Goal: Information Seeking & Learning: Learn about a topic

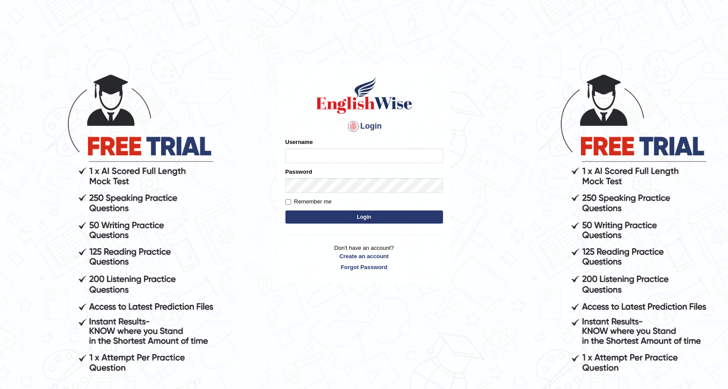
click at [338, 154] on input "Username" at bounding box center [364, 155] width 158 height 15
type input "0424525890"
click at [318, 216] on button "Login" at bounding box center [364, 217] width 158 height 13
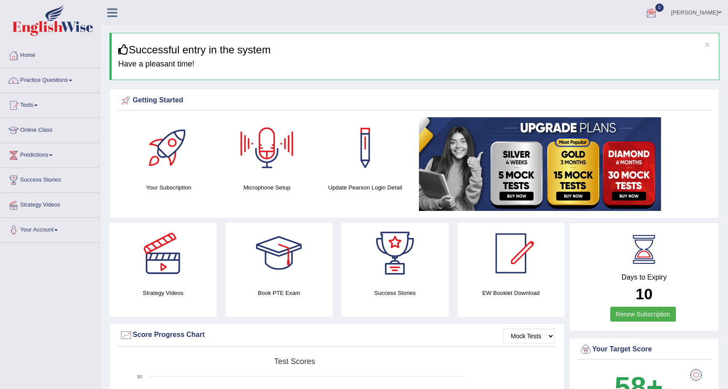
drag, startPoint x: 185, startPoint y: 189, endPoint x: 209, endPoint y: 190, distance: 24.1
click at [209, 190] on h4 "Your Subscription" at bounding box center [169, 187] width 90 height 9
drag, startPoint x: 183, startPoint y: 190, endPoint x: 188, endPoint y: 201, distance: 12.0
click at [188, 201] on div "Your Subscription Microphone Setup Update Pearson Login Detail" at bounding box center [414, 165] width 594 height 96
click at [73, 77] on link "Practice Questions" at bounding box center [50, 79] width 100 height 22
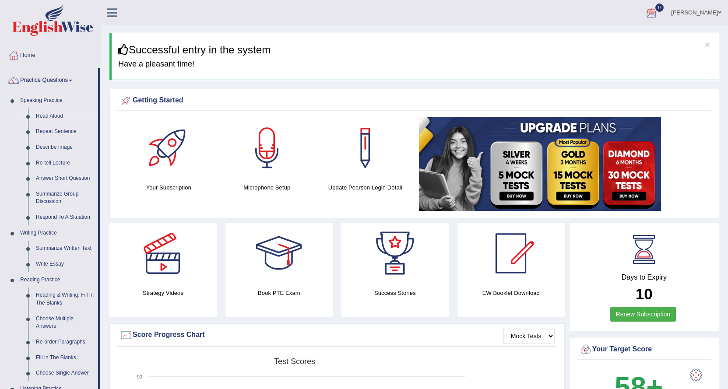
click at [40, 113] on link "Read Aloud" at bounding box center [65, 117] width 66 height 16
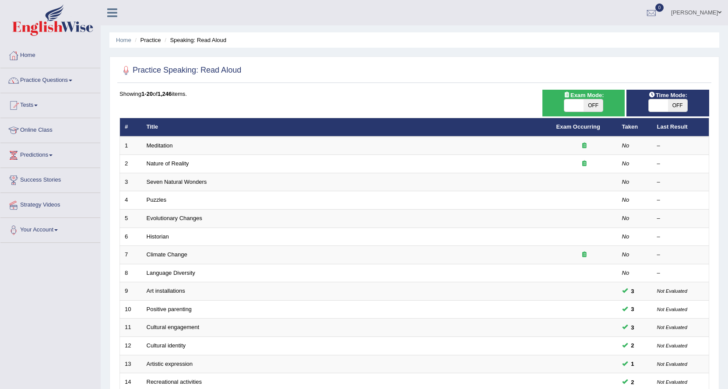
click at [593, 104] on span "OFF" at bounding box center [593, 105] width 19 height 12
checkbox input "true"
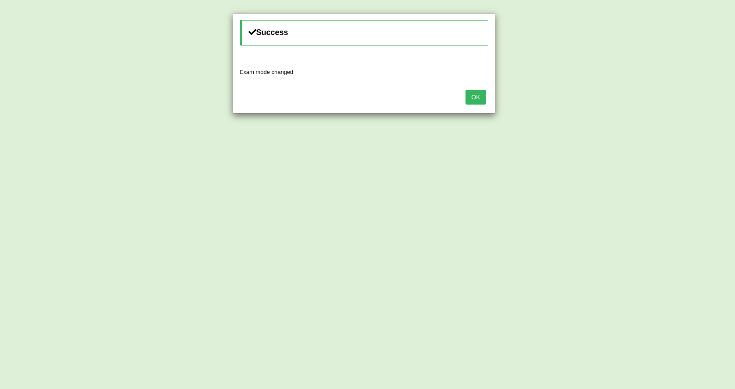
click at [475, 102] on button "OK" at bounding box center [476, 97] width 20 height 15
click at [473, 101] on button "OK" at bounding box center [476, 97] width 20 height 15
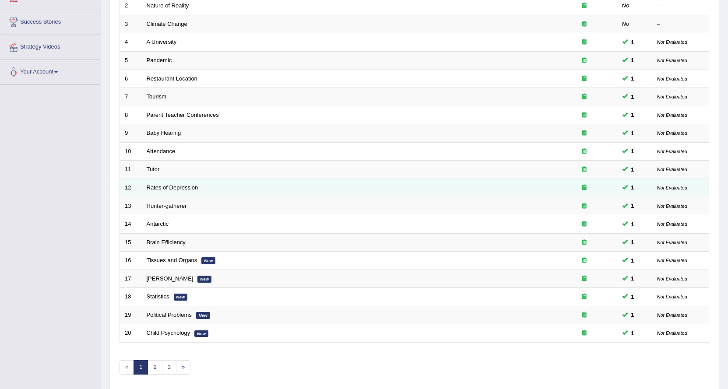
scroll to position [190, 0]
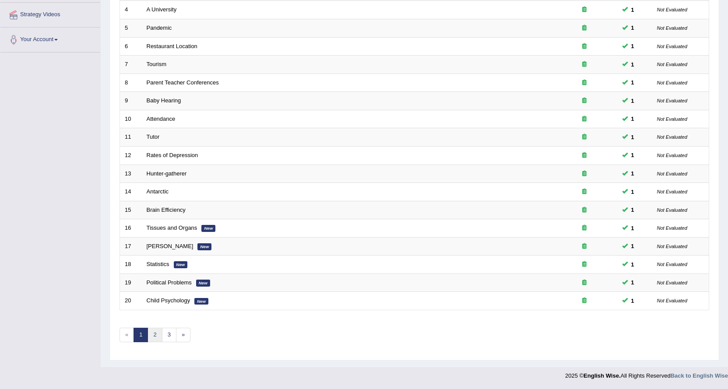
click at [155, 334] on link "2" at bounding box center [155, 335] width 14 height 14
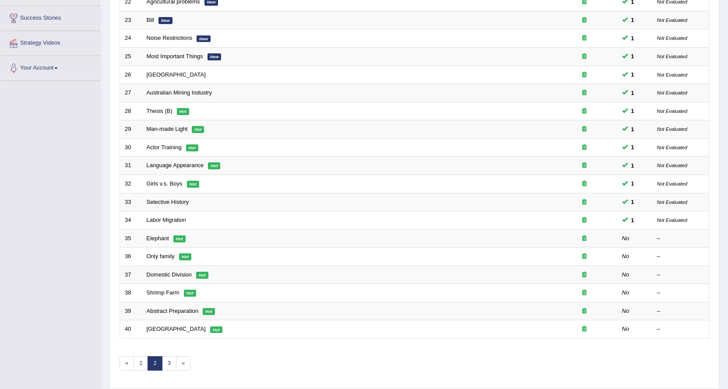
scroll to position [175, 0]
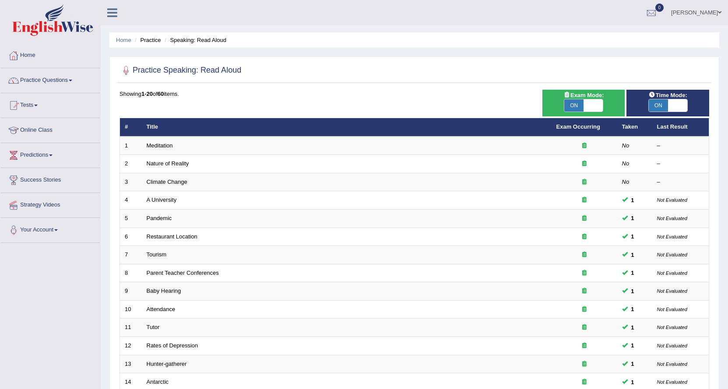
scroll to position [190, 0]
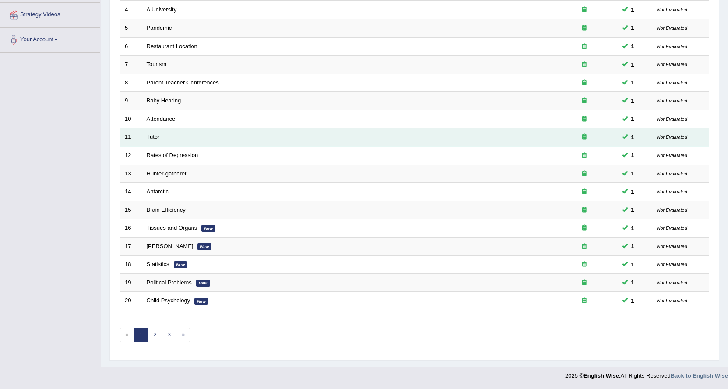
drag, startPoint x: 0, startPoint y: 0, endPoint x: 215, endPoint y: 132, distance: 252.1
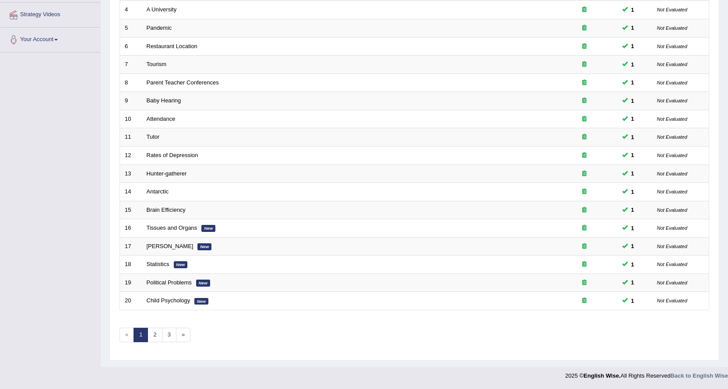
scroll to position [0, 0]
drag, startPoint x: 155, startPoint y: 337, endPoint x: 123, endPoint y: 319, distance: 35.7
click at [155, 336] on link "2" at bounding box center [155, 335] width 14 height 14
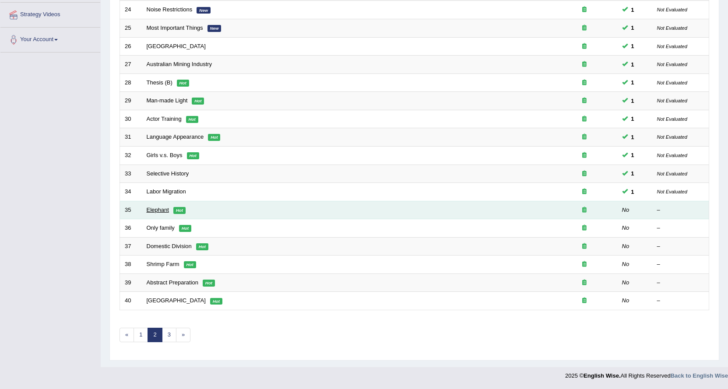
click at [157, 207] on link "Elephant" at bounding box center [158, 210] width 22 height 7
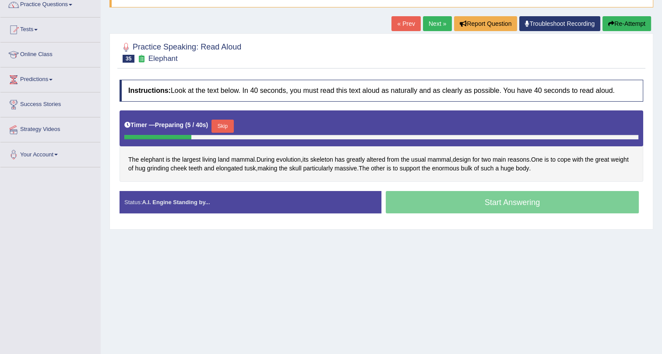
scroll to position [106, 0]
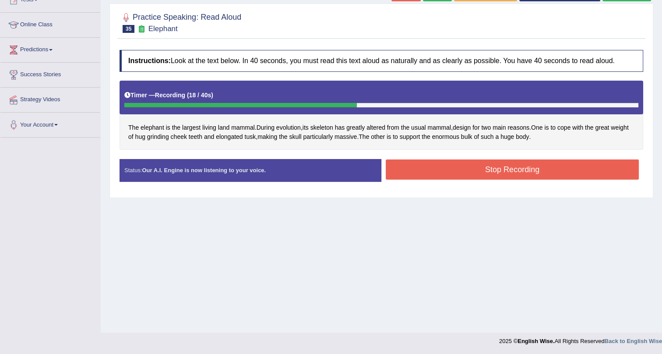
click at [495, 164] on button "Stop Recording" at bounding box center [512, 169] width 253 height 20
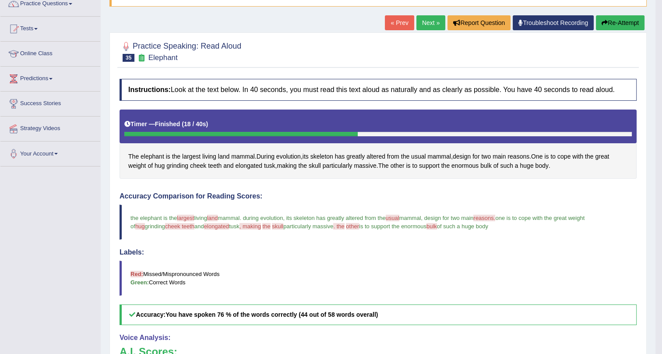
scroll to position [0, 0]
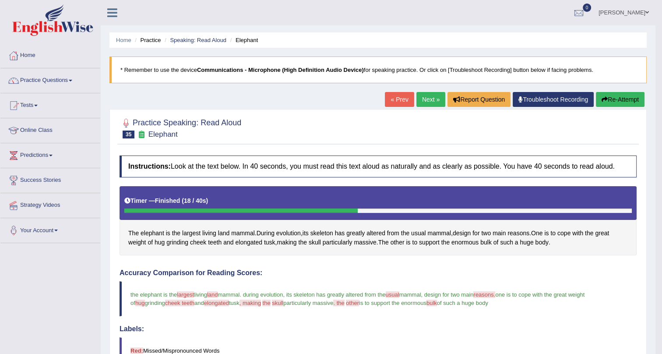
click at [422, 98] on link "Next »" at bounding box center [430, 99] width 29 height 15
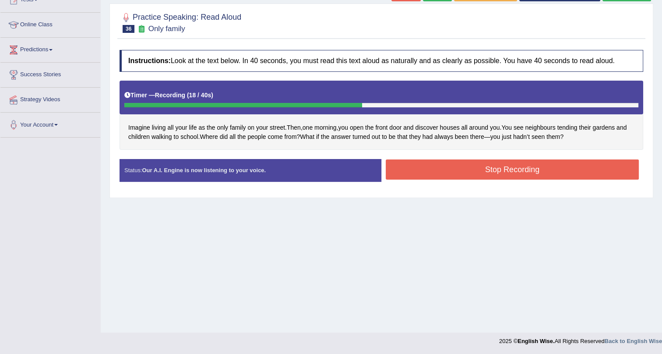
drag, startPoint x: 507, startPoint y: 166, endPoint x: 530, endPoint y: 152, distance: 27.1
click at [507, 165] on button "Stop Recording" at bounding box center [512, 169] width 253 height 20
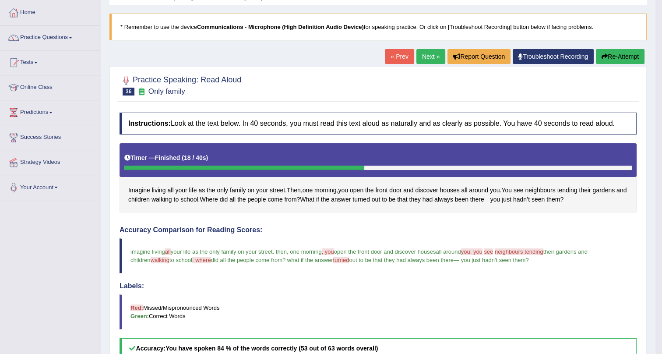
scroll to position [26, 0]
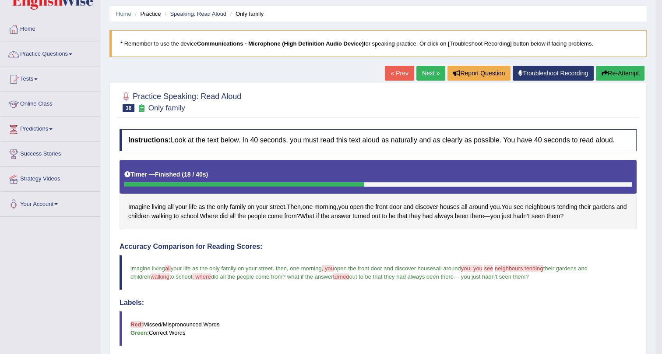
click at [429, 74] on link "Next »" at bounding box center [430, 73] width 29 height 15
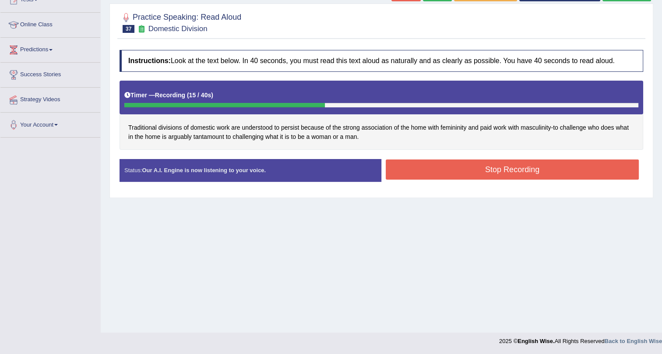
click at [424, 175] on button "Stop Recording" at bounding box center [512, 169] width 253 height 20
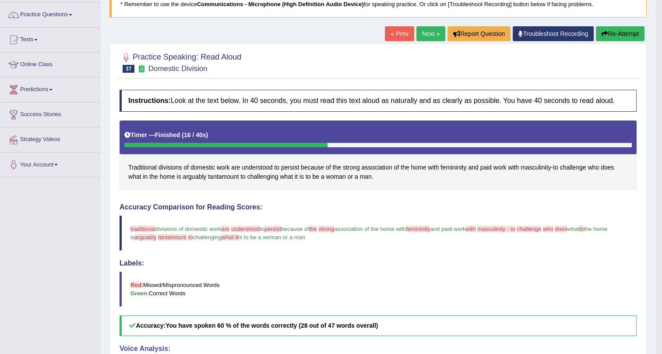
scroll to position [26, 0]
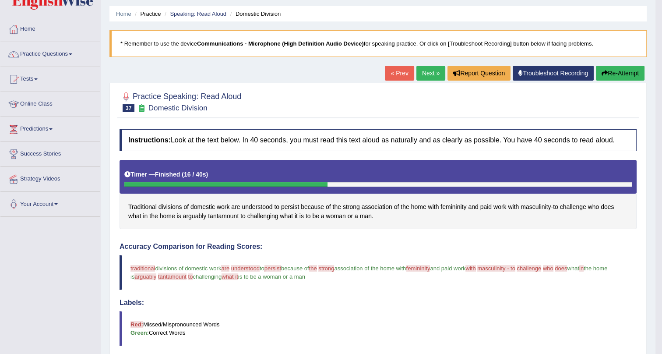
click at [416, 68] on link "Next »" at bounding box center [430, 73] width 29 height 15
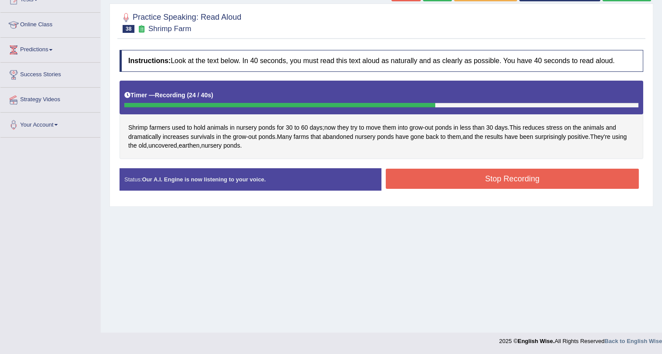
drag, startPoint x: 517, startPoint y: 175, endPoint x: 512, endPoint y: 190, distance: 15.9
click at [516, 178] on button "Stop Recording" at bounding box center [512, 179] width 253 height 20
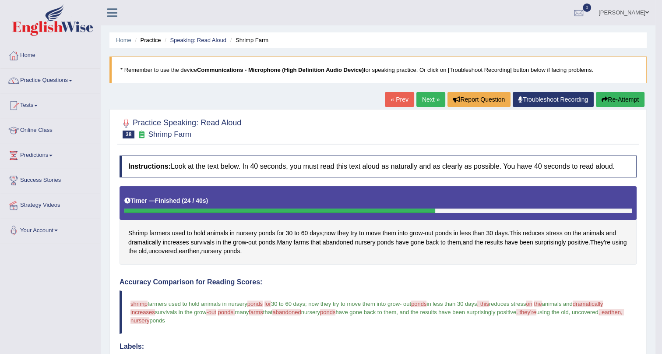
click at [423, 96] on link "Next »" at bounding box center [430, 99] width 29 height 15
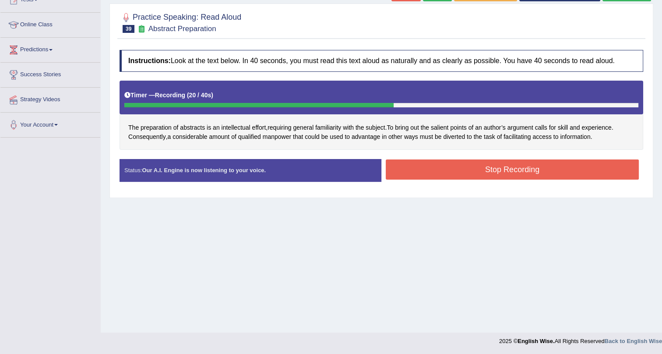
click at [433, 170] on button "Stop Recording" at bounding box center [512, 169] width 253 height 20
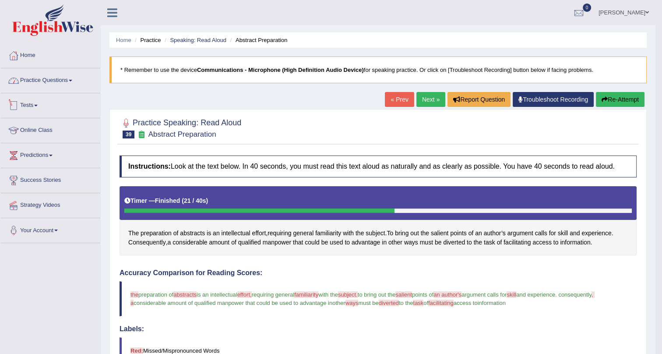
click at [70, 81] on link "Practice Questions" at bounding box center [50, 79] width 100 height 22
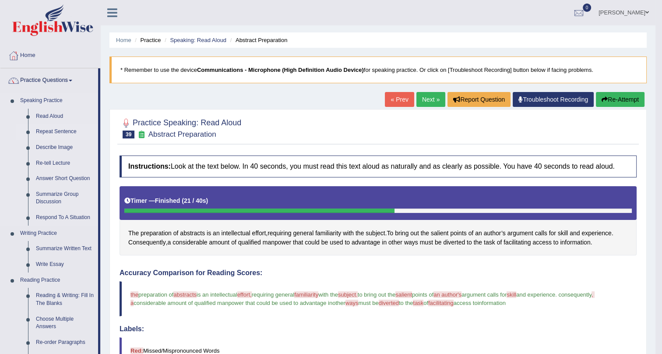
click at [61, 130] on link "Repeat Sentence" at bounding box center [65, 132] width 66 height 16
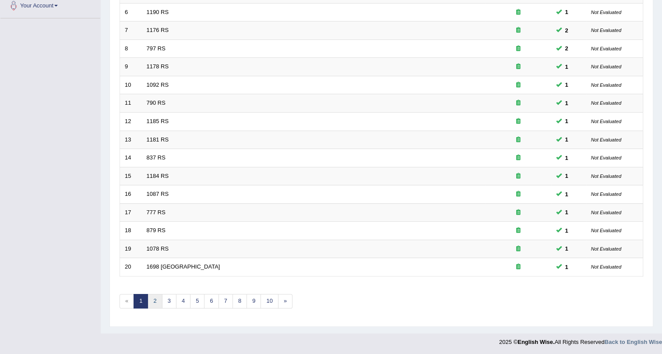
click at [152, 298] on link "2" at bounding box center [155, 301] width 14 height 14
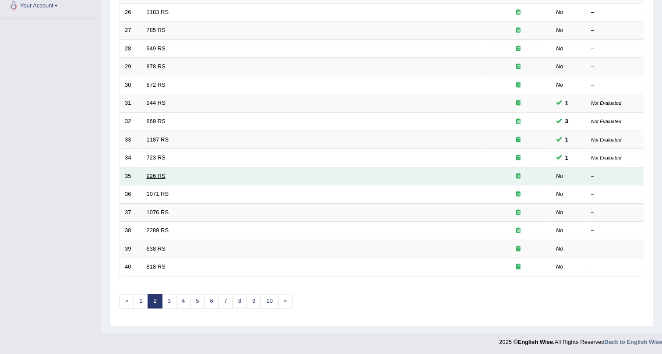
click at [157, 174] on link "926 RS" at bounding box center [156, 175] width 19 height 7
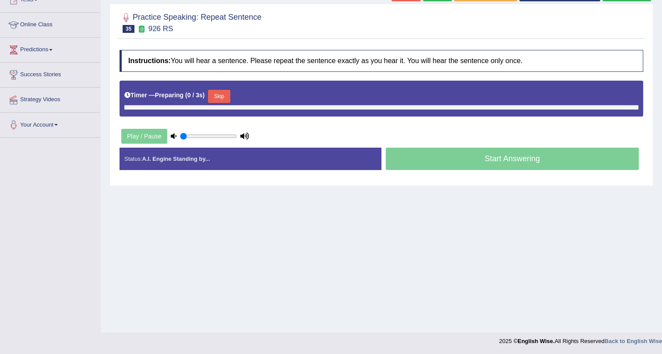
type input "1"
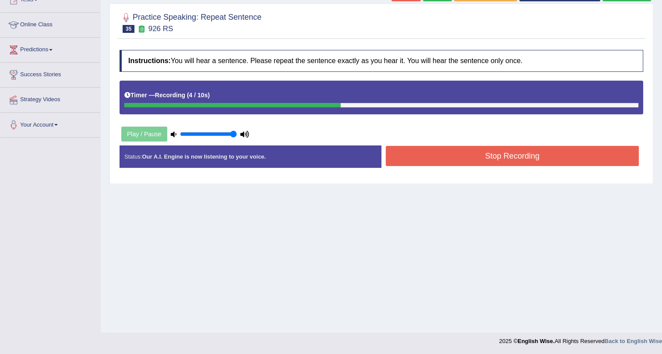
drag, startPoint x: 416, startPoint y: 157, endPoint x: 425, endPoint y: 153, distance: 9.8
click at [420, 155] on button "Stop Recording" at bounding box center [512, 156] width 253 height 20
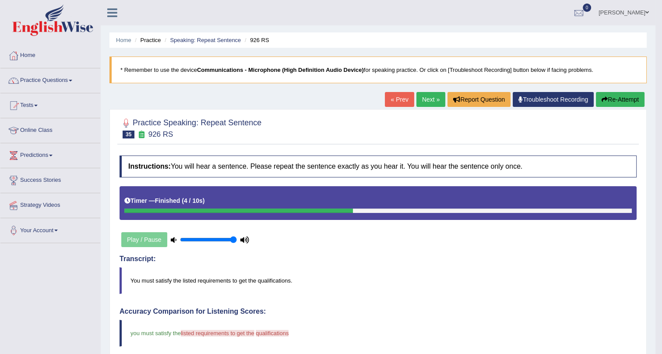
click at [429, 98] on link "Next »" at bounding box center [430, 99] width 29 height 15
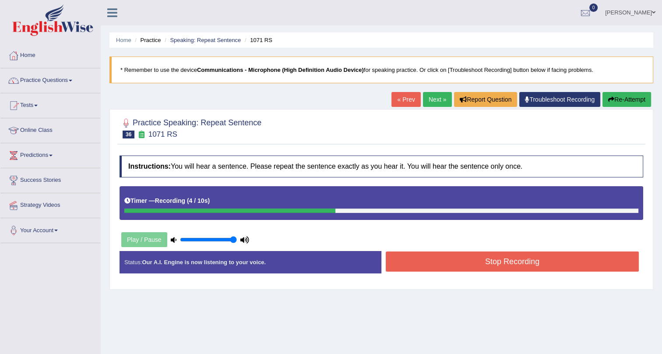
click at [468, 258] on button "Stop Recording" at bounding box center [512, 261] width 253 height 20
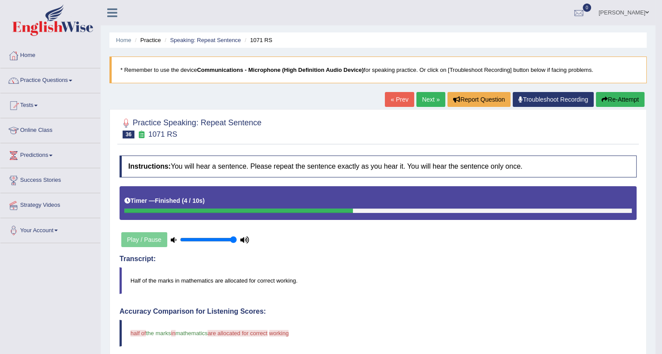
click at [426, 96] on link "Next »" at bounding box center [430, 99] width 29 height 15
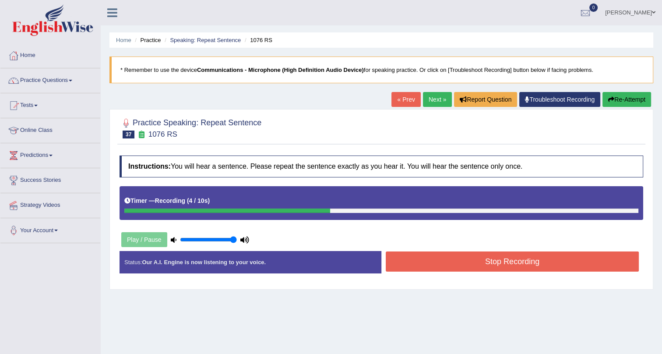
click at [451, 263] on button "Stop Recording" at bounding box center [512, 261] width 253 height 20
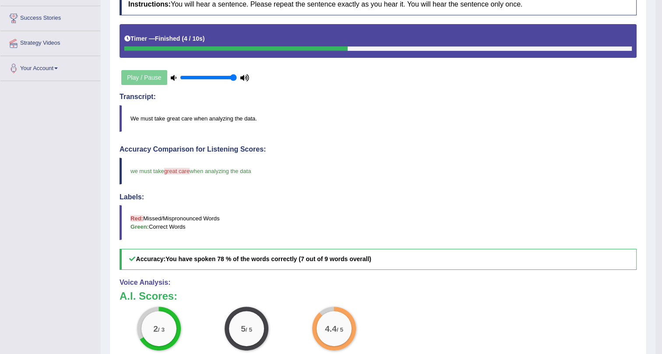
scroll to position [79, 0]
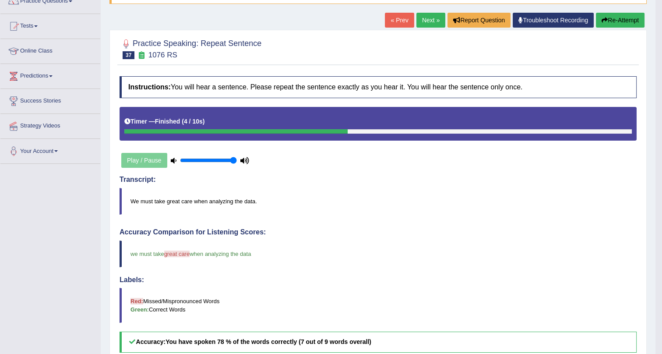
click at [424, 20] on link "Next »" at bounding box center [430, 20] width 29 height 15
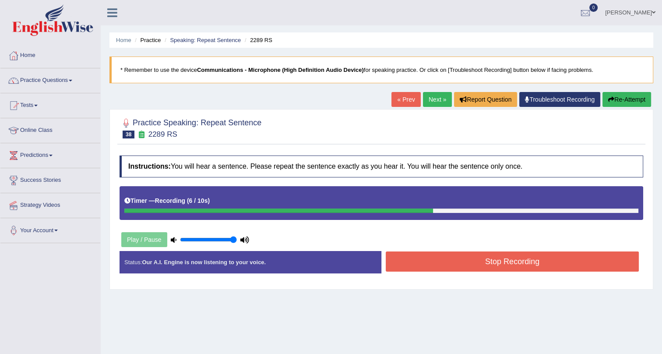
click at [468, 260] on button "Stop Recording" at bounding box center [512, 261] width 253 height 20
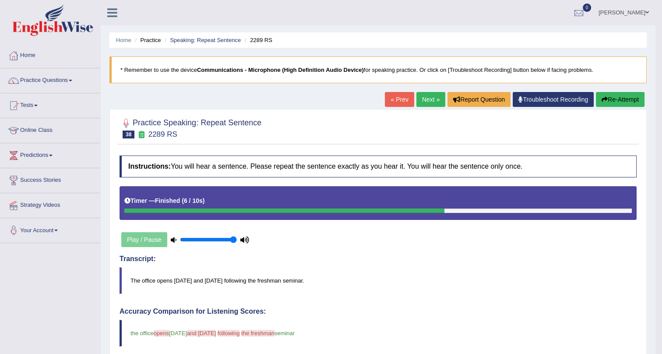
click at [427, 97] on link "Next »" at bounding box center [430, 99] width 29 height 15
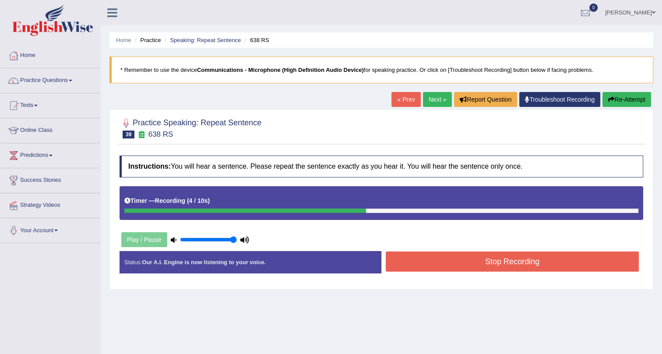
click at [487, 266] on button "Stop Recording" at bounding box center [512, 261] width 253 height 20
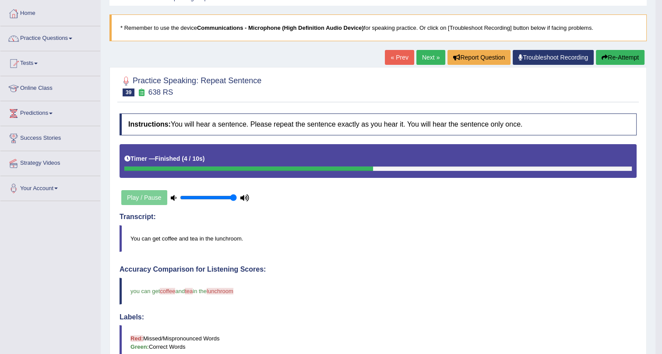
scroll to position [35, 0]
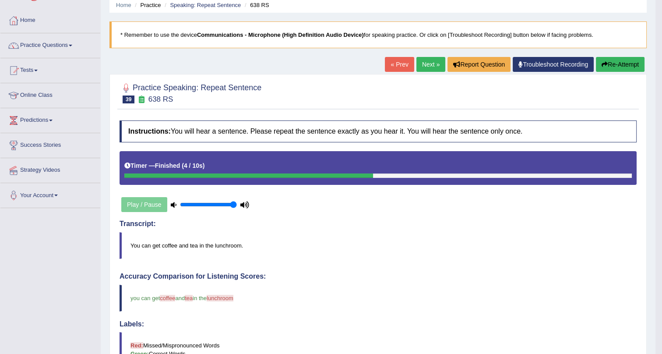
click at [428, 61] on link "Next »" at bounding box center [430, 64] width 29 height 15
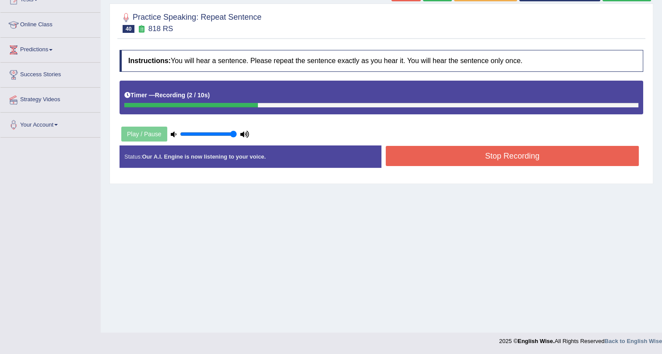
click at [442, 157] on button "Stop Recording" at bounding box center [512, 156] width 253 height 20
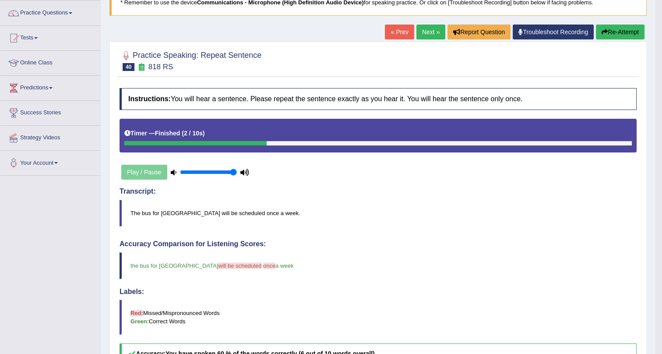
scroll to position [66, 0]
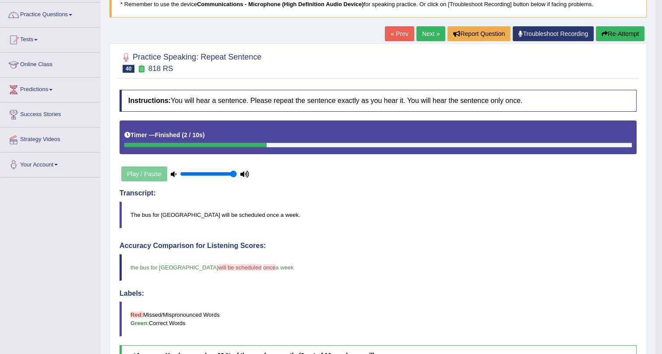
drag, startPoint x: 424, startPoint y: 31, endPoint x: 401, endPoint y: 57, distance: 35.3
click at [424, 31] on link "Next »" at bounding box center [430, 33] width 29 height 15
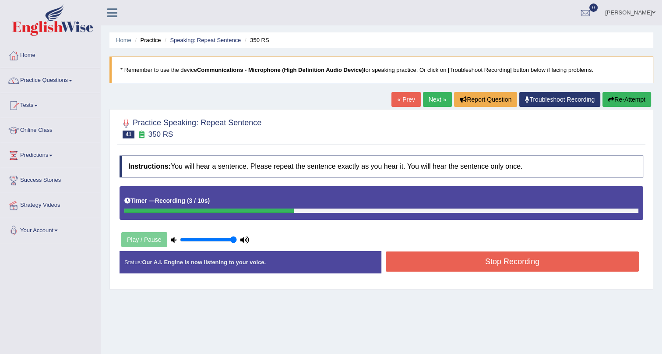
click at [447, 261] on button "Stop Recording" at bounding box center [512, 261] width 253 height 20
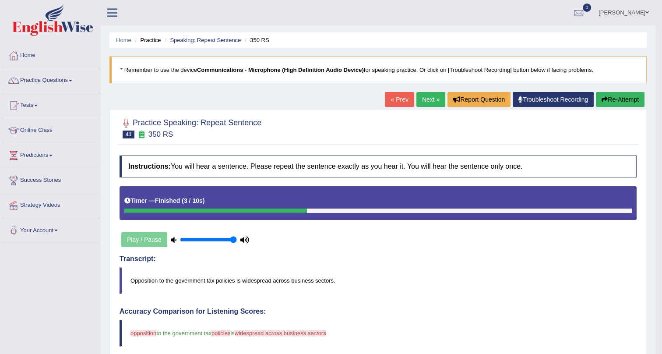
click at [430, 98] on link "Next »" at bounding box center [430, 99] width 29 height 15
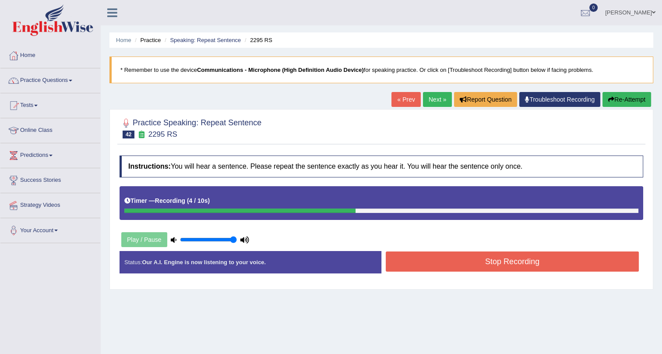
click at [405, 253] on button "Stop Recording" at bounding box center [512, 261] width 253 height 20
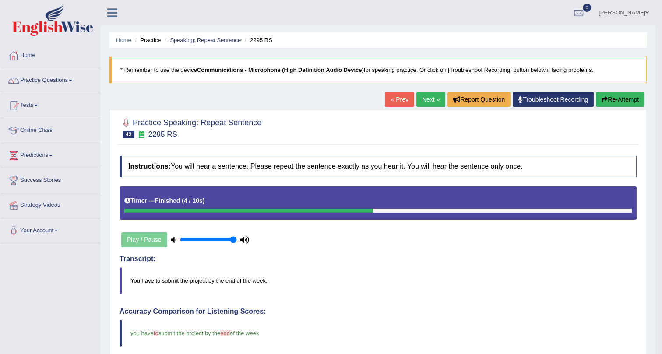
click at [433, 96] on link "Next »" at bounding box center [430, 99] width 29 height 15
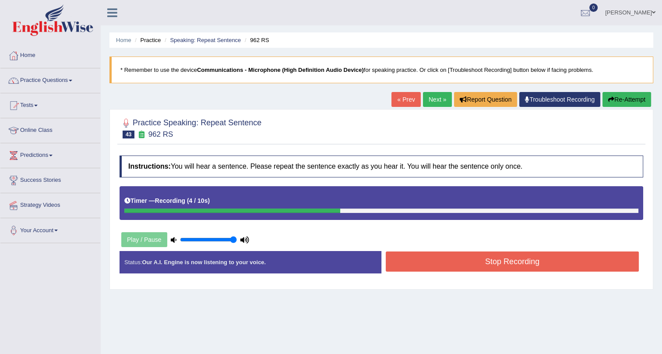
click at [459, 263] on button "Stop Recording" at bounding box center [512, 261] width 253 height 20
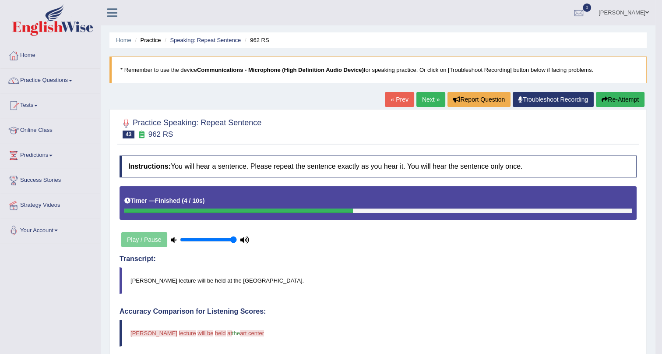
click at [420, 95] on link "Next »" at bounding box center [430, 99] width 29 height 15
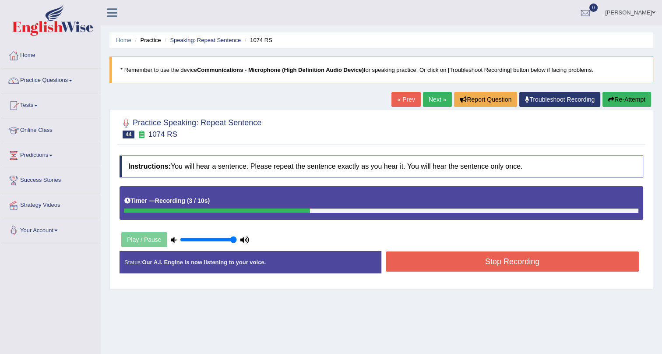
click at [440, 262] on button "Stop Recording" at bounding box center [512, 261] width 253 height 20
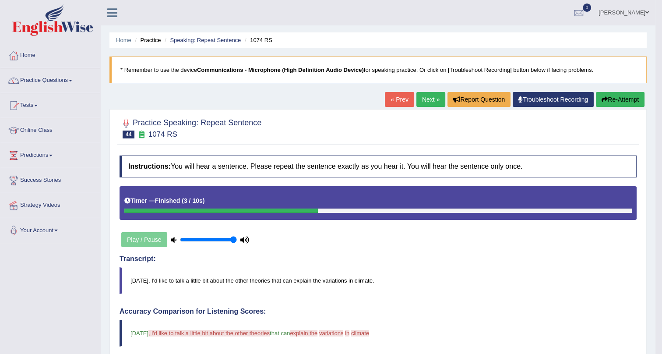
click at [426, 95] on link "Next »" at bounding box center [430, 99] width 29 height 15
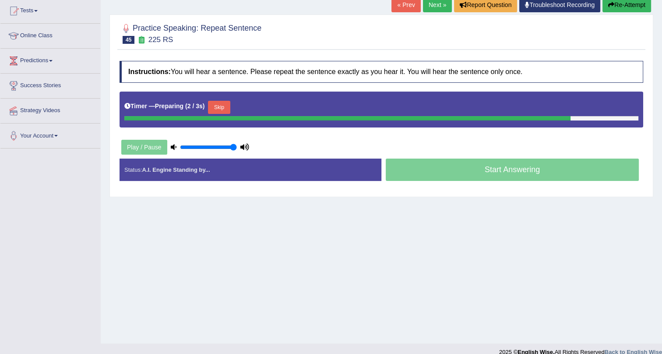
scroll to position [106, 0]
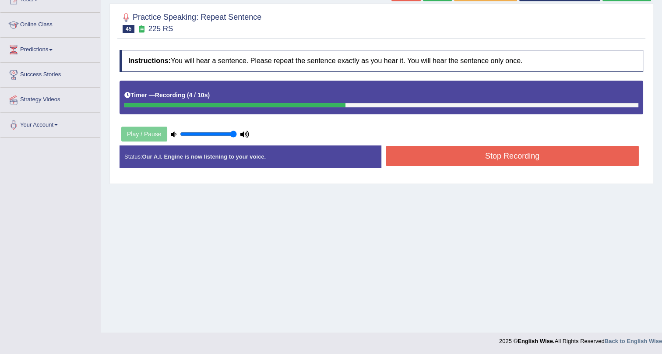
click at [522, 153] on button "Stop Recording" at bounding box center [512, 156] width 253 height 20
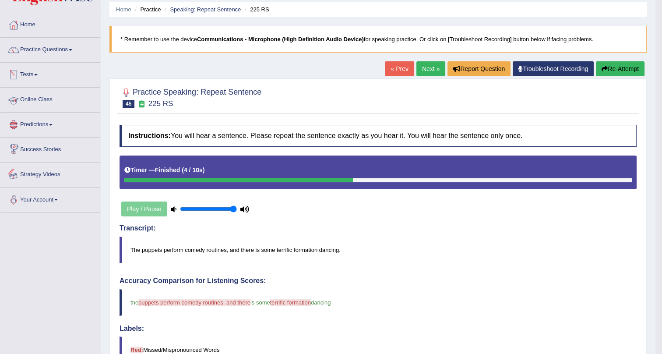
scroll to position [26, 0]
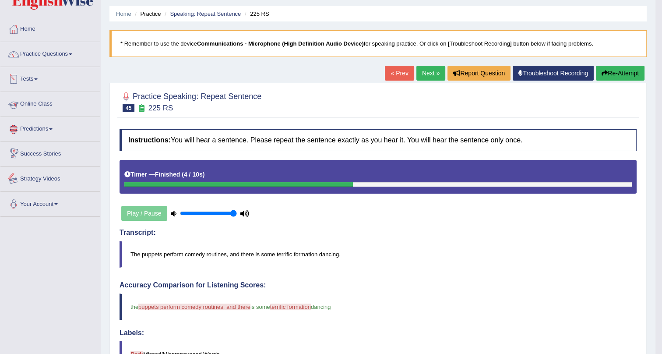
click at [106, 294] on div "Home Practice Speaking: Repeat Sentence 225 RS * Remember to use the device Com…" at bounding box center [378, 277] width 555 height 606
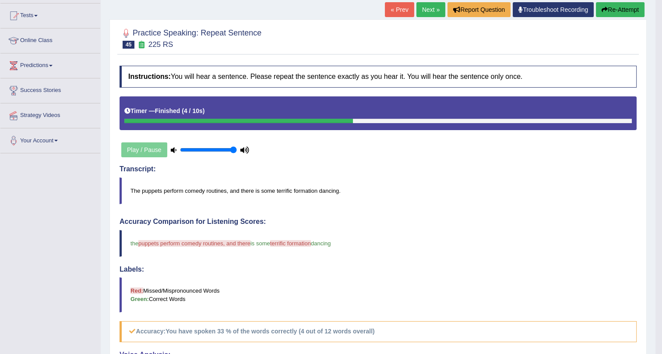
scroll to position [0, 0]
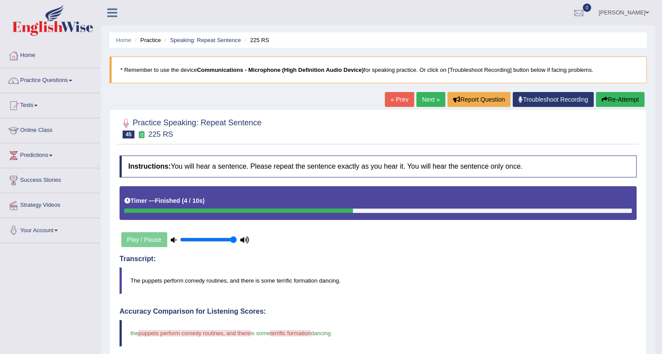
click at [422, 94] on link "Next »" at bounding box center [430, 99] width 29 height 15
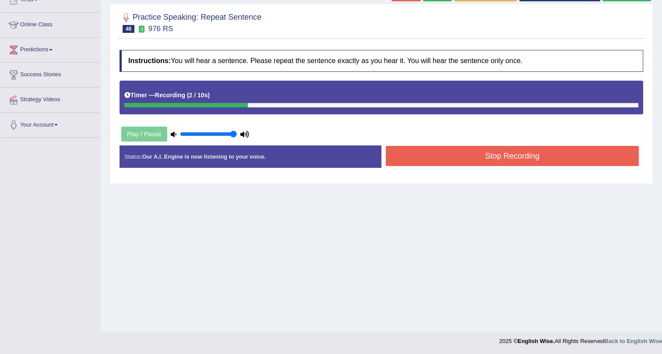
click at [477, 153] on button "Stop Recording" at bounding box center [512, 156] width 253 height 20
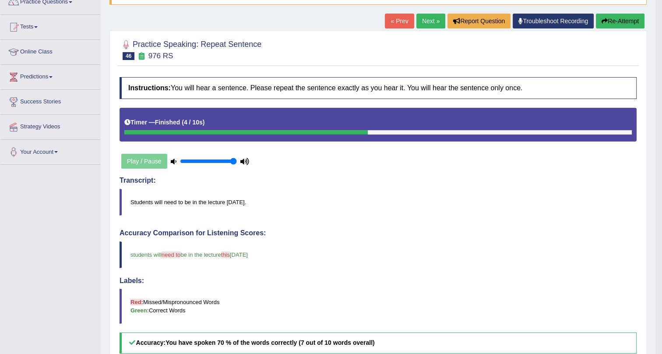
scroll to position [75, 0]
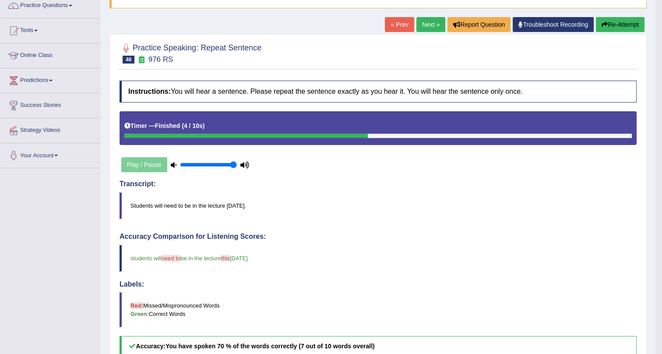
click at [426, 20] on link "Next »" at bounding box center [430, 24] width 29 height 15
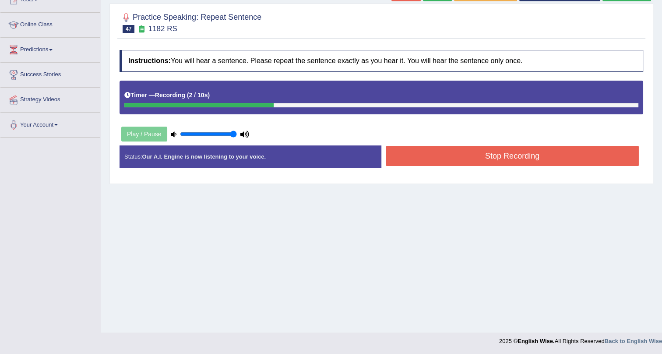
click at [429, 152] on button "Stop Recording" at bounding box center [512, 156] width 253 height 20
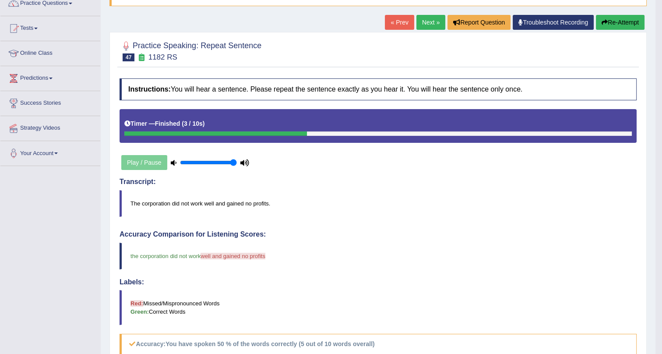
scroll to position [75, 0]
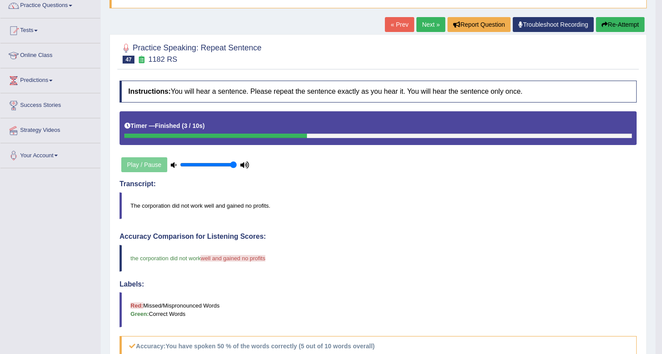
click at [422, 22] on link "Next »" at bounding box center [430, 24] width 29 height 15
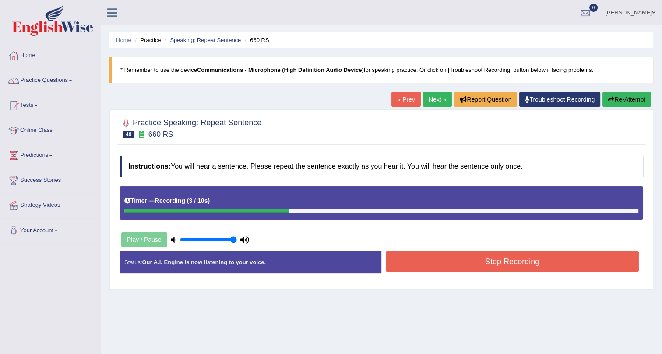
click at [442, 263] on button "Stop Recording" at bounding box center [512, 261] width 253 height 20
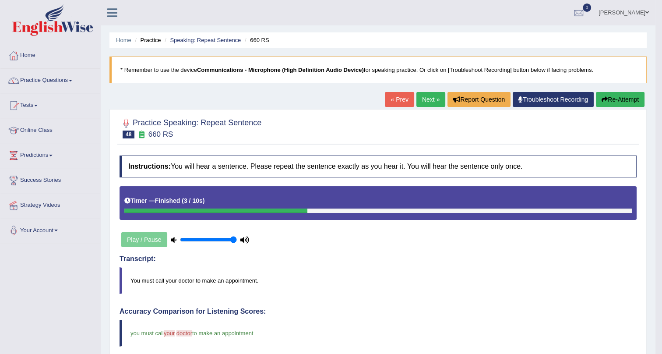
click at [425, 99] on link "Next »" at bounding box center [430, 99] width 29 height 15
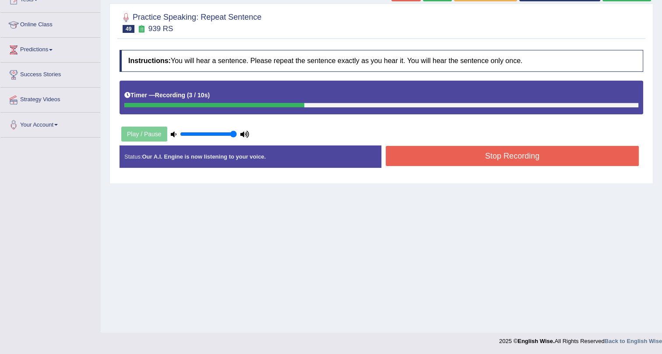
click at [463, 157] on button "Stop Recording" at bounding box center [512, 156] width 253 height 20
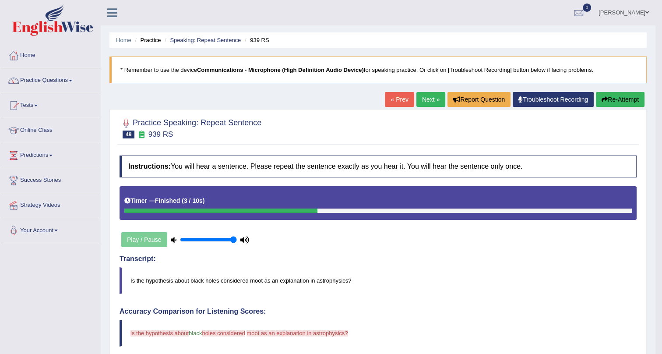
click at [433, 96] on link "Next »" at bounding box center [430, 99] width 29 height 15
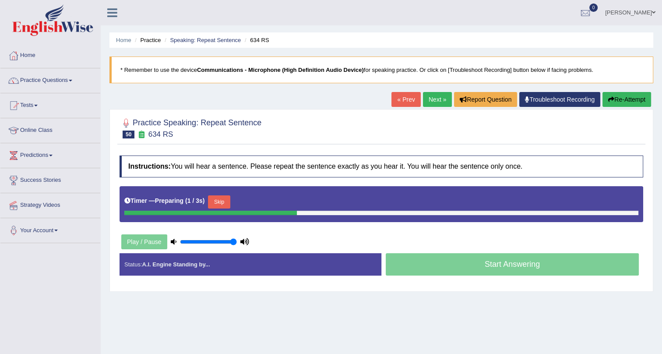
scroll to position [106, 0]
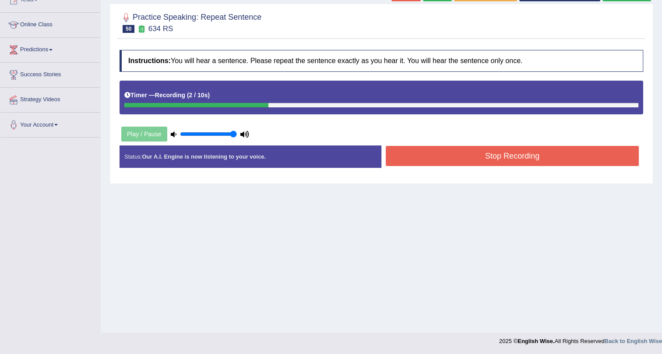
click at [460, 159] on button "Stop Recording" at bounding box center [512, 156] width 253 height 20
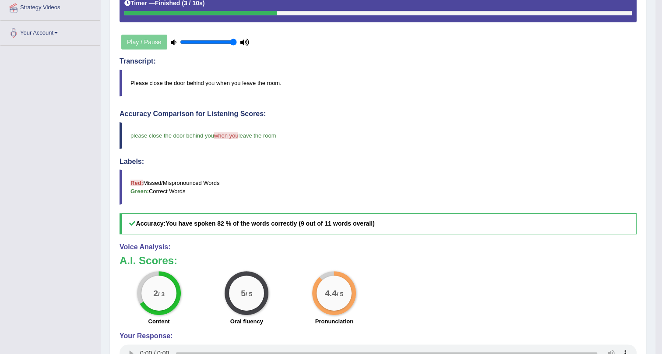
scroll to position [75, 0]
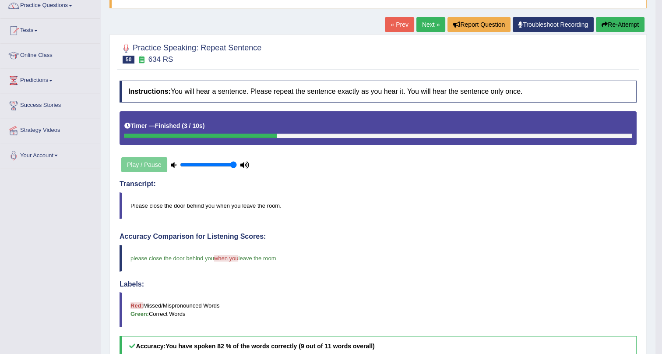
click at [423, 20] on link "Next »" at bounding box center [430, 24] width 29 height 15
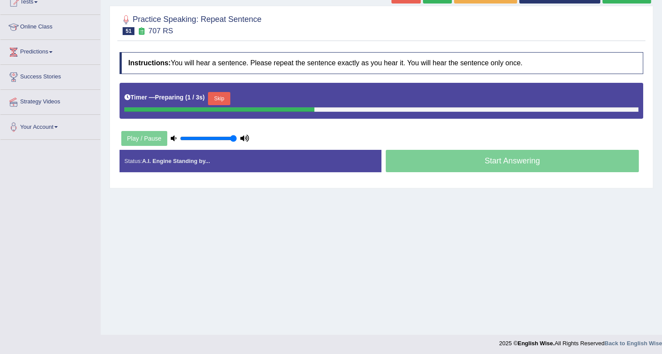
scroll to position [106, 0]
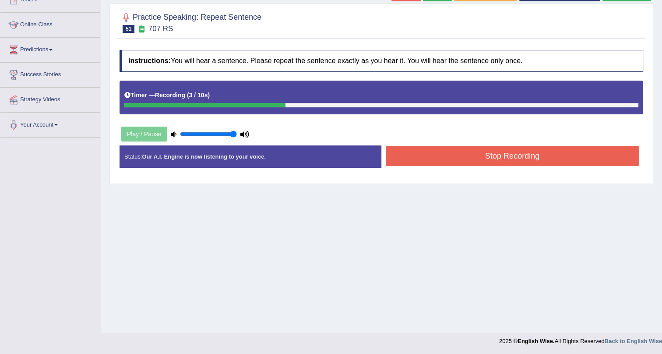
click at [487, 159] on button "Stop Recording" at bounding box center [512, 156] width 253 height 20
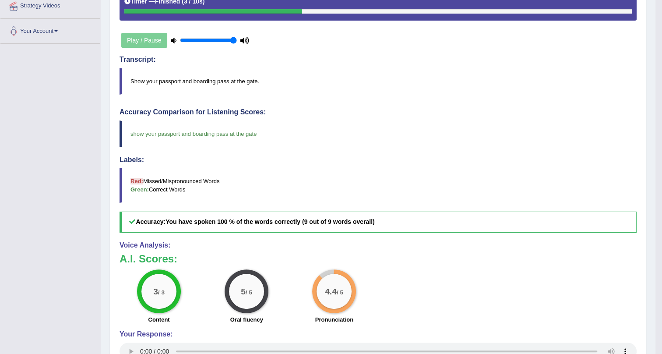
scroll to position [75, 0]
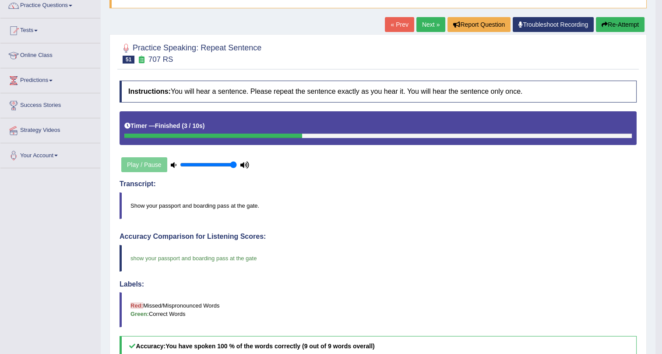
click at [425, 22] on link "Next »" at bounding box center [430, 24] width 29 height 15
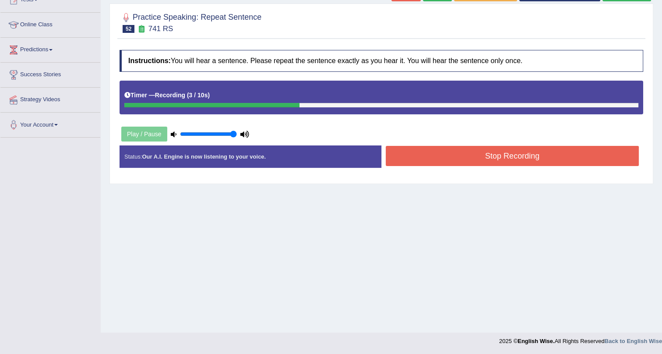
click at [492, 149] on button "Stop Recording" at bounding box center [512, 156] width 253 height 20
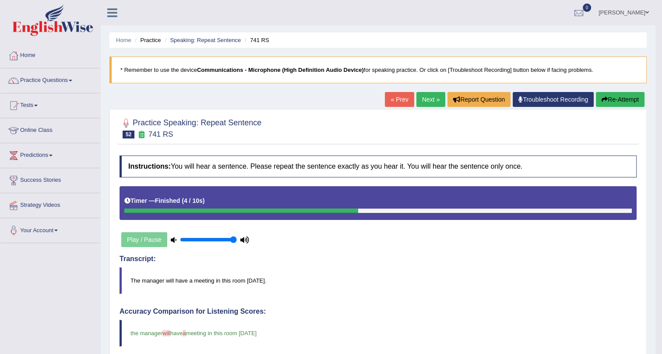
click at [424, 97] on link "Next »" at bounding box center [430, 99] width 29 height 15
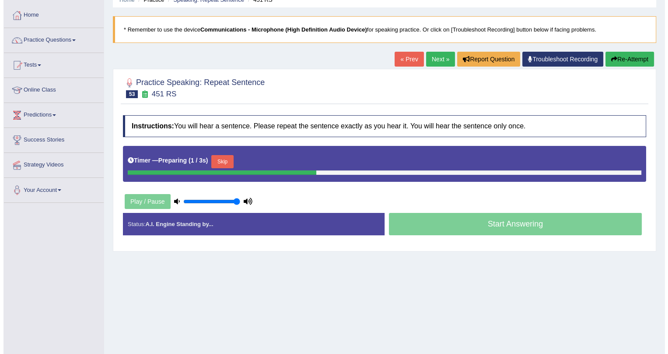
scroll to position [106, 0]
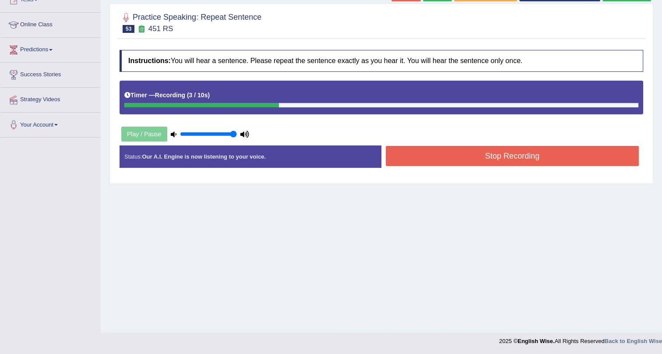
click at [407, 153] on button "Stop Recording" at bounding box center [512, 156] width 253 height 20
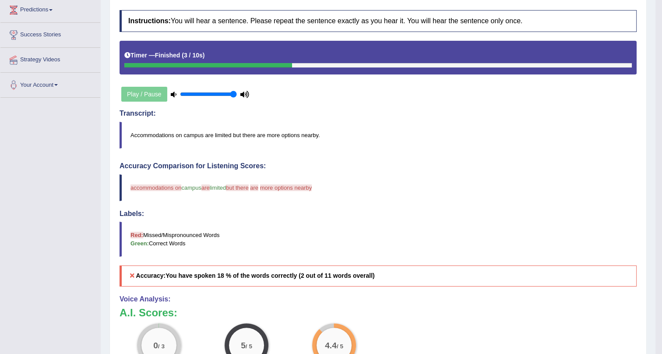
scroll to position [274, 0]
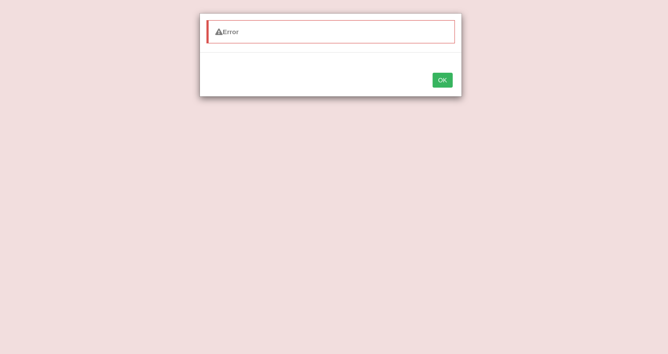
click at [443, 76] on button "OK" at bounding box center [443, 80] width 20 height 15
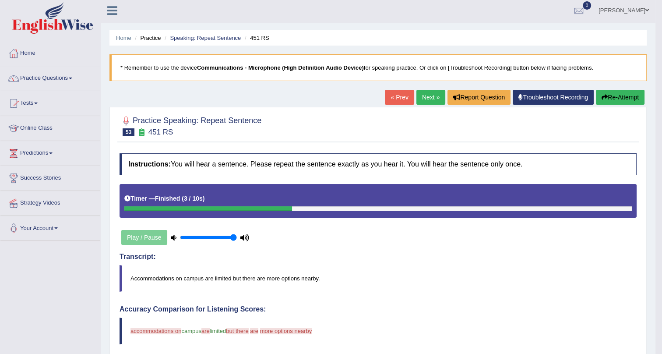
scroll to position [0, 0]
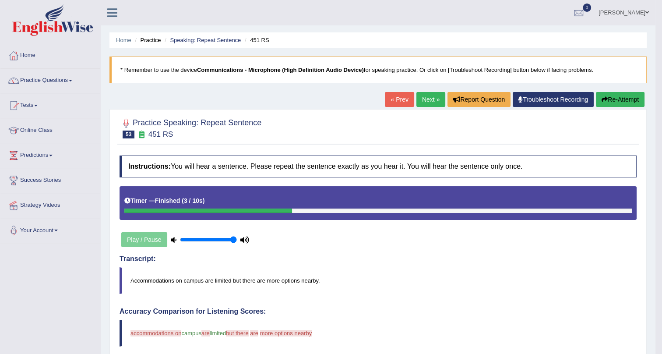
click at [429, 96] on link "Next »" at bounding box center [430, 99] width 29 height 15
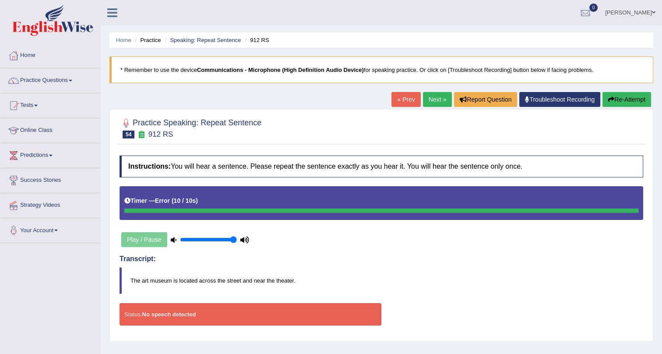
click at [435, 98] on link "Next »" at bounding box center [437, 99] width 29 height 15
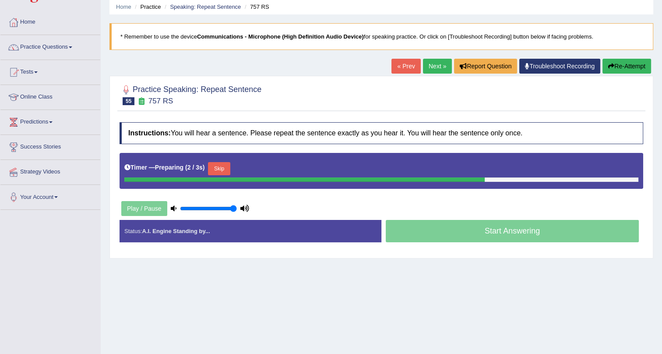
scroll to position [106, 0]
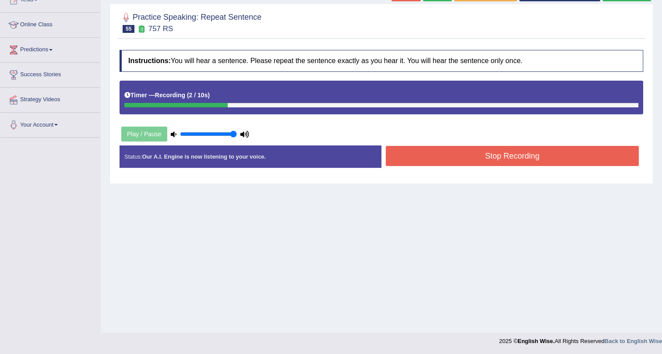
click at [406, 159] on button "Stop Recording" at bounding box center [512, 156] width 253 height 20
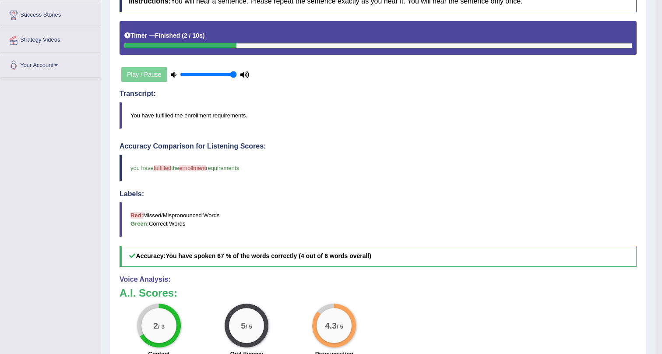
scroll to position [0, 0]
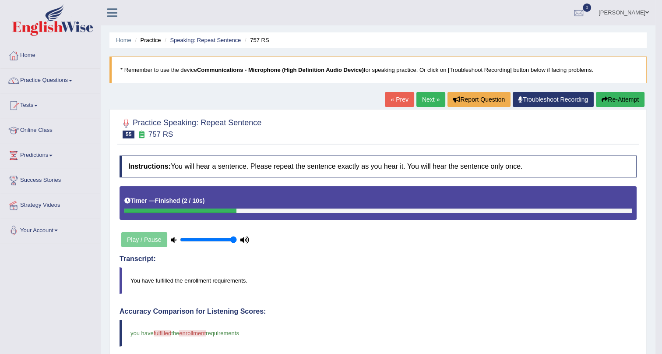
click at [421, 100] on link "Next »" at bounding box center [430, 99] width 29 height 15
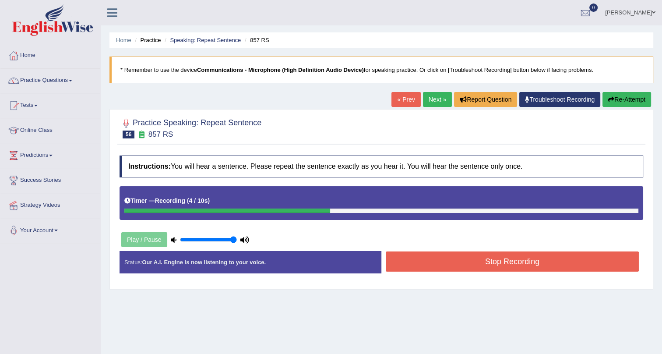
click at [486, 265] on button "Stop Recording" at bounding box center [512, 261] width 253 height 20
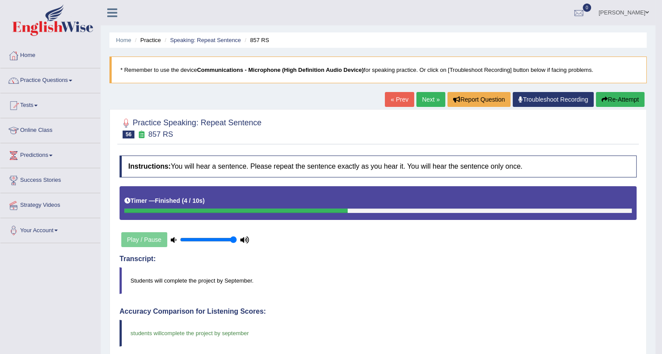
click at [425, 99] on link "Next »" at bounding box center [430, 99] width 29 height 15
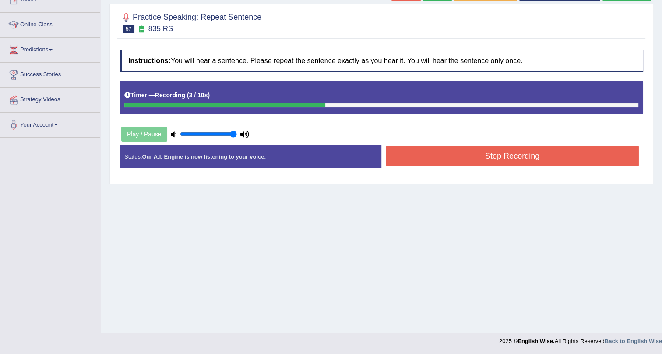
click at [471, 149] on button "Stop Recording" at bounding box center [512, 156] width 253 height 20
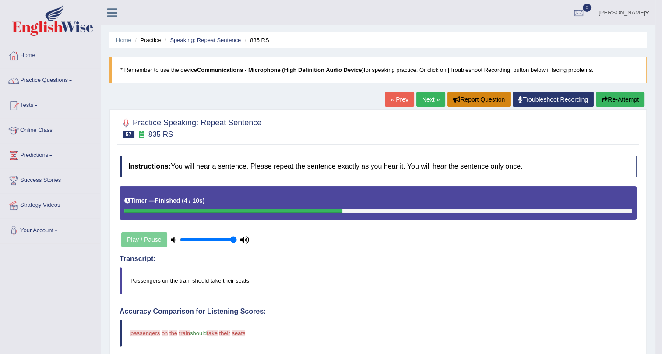
click at [477, 101] on button "Report Question" at bounding box center [478, 99] width 63 height 15
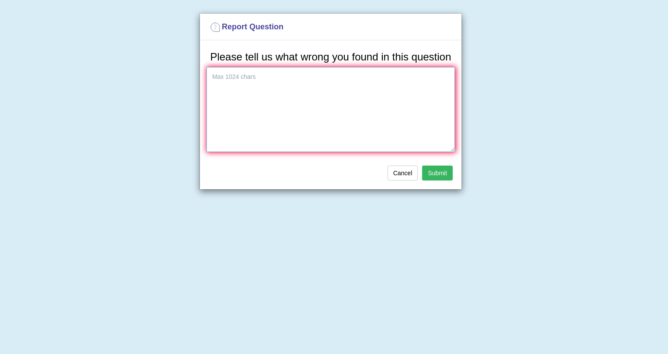
click at [220, 79] on textarea at bounding box center [331, 109] width 249 height 85
type textarea "Audio and writen content does not match"
click at [443, 171] on button "Submit" at bounding box center [437, 172] width 31 height 15
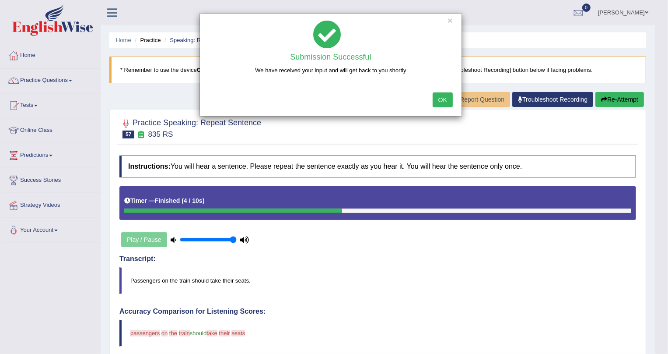
click at [445, 97] on button "OK" at bounding box center [443, 99] width 20 height 15
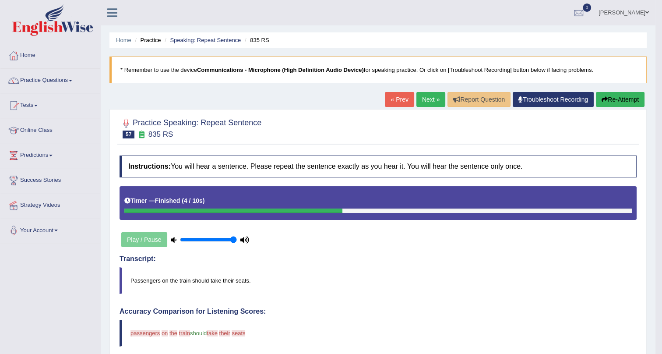
click at [394, 98] on link "« Prev" at bounding box center [399, 99] width 29 height 15
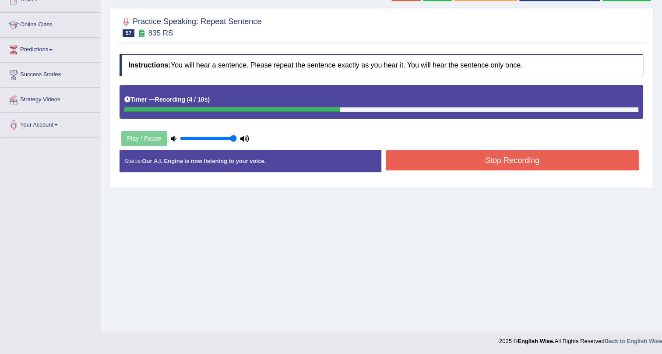
click at [392, 158] on button "Stop Recording" at bounding box center [512, 160] width 253 height 20
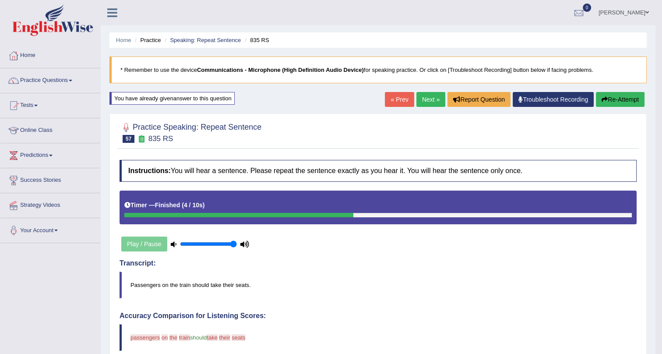
click at [424, 86] on div "Home Practice Speaking: Repeat Sentence 835 RS * Remember to use the device Com…" at bounding box center [378, 305] width 555 height 611
click at [426, 96] on link "Next »" at bounding box center [430, 99] width 29 height 15
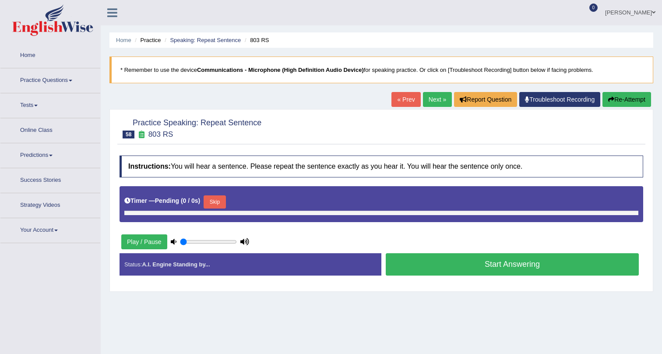
type input "1"
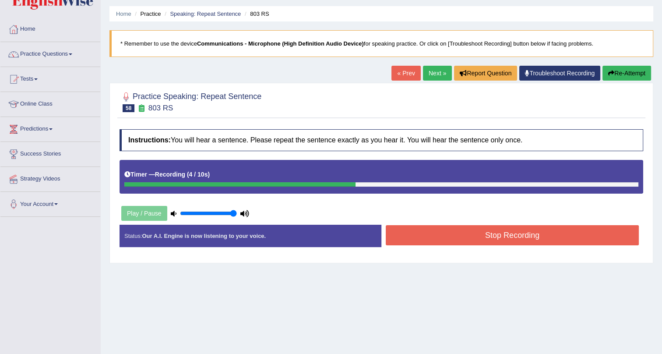
click at [454, 236] on button "Stop Recording" at bounding box center [512, 235] width 253 height 20
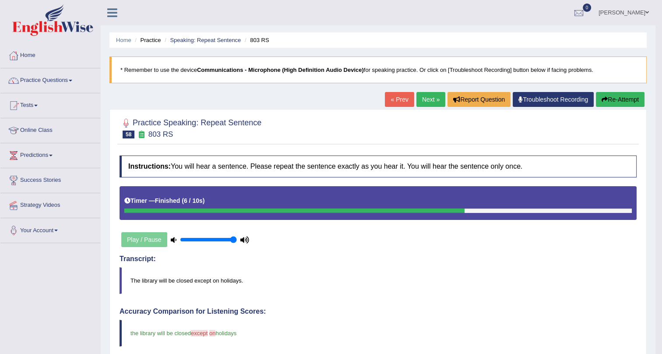
click at [424, 95] on link "Next »" at bounding box center [430, 99] width 29 height 15
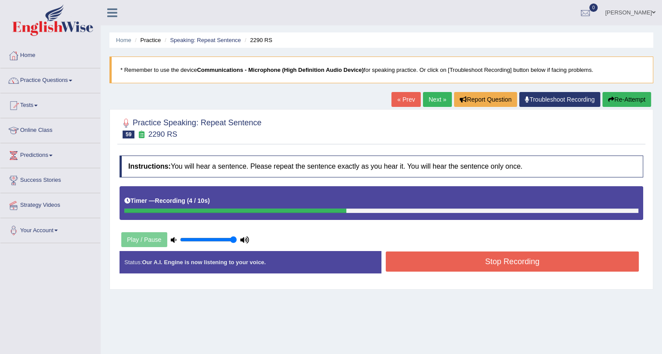
click at [530, 258] on button "Stop Recording" at bounding box center [512, 261] width 253 height 20
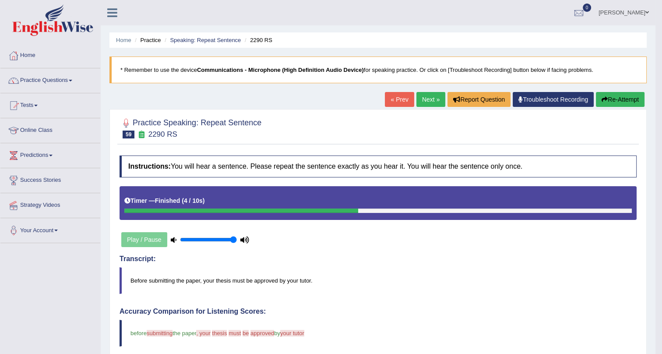
click at [426, 96] on link "Next »" at bounding box center [430, 99] width 29 height 15
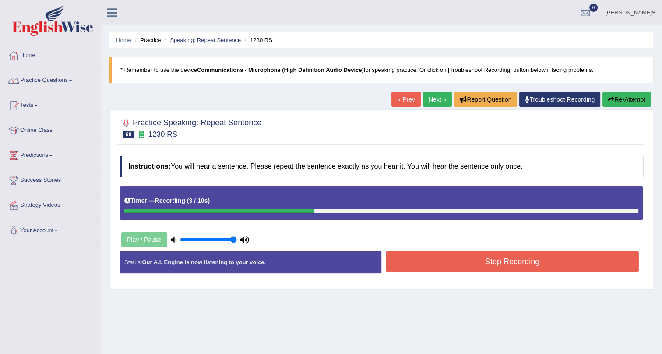
click at [461, 267] on button "Stop Recording" at bounding box center [512, 261] width 253 height 20
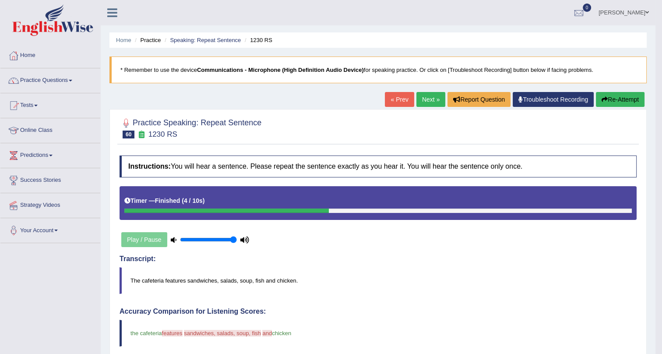
click at [422, 93] on link "Next »" at bounding box center [430, 99] width 29 height 15
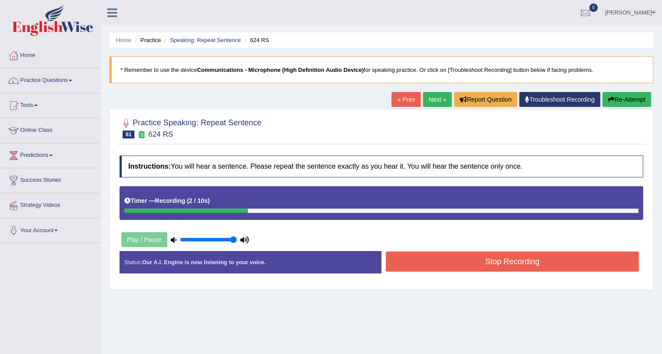
click at [404, 265] on button "Stop Recording" at bounding box center [512, 261] width 253 height 20
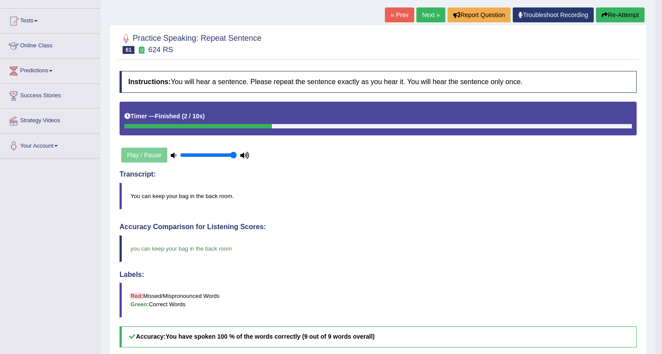
scroll to position [75, 0]
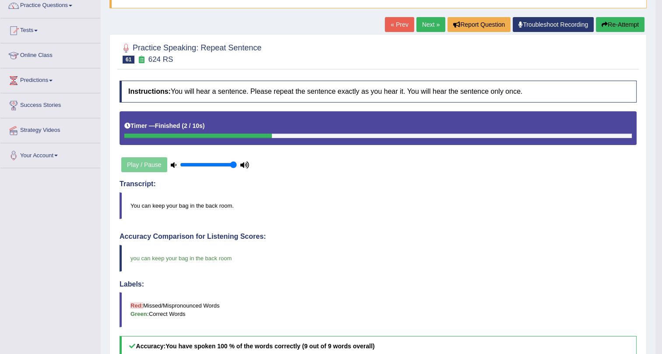
click at [417, 21] on link "Next »" at bounding box center [430, 24] width 29 height 15
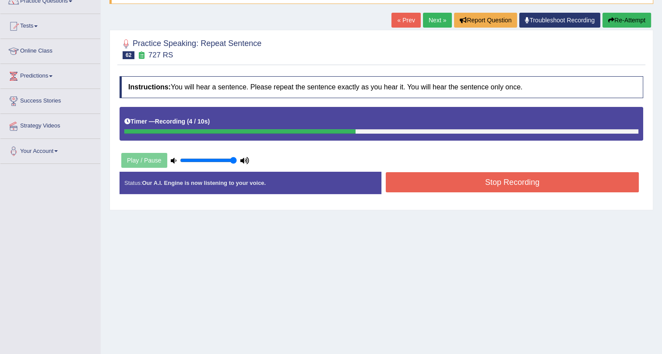
drag, startPoint x: 546, startPoint y: 176, endPoint x: 550, endPoint y: 196, distance: 20.1
click at [546, 181] on button "Stop Recording" at bounding box center [512, 182] width 253 height 20
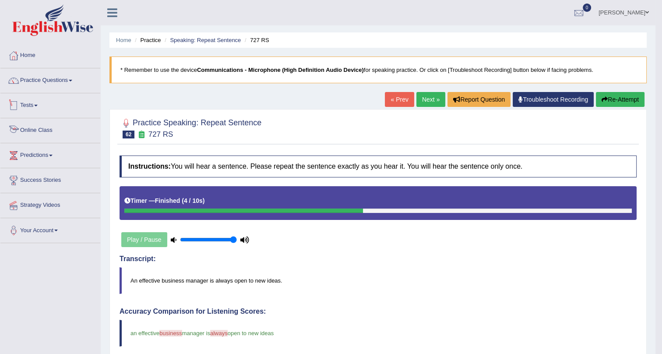
click at [42, 102] on link "Tests" at bounding box center [50, 104] width 100 height 22
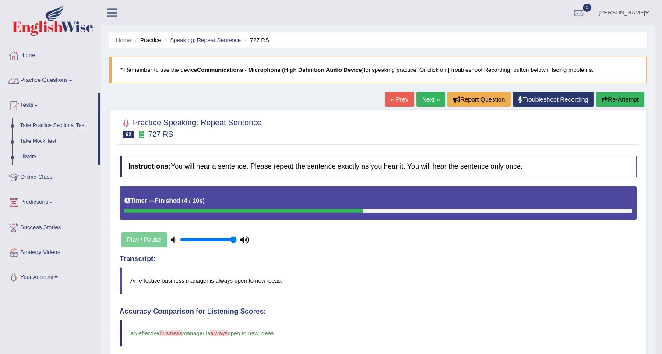
click at [48, 69] on link "Practice Questions" at bounding box center [50, 79] width 100 height 22
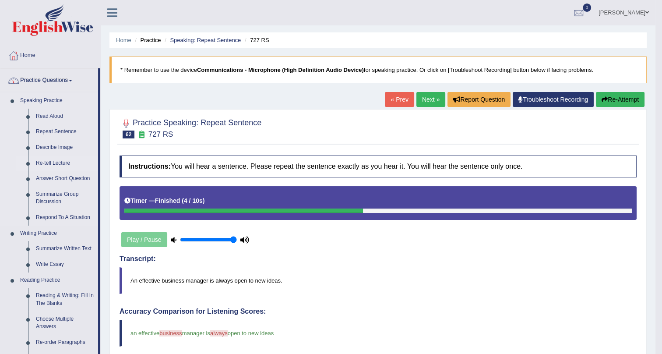
click at [47, 162] on link "Re-tell Lecture" at bounding box center [65, 163] width 66 height 16
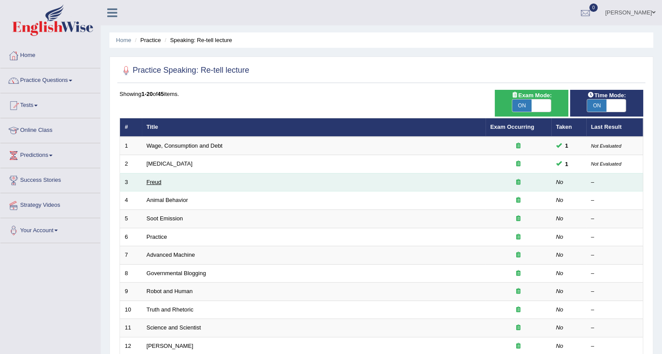
click at [156, 183] on link "Freud" at bounding box center [154, 182] width 15 height 7
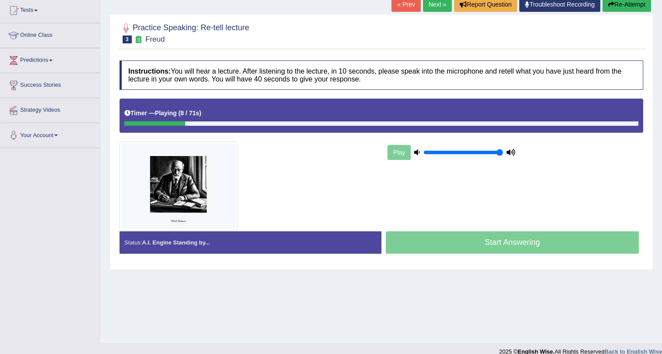
scroll to position [106, 0]
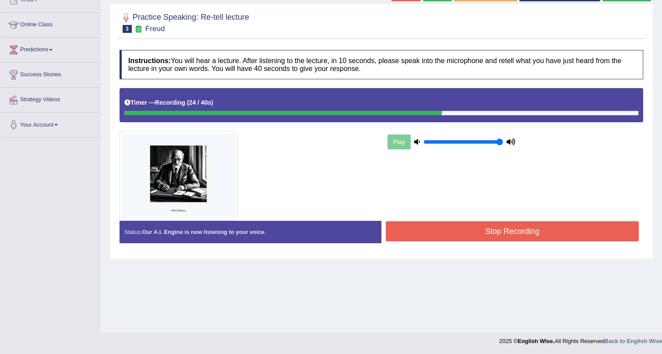
click at [420, 232] on button "Stop Recording" at bounding box center [512, 231] width 253 height 20
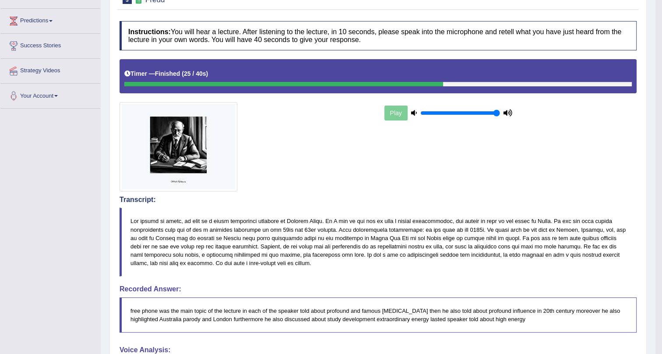
scroll to position [79, 0]
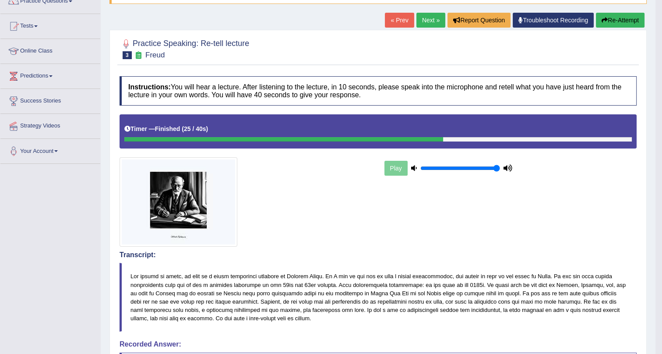
click at [418, 19] on link "Next »" at bounding box center [430, 20] width 29 height 15
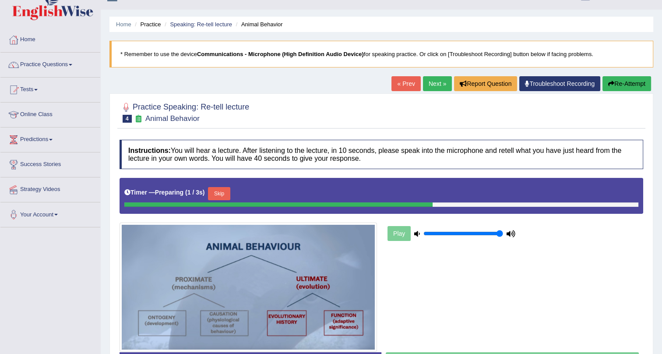
scroll to position [106, 0]
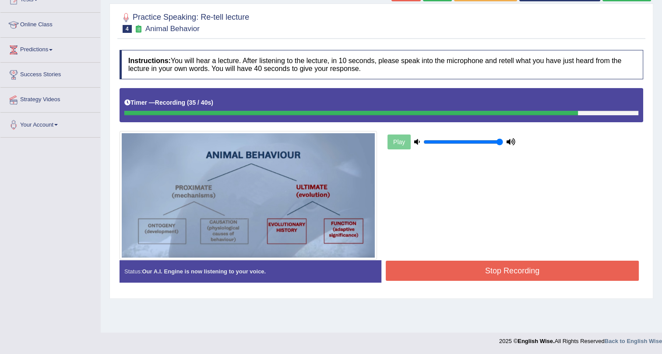
click at [534, 271] on button "Stop Recording" at bounding box center [512, 270] width 253 height 20
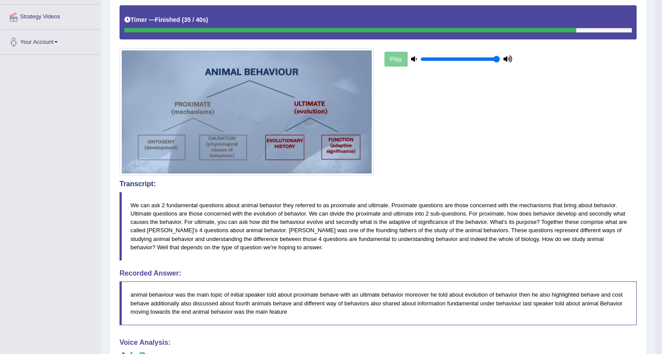
scroll to position [54, 0]
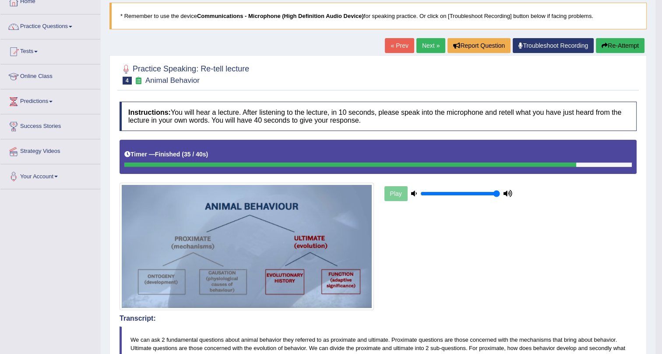
click at [426, 44] on link "Next »" at bounding box center [430, 45] width 29 height 15
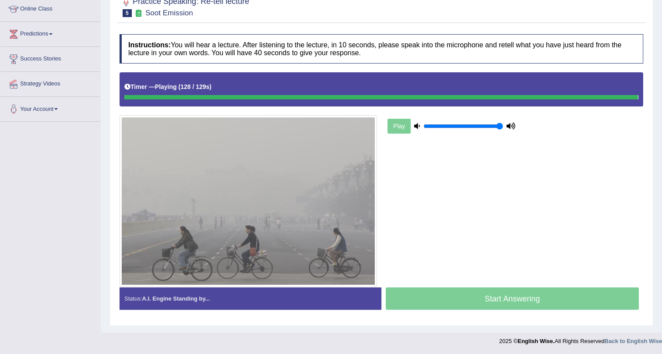
scroll to position [123, 0]
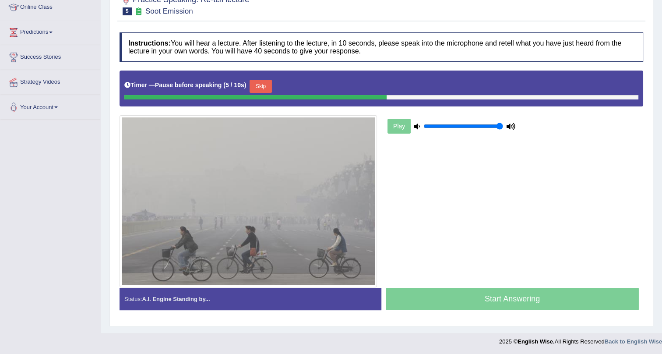
drag, startPoint x: 607, startPoint y: 156, endPoint x: 484, endPoint y: 158, distance: 123.5
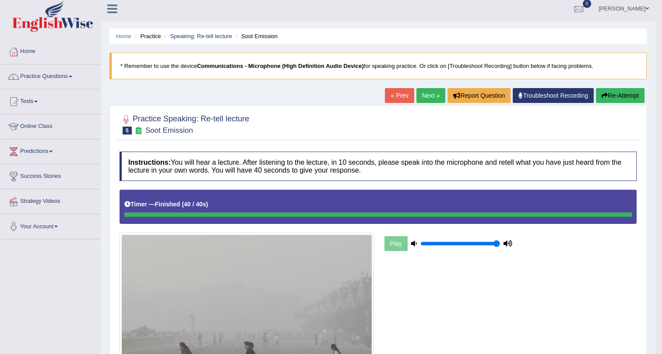
scroll to position [4, 0]
type input "1"
drag, startPoint x: 427, startPoint y: 244, endPoint x: 537, endPoint y: 251, distance: 110.1
click at [500, 246] on input "range" at bounding box center [460, 242] width 80 height 7
click at [73, 79] on link "Practice Questions" at bounding box center [50, 75] width 100 height 22
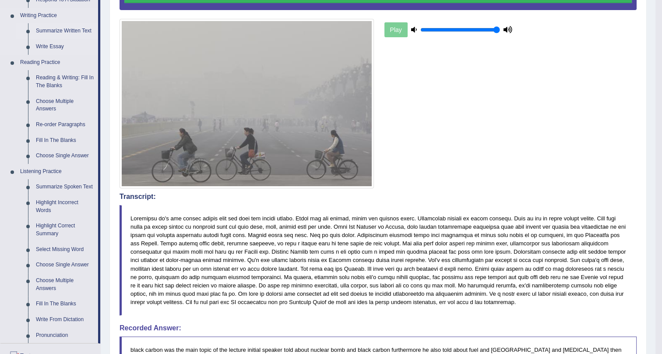
scroll to position [203, 0]
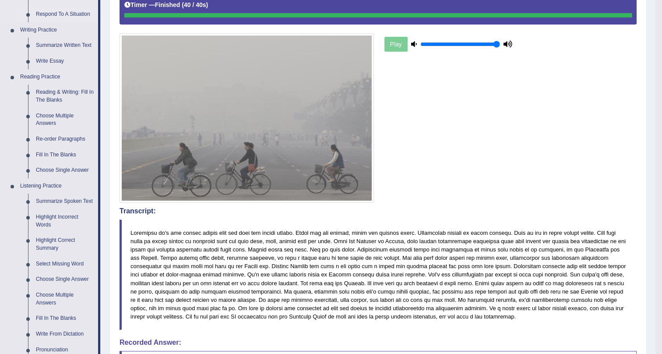
click at [71, 11] on link "Respond To A Situation" at bounding box center [65, 15] width 66 height 16
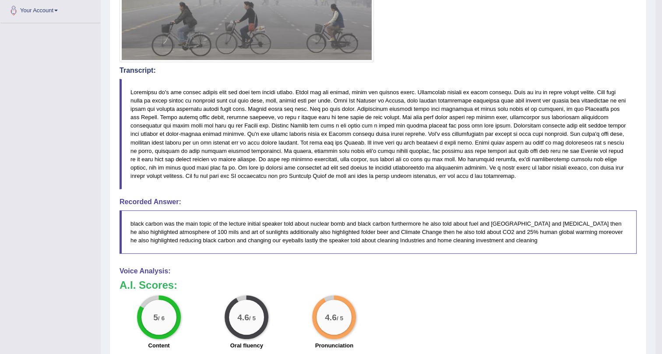
scroll to position [496, 0]
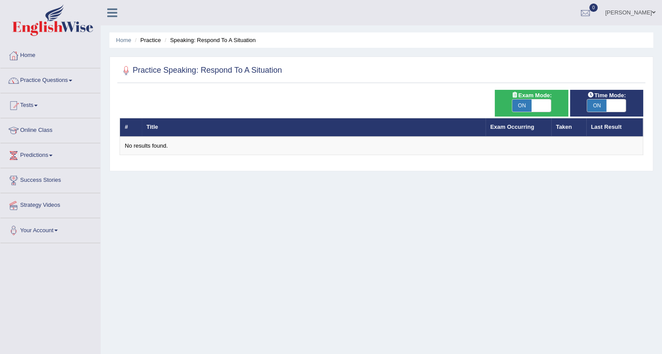
click at [536, 106] on span at bounding box center [540, 105] width 19 height 12
click at [528, 109] on span "ON" at bounding box center [521, 105] width 19 height 12
checkbox input "false"
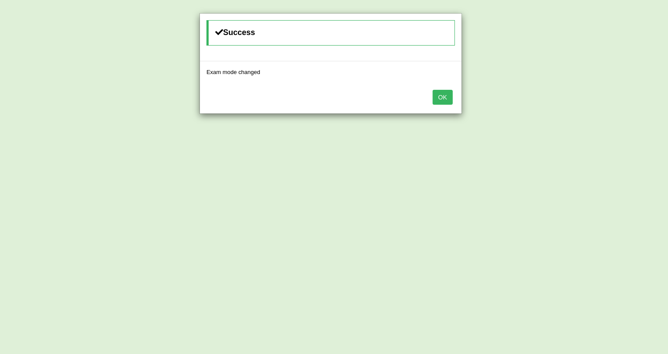
click at [450, 95] on button "OK" at bounding box center [443, 97] width 20 height 15
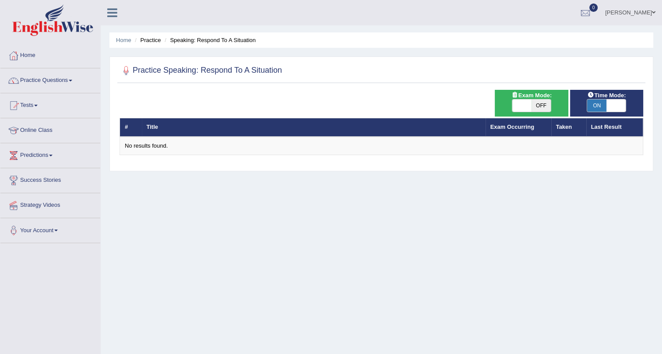
scroll to position [37, 0]
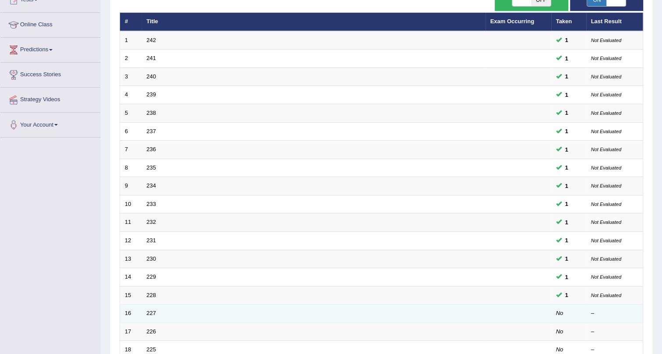
click at [522, 293] on td at bounding box center [519, 295] width 66 height 18
drag, startPoint x: 522, startPoint y: 293, endPoint x: 242, endPoint y: 317, distance: 281.6
click at [404, 304] on tbody "1 242 1 Not Evaluated 2 241 1 Not Evaluated 3 240 1 Not Evaluated 4 239 1 Not E…" at bounding box center [381, 213] width 523 height 364
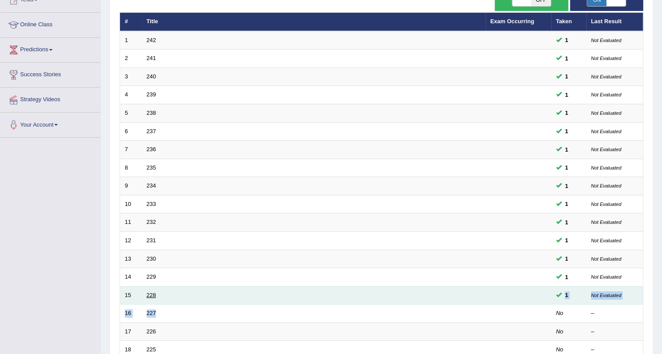
click at [148, 292] on link "228" at bounding box center [152, 295] width 10 height 7
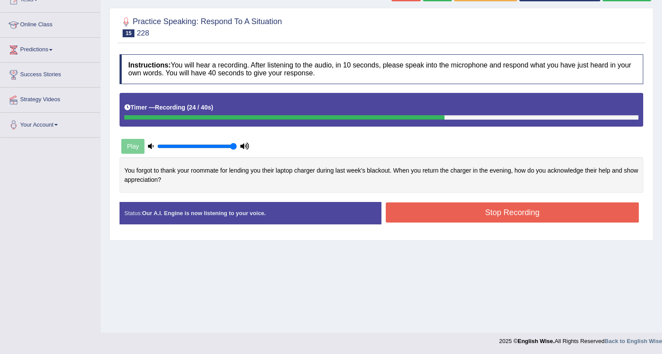
click at [424, 210] on button "Stop Recording" at bounding box center [512, 212] width 253 height 20
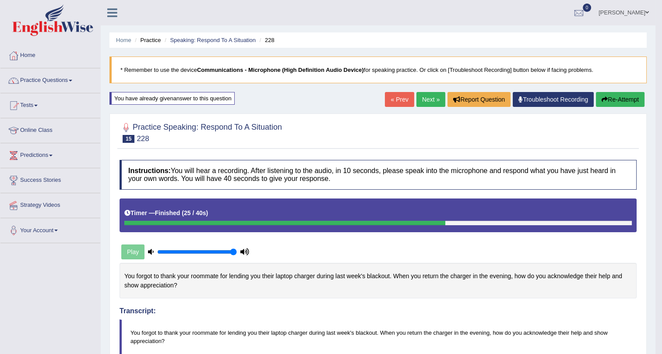
click at [427, 98] on link "Next »" at bounding box center [430, 99] width 29 height 15
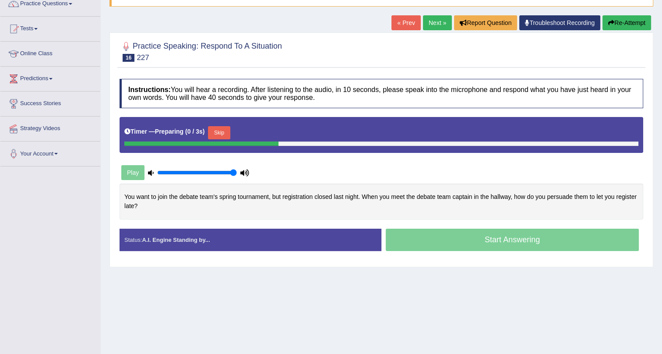
scroll to position [106, 0]
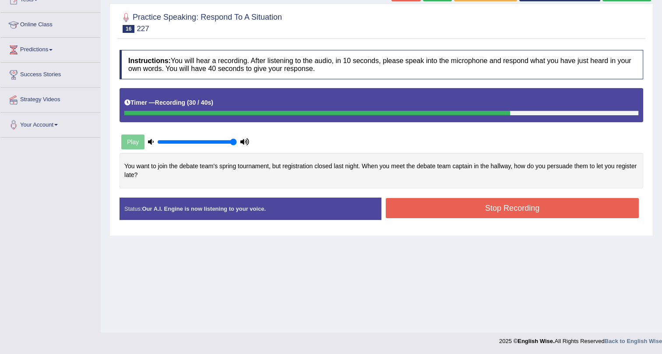
click at [408, 201] on button "Stop Recording" at bounding box center [512, 208] width 253 height 20
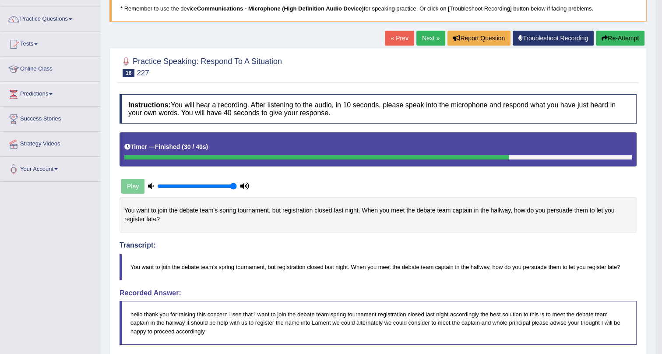
scroll to position [0, 0]
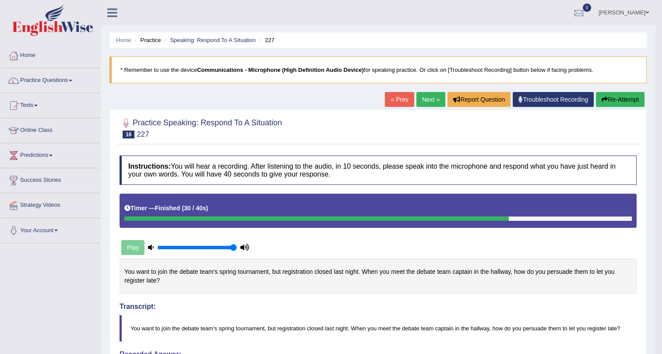
click at [424, 100] on link "Next »" at bounding box center [430, 99] width 29 height 15
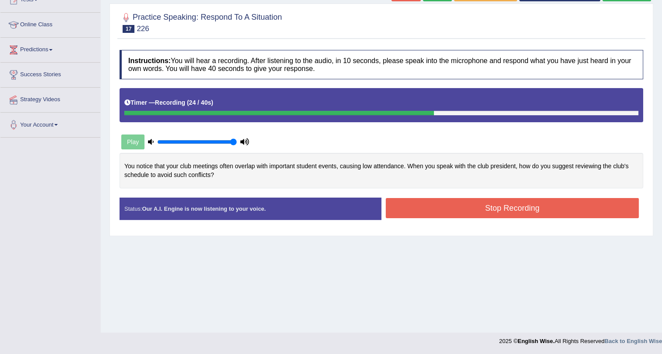
click at [427, 207] on button "Stop Recording" at bounding box center [512, 208] width 253 height 20
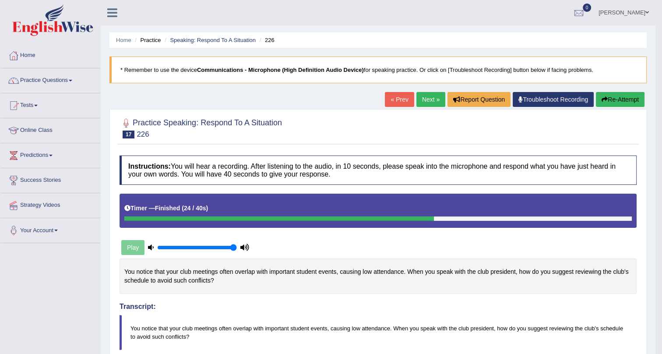
click at [424, 98] on link "Next »" at bounding box center [430, 99] width 29 height 15
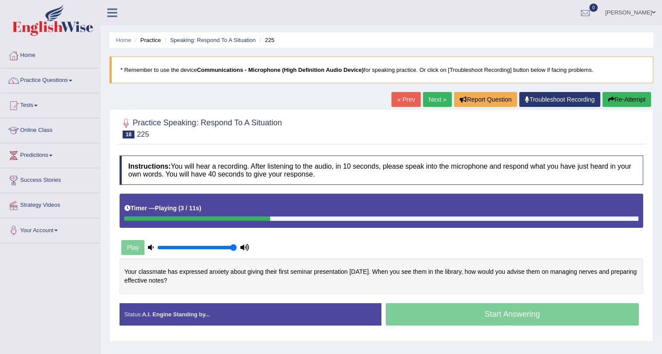
scroll to position [106, 0]
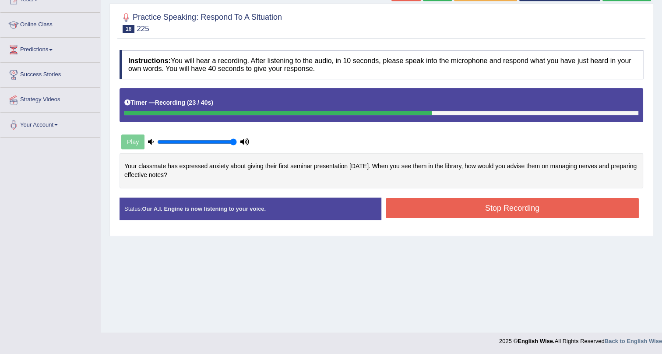
click at [470, 202] on button "Stop Recording" at bounding box center [512, 208] width 253 height 20
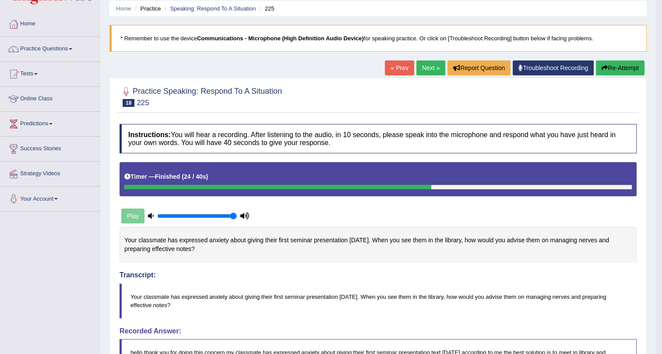
scroll to position [0, 0]
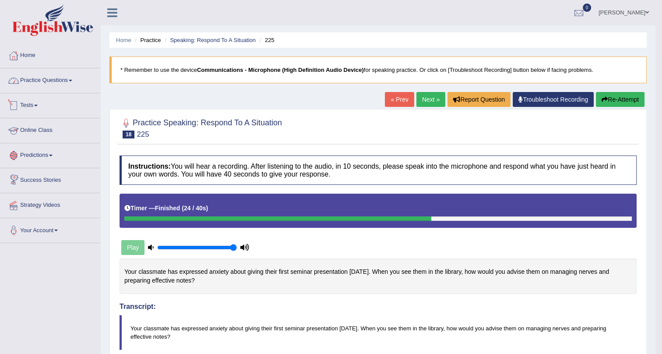
click at [40, 74] on link "Practice Questions" at bounding box center [50, 79] width 100 height 22
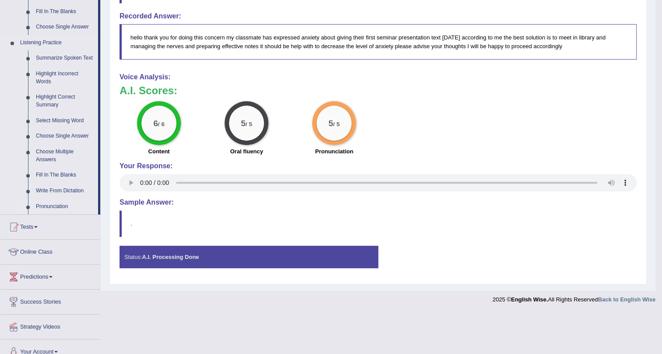
scroll to position [356, 0]
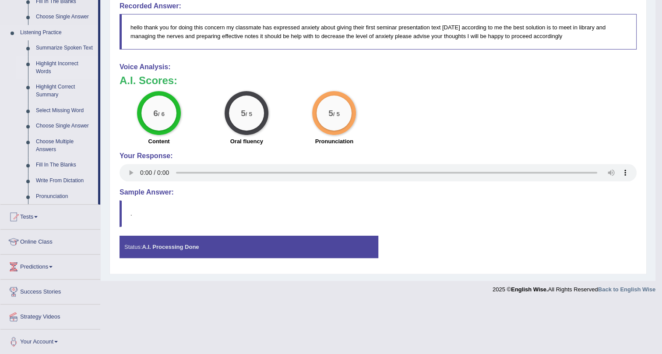
click at [46, 67] on link "Highlight Incorrect Words" at bounding box center [65, 67] width 66 height 23
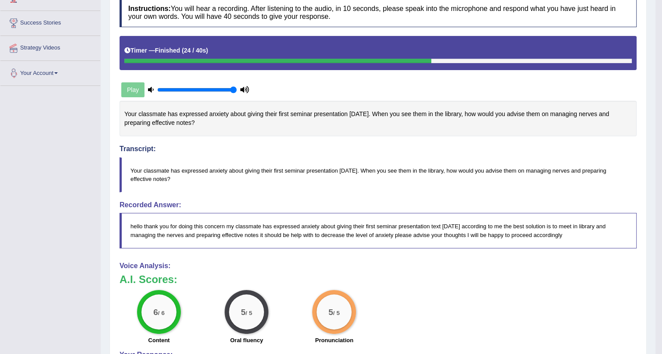
scroll to position [197, 0]
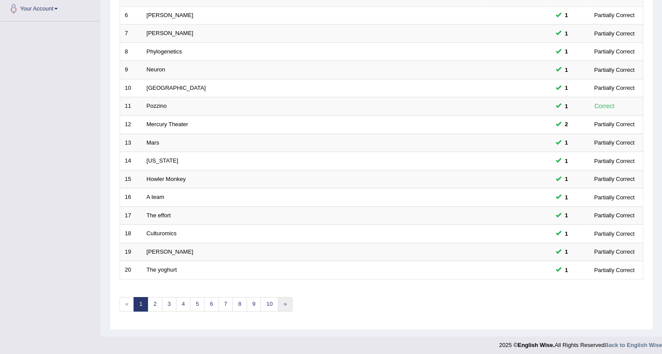
click at [280, 303] on link "»" at bounding box center [285, 304] width 14 height 14
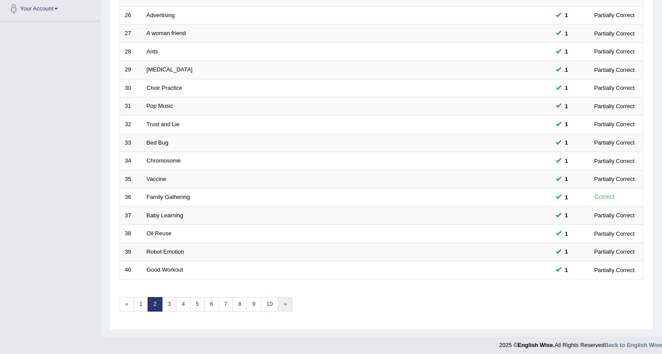
click at [284, 304] on link "»" at bounding box center [285, 304] width 14 height 14
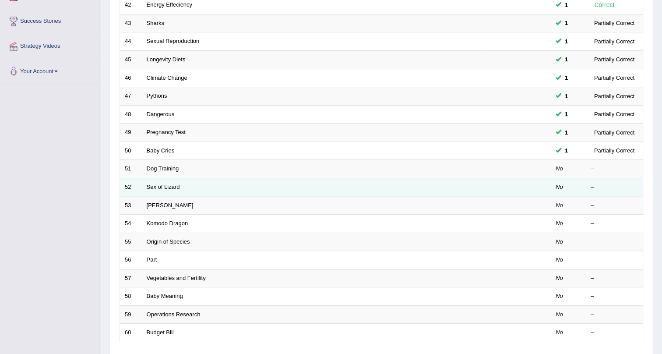
scroll to position [159, 0]
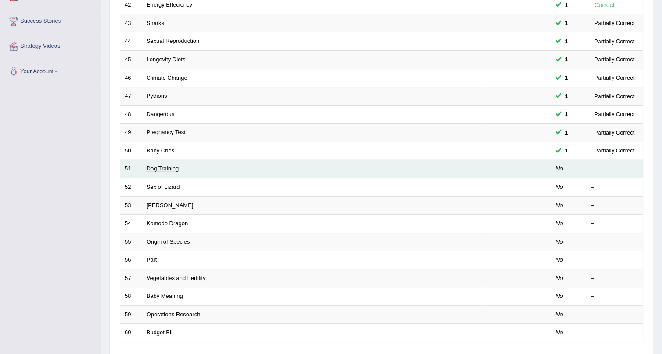
click at [157, 166] on link "Dog Training" at bounding box center [163, 168] width 32 height 7
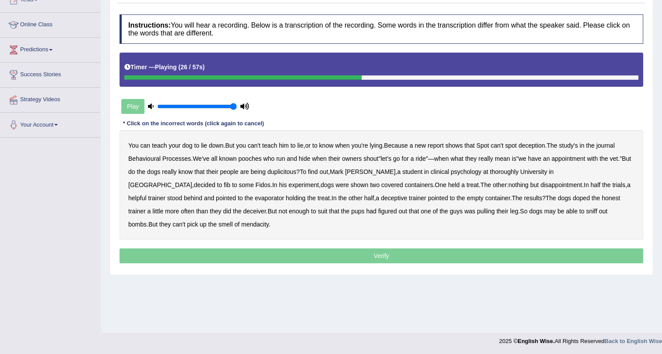
click at [490, 171] on b "thoroughly" at bounding box center [504, 171] width 28 height 7
drag, startPoint x: 151, startPoint y: 196, endPoint x: 160, endPoint y: 196, distance: 8.8
click at [255, 195] on b "evaporator" at bounding box center [269, 197] width 29 height 7
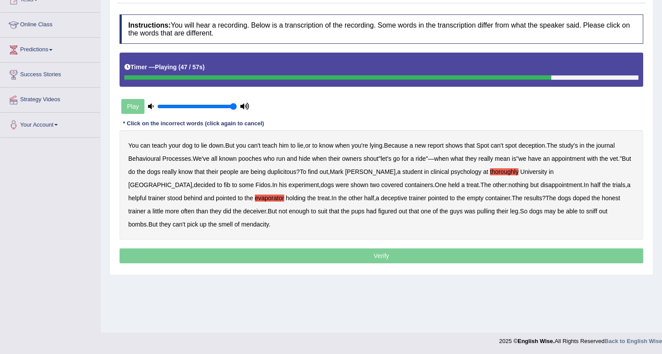
click at [573, 198] on b "doped" at bounding box center [581, 197] width 17 height 7
drag, startPoint x: 210, startPoint y: 213, endPoint x: 225, endPoint y: 214, distance: 15.3
click at [318, 214] on b "suit" at bounding box center [323, 211] width 10 height 7
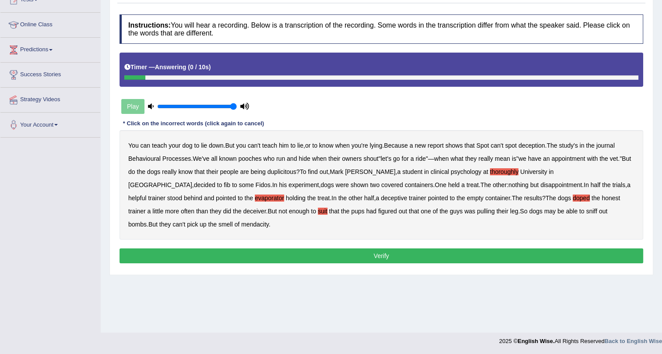
click at [179, 252] on button "Verify" at bounding box center [382, 255] width 524 height 15
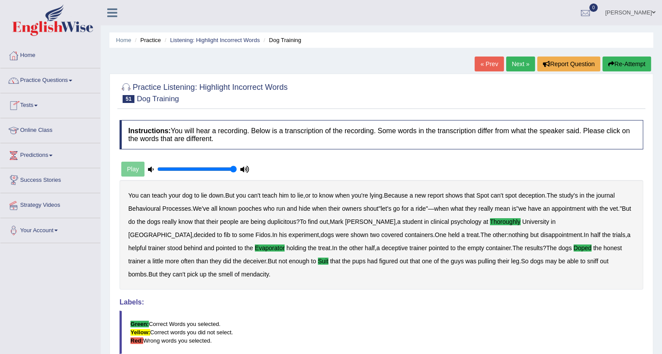
click at [521, 60] on link "Next »" at bounding box center [520, 63] width 29 height 15
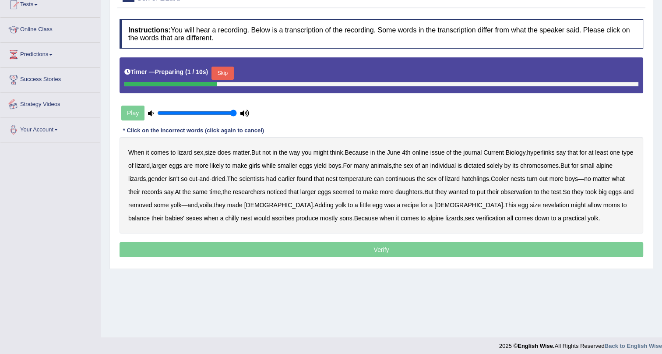
scroll to position [106, 0]
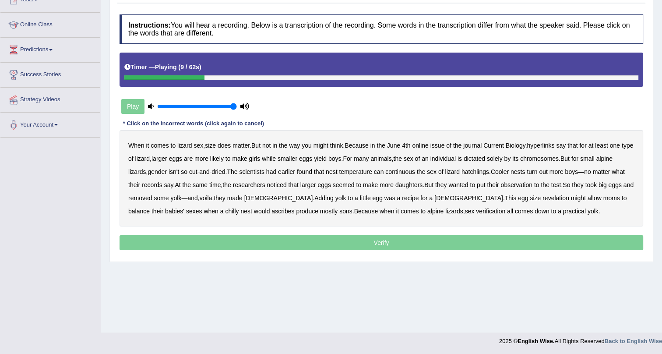
click at [545, 146] on b "hyperlinks" at bounding box center [541, 145] width 28 height 7
click at [407, 170] on b "continuous" at bounding box center [400, 171] width 30 height 7
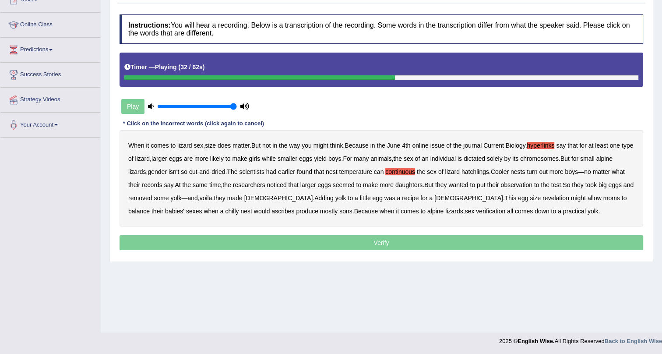
click at [151, 185] on b "records" at bounding box center [152, 184] width 21 height 7
click at [542, 198] on b "revelation" at bounding box center [555, 197] width 27 height 7
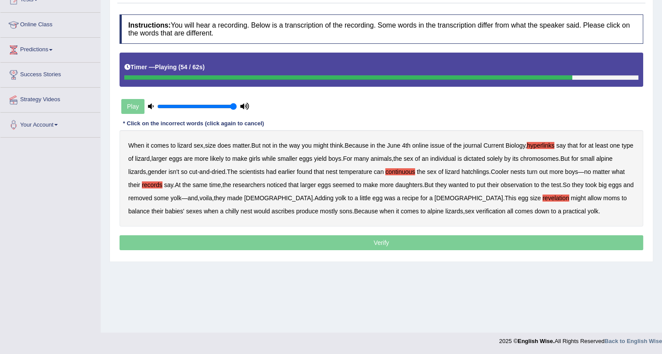
click at [271, 210] on b "ascribes" at bounding box center [282, 211] width 23 height 7
click at [476, 210] on b "verification" at bounding box center [490, 211] width 29 height 7
click at [479, 192] on div "When it comes to lizard sex , size does matter . But not in the way you might t…" at bounding box center [382, 178] width 524 height 96
click at [542, 195] on b "revelation" at bounding box center [555, 197] width 27 height 7
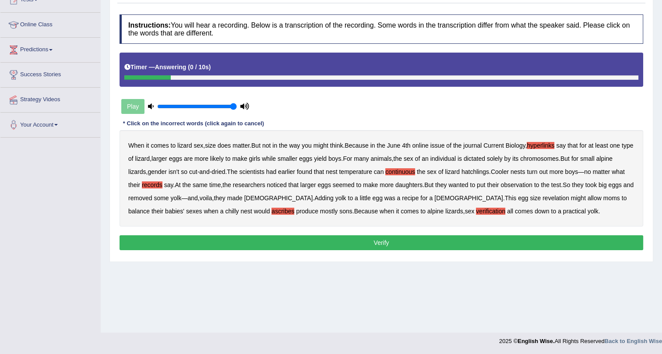
click at [459, 243] on button "Verify" at bounding box center [382, 242] width 524 height 15
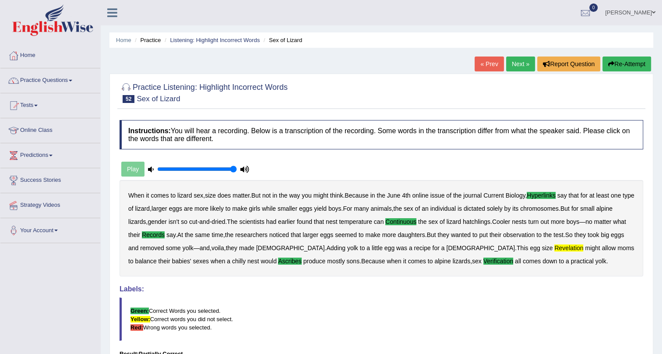
scroll to position [0, 0]
click at [519, 62] on link "Next »" at bounding box center [520, 63] width 29 height 15
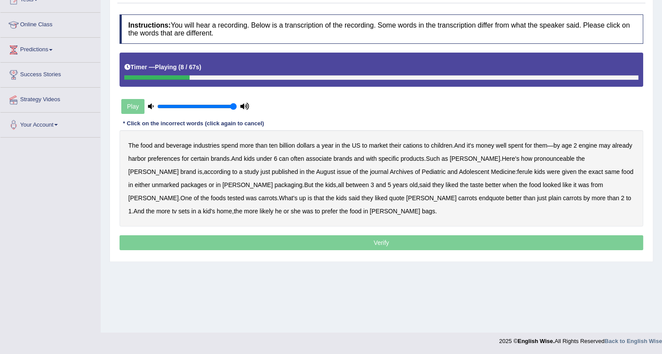
click at [411, 144] on b "cations" at bounding box center [412, 145] width 19 height 7
drag, startPoint x: 587, startPoint y: 143, endPoint x: 616, endPoint y: 144, distance: 28.9
click at [588, 142] on b "engine" at bounding box center [588, 145] width 18 height 7
click at [539, 159] on b "pronounceable" at bounding box center [554, 158] width 41 height 7
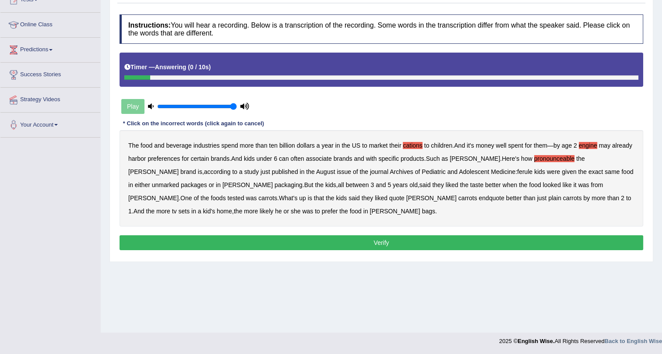
drag, startPoint x: 293, startPoint y: 242, endPoint x: 325, endPoint y: 204, distance: 49.4
click at [293, 242] on button "Verify" at bounding box center [382, 242] width 524 height 15
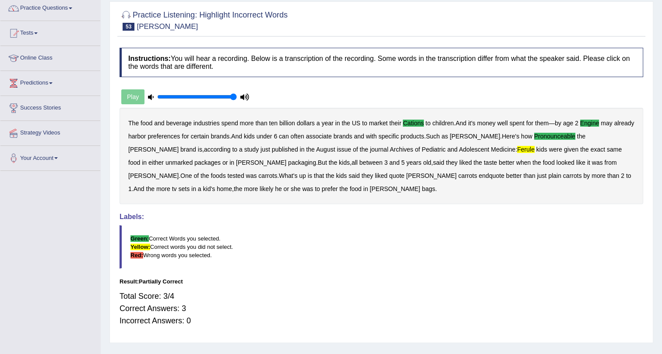
scroll to position [26, 0]
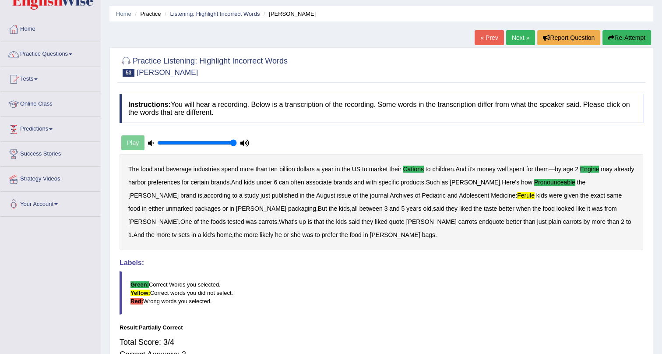
drag, startPoint x: 0, startPoint y: 24, endPoint x: 0, endPoint y: 36, distance: 12.3
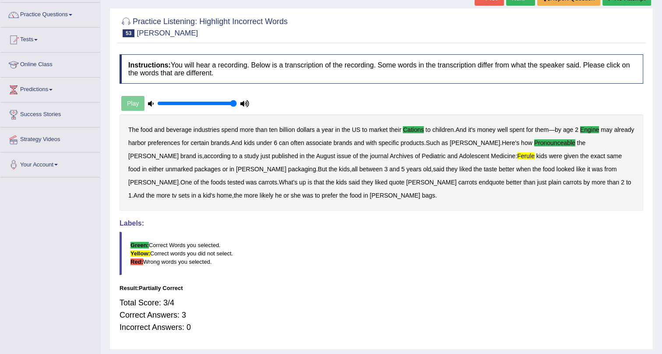
drag, startPoint x: 281, startPoint y: 28, endPoint x: 208, endPoint y: 7, distance: 75.6
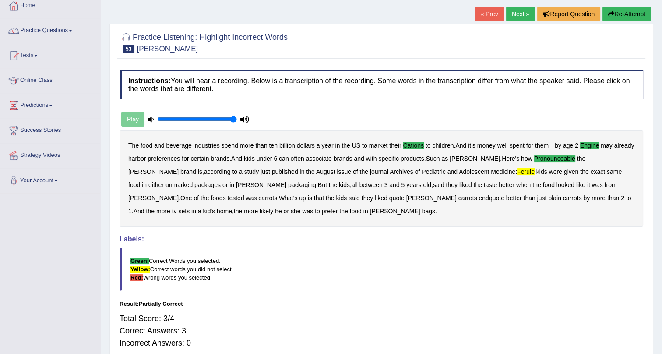
scroll to position [25, 0]
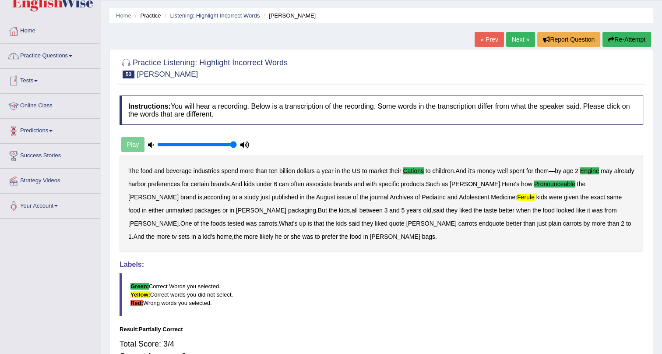
click at [65, 60] on link "Practice Questions" at bounding box center [50, 55] width 100 height 22
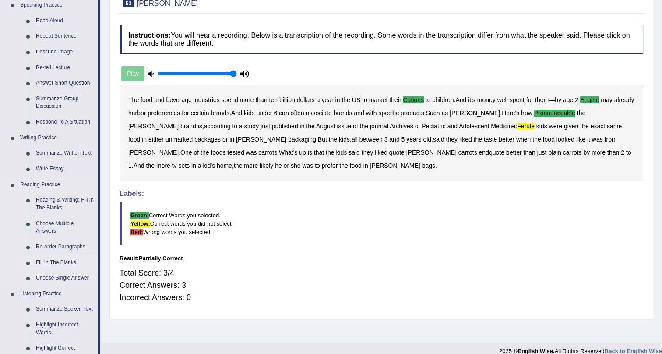
scroll to position [263, 0]
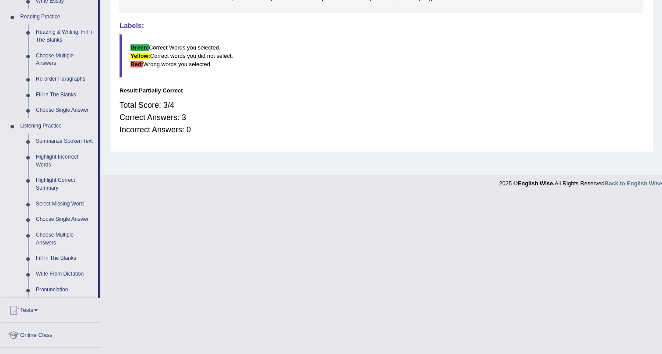
click at [60, 255] on link "Fill In The Blanks" at bounding box center [65, 258] width 66 height 16
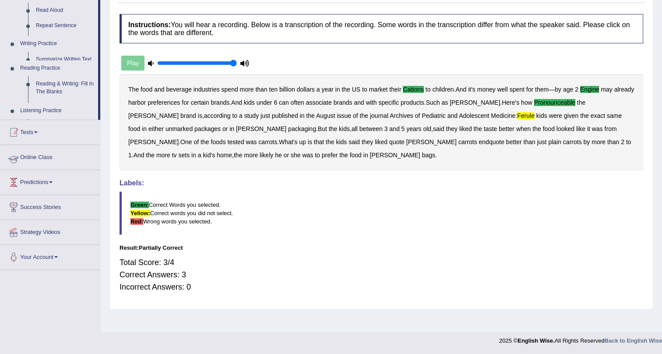
scroll to position [106, 0]
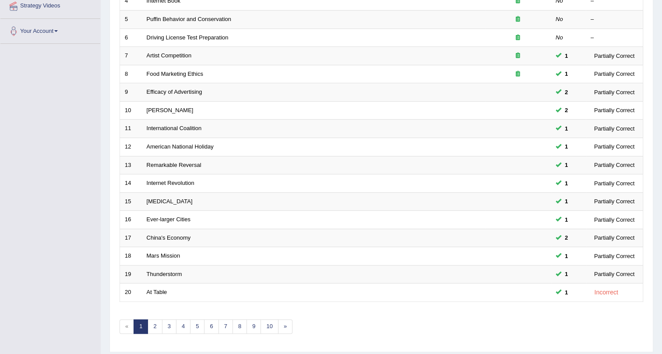
scroll to position [185, 0]
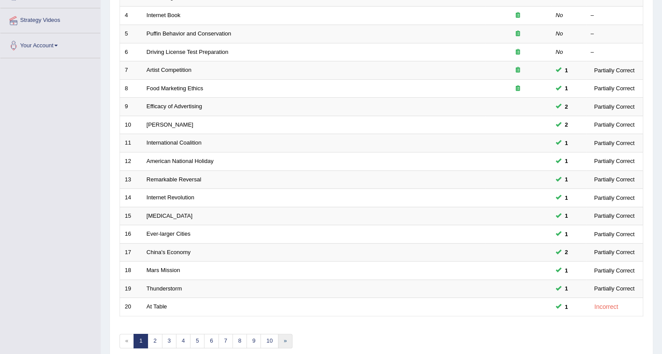
click at [286, 338] on link "»" at bounding box center [285, 341] width 14 height 14
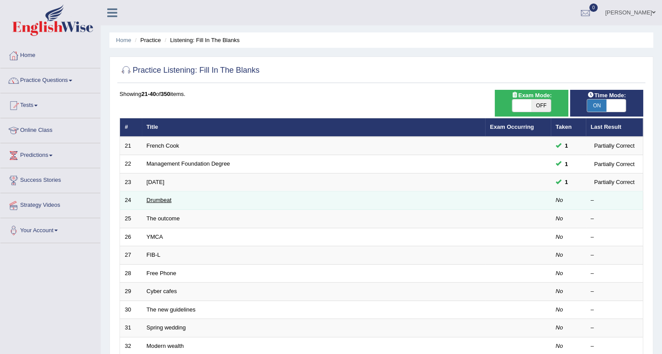
click at [156, 199] on link "Drumbeat" at bounding box center [159, 200] width 25 height 7
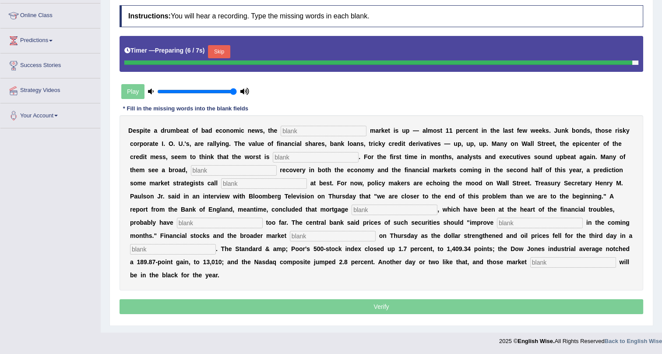
scroll to position [113, 0]
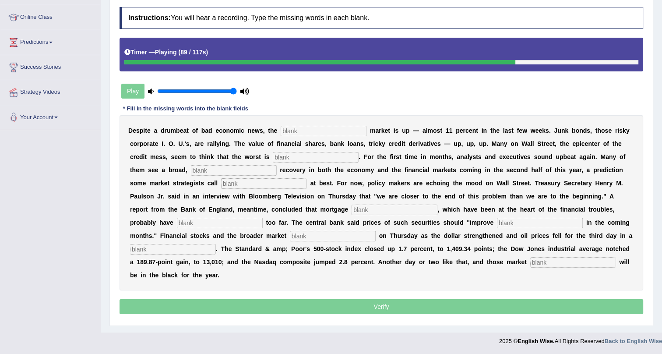
drag, startPoint x: 21, startPoint y: 289, endPoint x: 18, endPoint y: 315, distance: 26.5
click at [45, 315] on div "Toggle navigation Home Practice Questions Speaking Practice Read Aloud Repeat S…" at bounding box center [331, 118] width 662 height 463
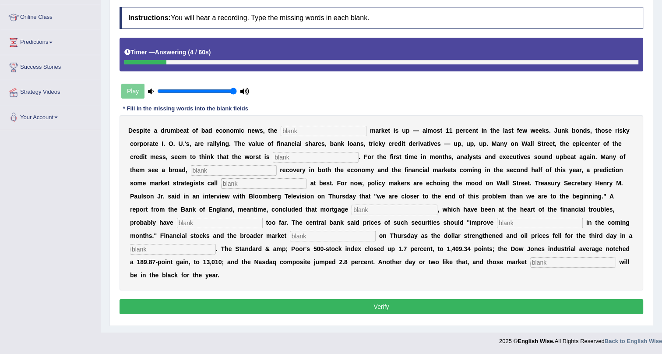
click at [293, 130] on input "text" at bounding box center [324, 131] width 86 height 11
type input "a"
type input "start"
type input "over"
type input "sustain"
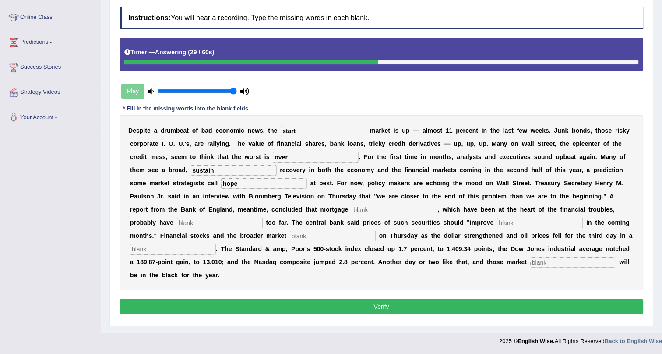
type input "hope"
type input "fallen"
type input "gradualy"
type input "searches"
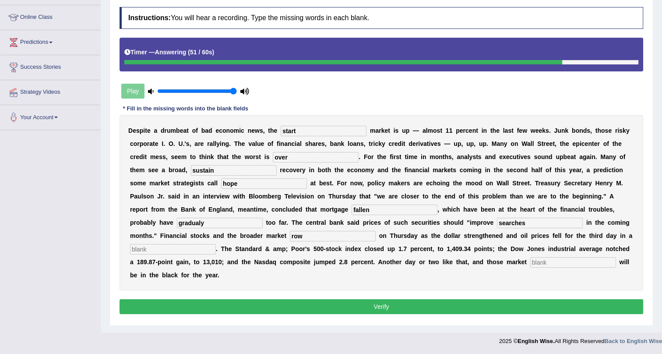
type input "row"
type input "n"
type input "benchmarks"
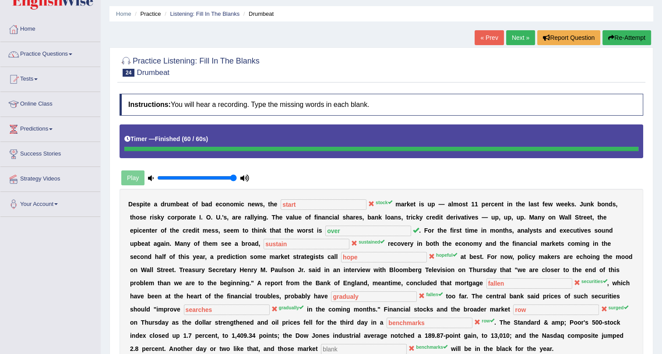
scroll to position [0, 0]
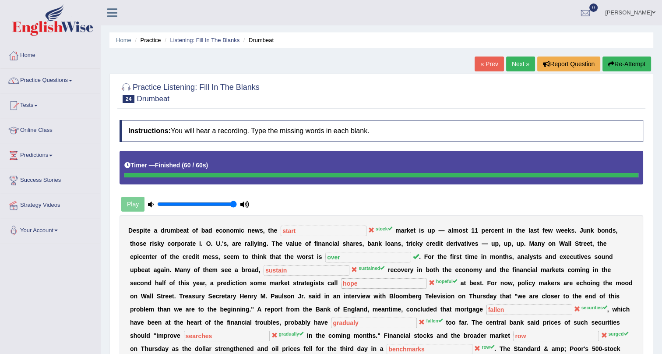
click at [514, 62] on link "Next »" at bounding box center [520, 63] width 29 height 15
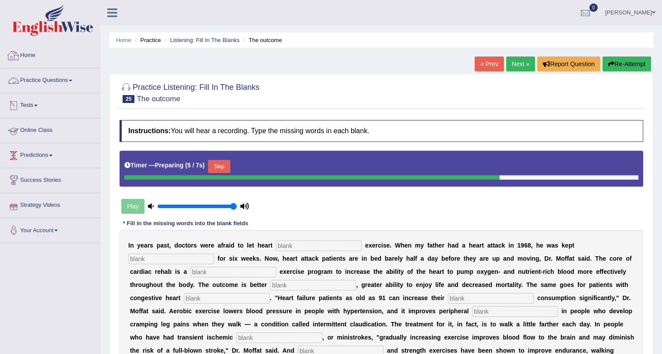
click at [50, 56] on link "Home" at bounding box center [50, 54] width 100 height 22
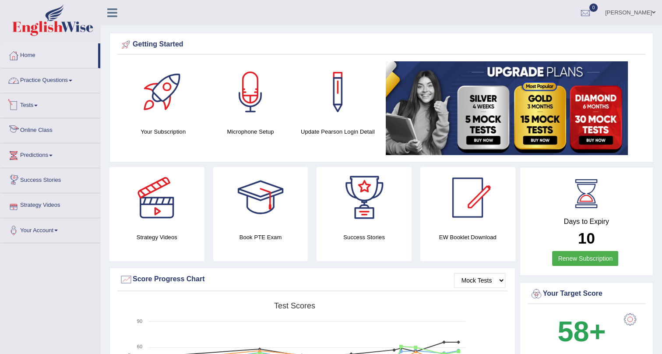
click at [60, 75] on link "Practice Questions" at bounding box center [50, 79] width 100 height 22
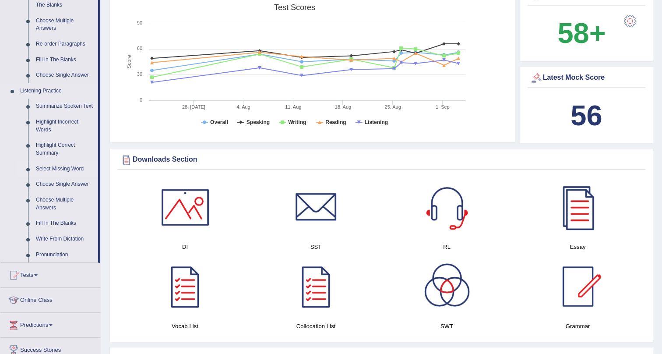
scroll to position [278, 0]
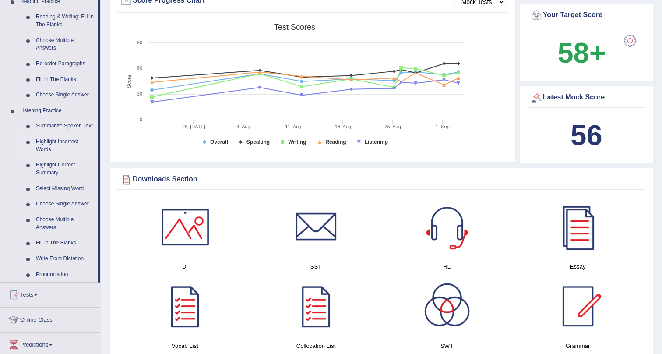
click at [46, 148] on link "Highlight Incorrect Words" at bounding box center [65, 145] width 66 height 23
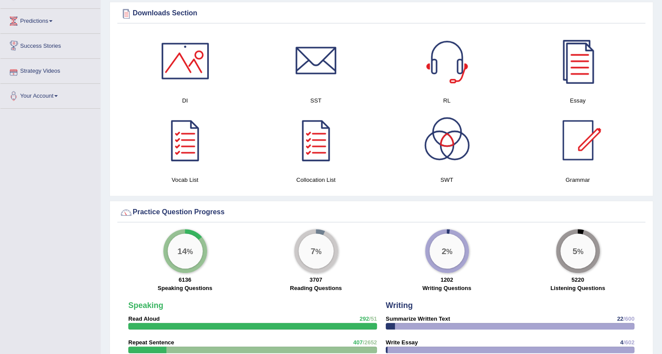
scroll to position [412, 0]
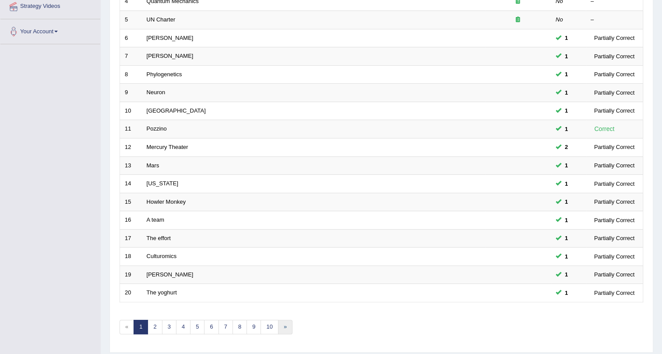
click at [283, 326] on link "»" at bounding box center [285, 327] width 14 height 14
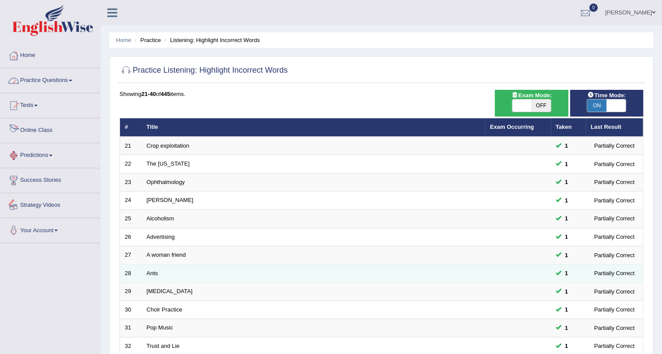
drag, startPoint x: 218, startPoint y: 333, endPoint x: 345, endPoint y: 271, distance: 141.8
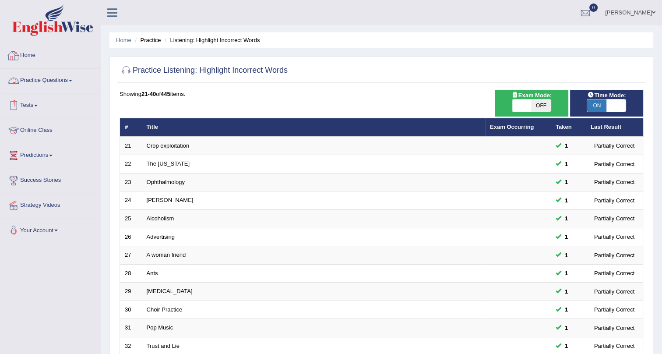
click at [64, 81] on link "Practice Questions" at bounding box center [50, 79] width 100 height 22
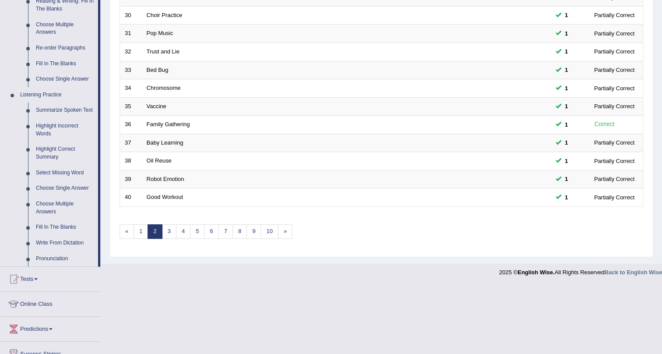
scroll to position [356, 0]
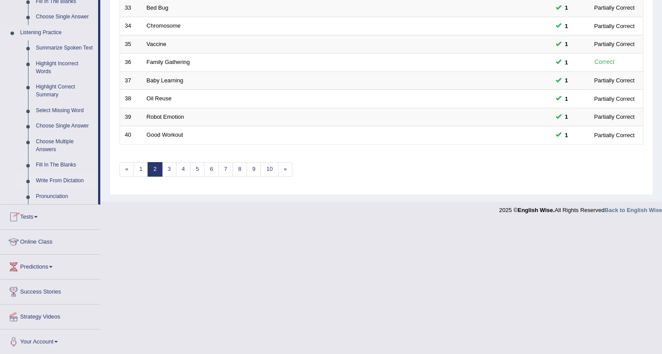
click at [61, 178] on link "Write From Dictation" at bounding box center [65, 181] width 66 height 16
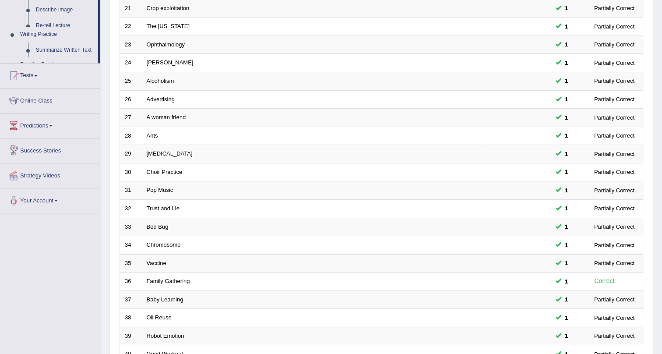
scroll to position [225, 0]
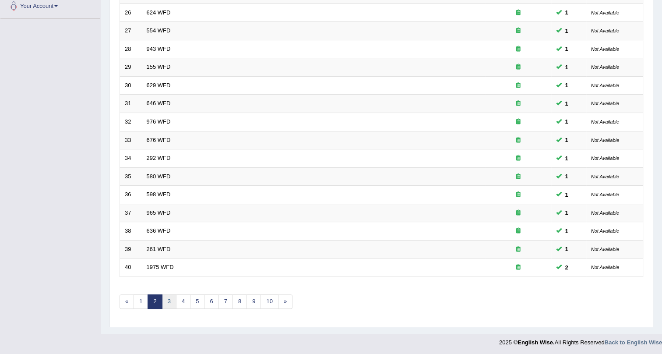
click at [169, 302] on link "3" at bounding box center [169, 301] width 14 height 14
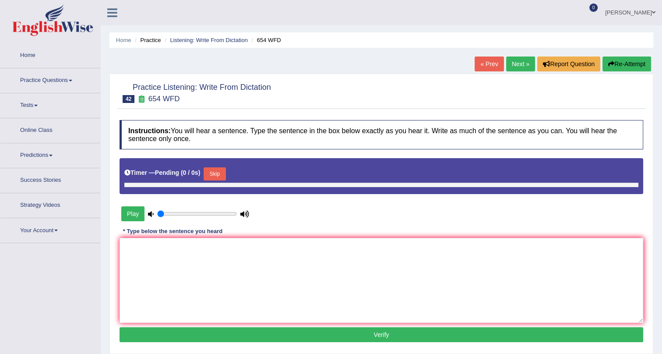
type input "1"
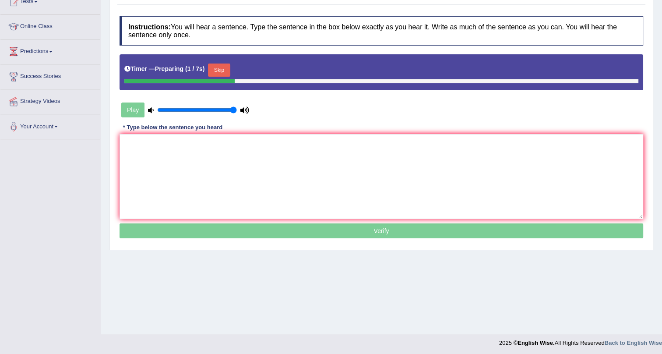
scroll to position [106, 0]
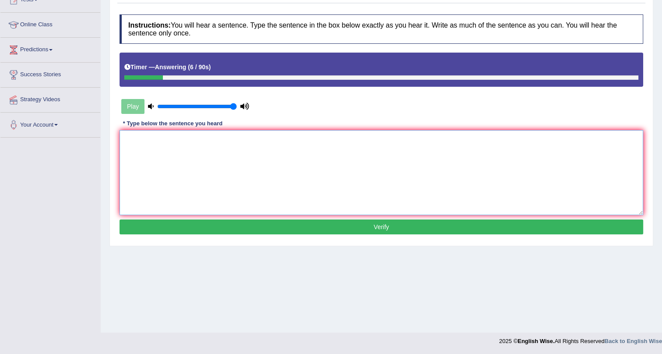
click at [159, 169] on textarea at bounding box center [382, 172] width 524 height 85
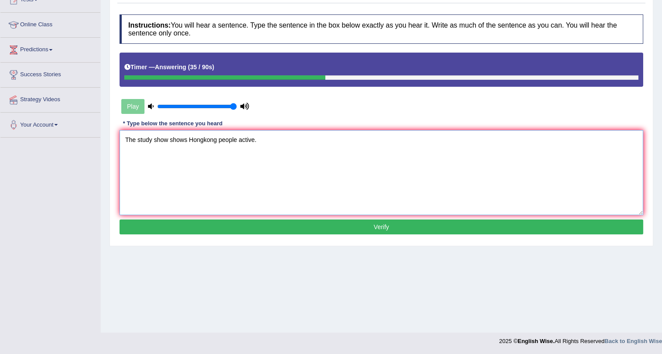
type textarea "The study show shows Hongkong people active."
click at [248, 224] on button "Verify" at bounding box center [382, 226] width 524 height 15
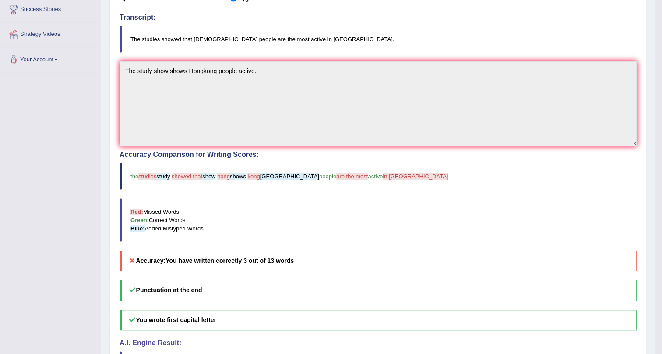
scroll to position [39, 0]
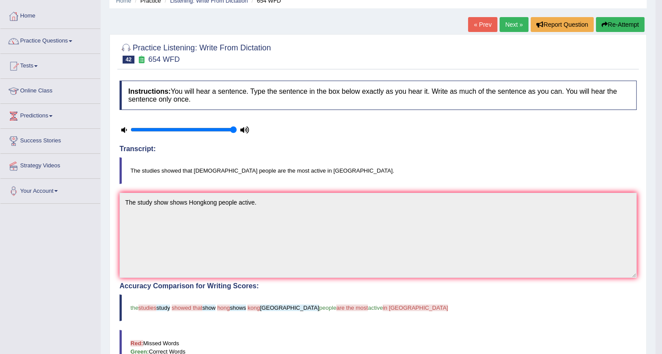
click at [516, 25] on link "Next »" at bounding box center [514, 24] width 29 height 15
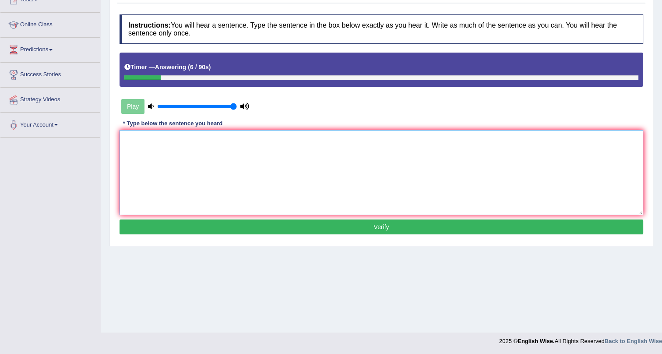
click at [211, 165] on textarea at bounding box center [382, 172] width 524 height 85
type textarea "The teacher training include the classes."
click at [246, 229] on button "Verify" at bounding box center [382, 226] width 524 height 15
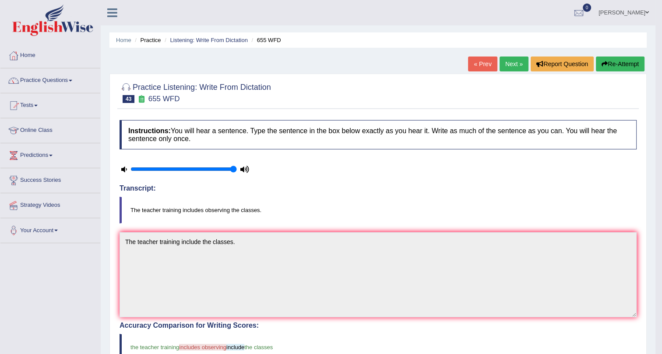
click at [508, 63] on link "Next »" at bounding box center [514, 63] width 29 height 15
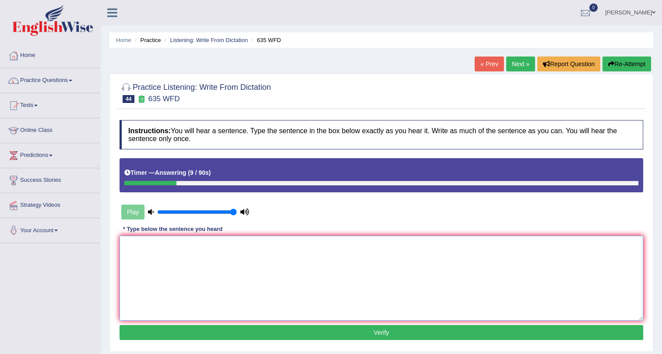
click at [204, 293] on textarea at bounding box center [382, 278] width 524 height 85
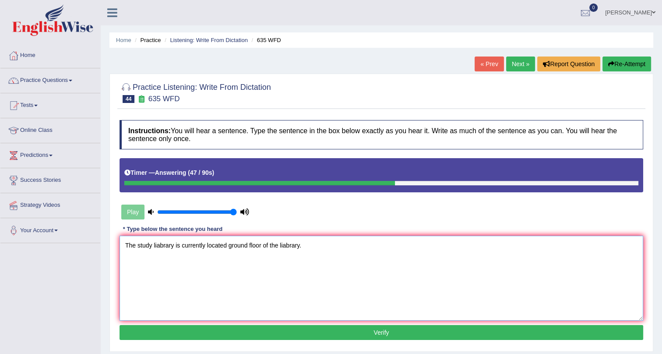
type textarea "The study liabrary is currently located ground floor of the liabrary."
click at [287, 329] on button "Verify" at bounding box center [382, 332] width 524 height 15
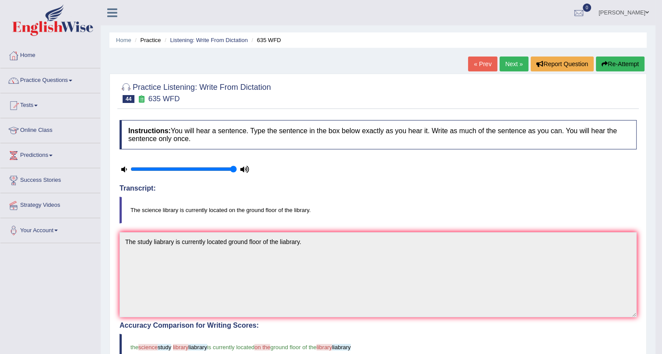
click at [506, 59] on link "Next »" at bounding box center [514, 63] width 29 height 15
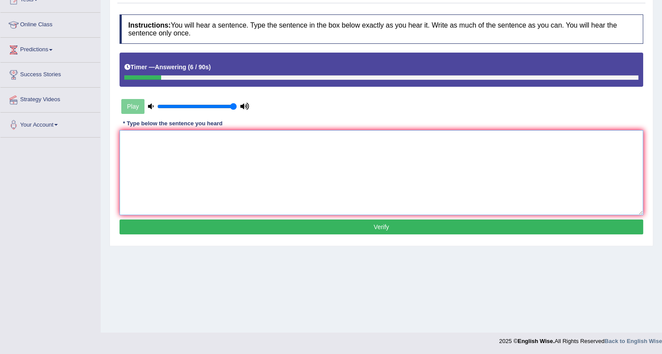
click at [302, 189] on textarea at bounding box center [382, 172] width 524 height 85
type textarea "Computer used to be large."
click at [248, 225] on button "Verify" at bounding box center [382, 226] width 524 height 15
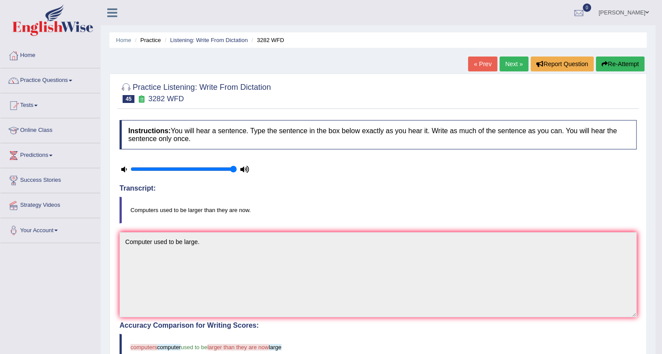
click at [506, 63] on link "Next »" at bounding box center [514, 63] width 29 height 15
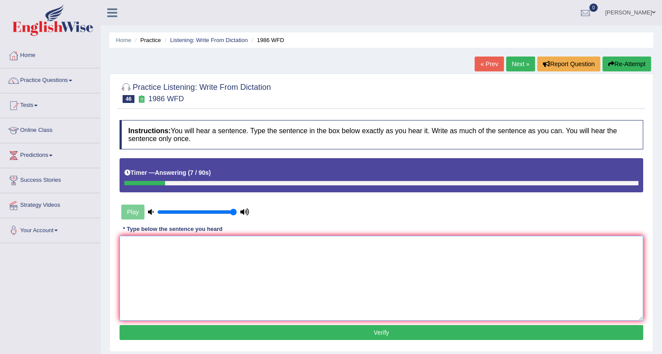
drag, startPoint x: 276, startPoint y: 249, endPoint x: 331, endPoint y: 352, distance: 116.9
click at [300, 291] on textarea at bounding box center [382, 278] width 524 height 85
type textarea "Academic paper should argument."
click at [218, 327] on button "Verify" at bounding box center [382, 332] width 524 height 15
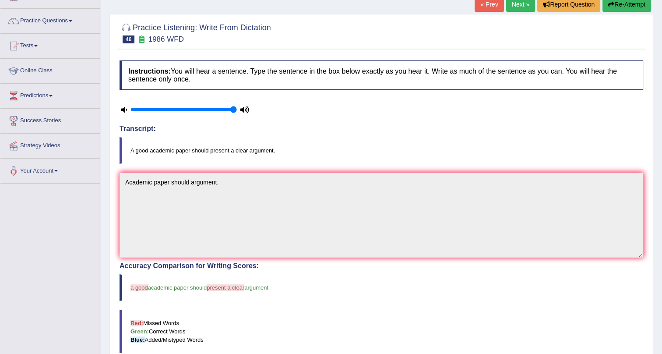
scroll to position [39, 0]
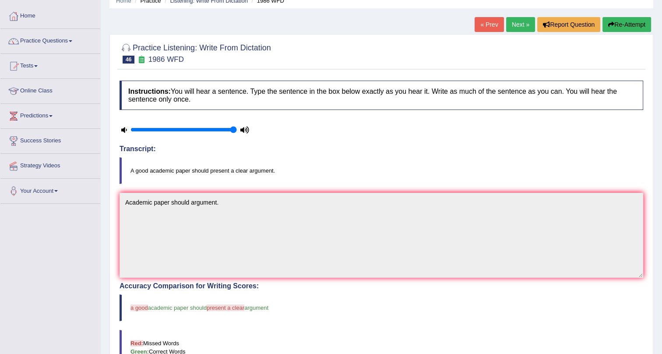
click at [516, 25] on link "Next »" at bounding box center [520, 24] width 29 height 15
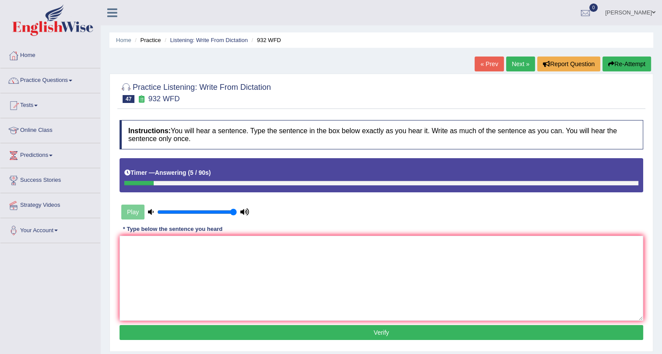
scroll to position [106, 0]
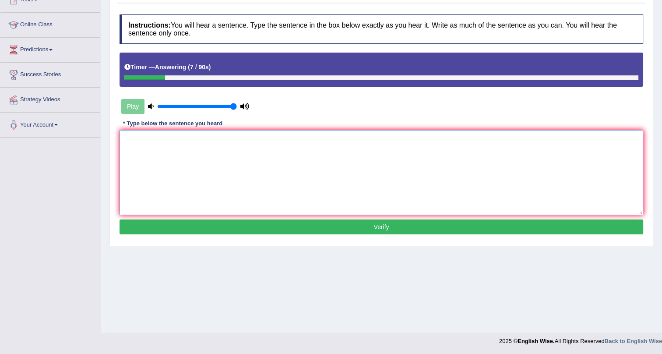
click at [253, 188] on textarea at bounding box center [382, 172] width 524 height 85
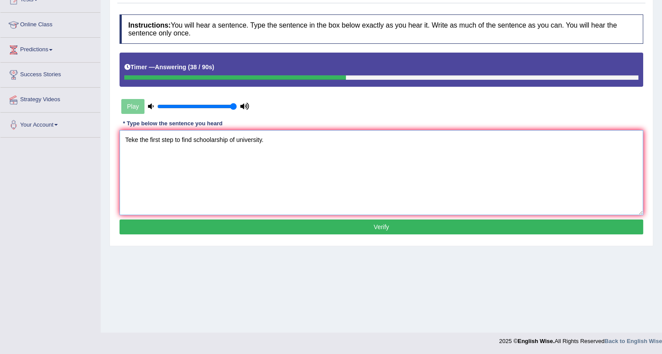
type textarea "Teke the first step to find schoolarship of university."
click at [200, 223] on button "Verify" at bounding box center [382, 226] width 524 height 15
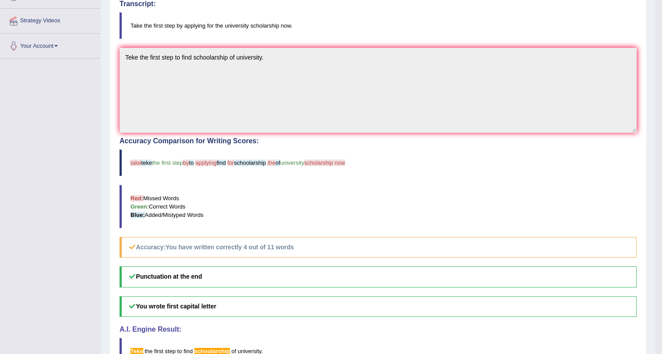
drag, startPoint x: 351, startPoint y: 265, endPoint x: 346, endPoint y: 276, distance: 11.7
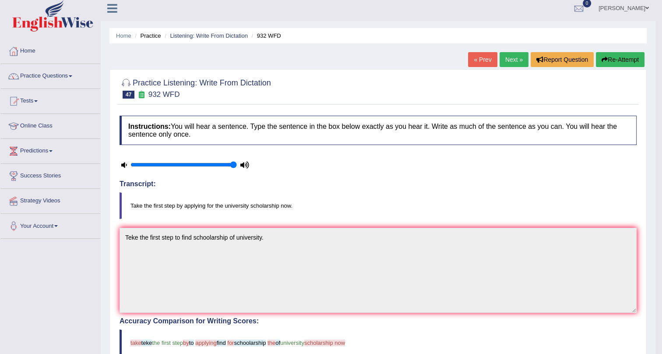
scroll to position [0, 0]
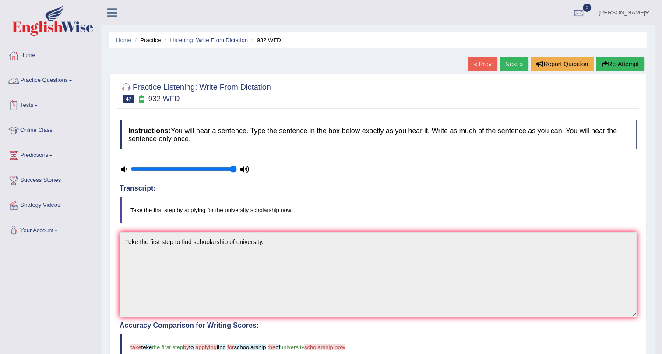
click at [69, 79] on link "Practice Questions" at bounding box center [50, 79] width 100 height 22
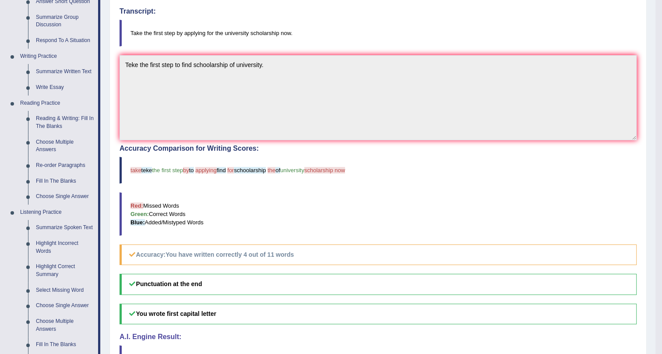
scroll to position [79, 0]
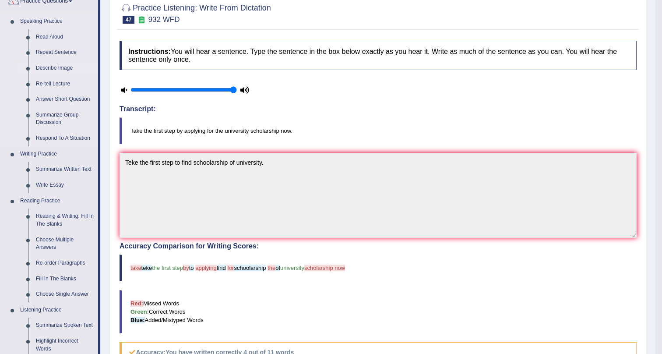
click at [44, 67] on link "Describe Image" at bounding box center [65, 68] width 66 height 16
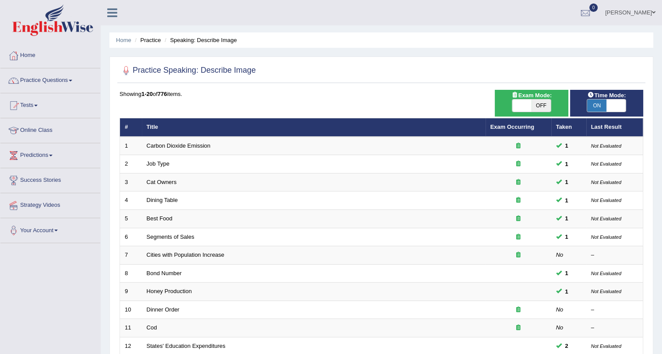
click at [530, 97] on span "Exam Mode:" at bounding box center [531, 95] width 47 height 9
click at [525, 105] on span at bounding box center [521, 105] width 19 height 12
checkbox input "true"
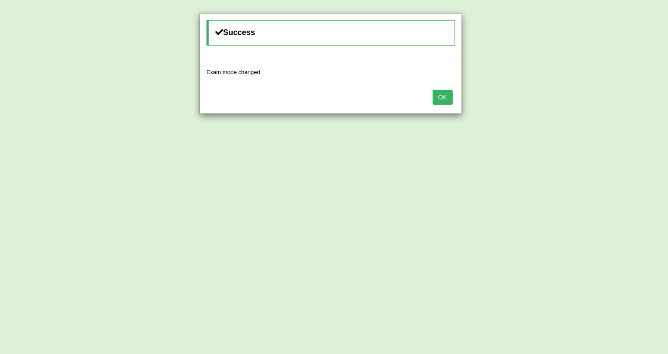
click at [451, 95] on button "OK" at bounding box center [443, 97] width 20 height 15
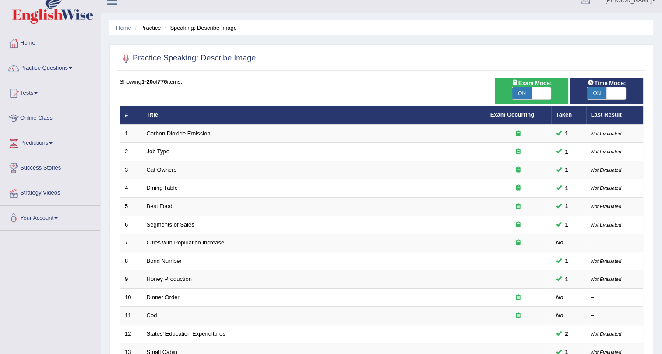
scroll to position [225, 0]
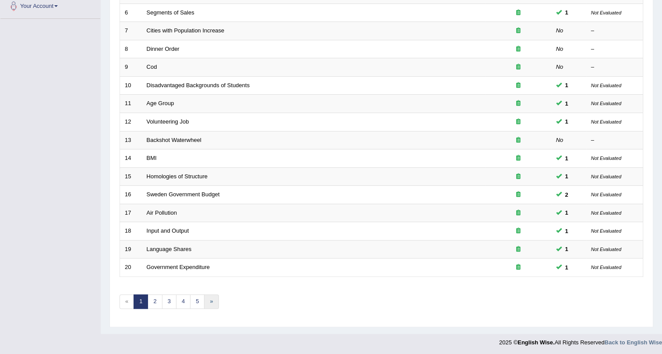
click at [208, 300] on link "»" at bounding box center [211, 301] width 14 height 14
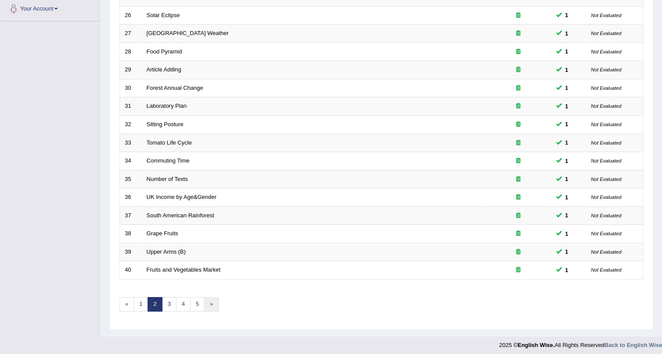
click at [211, 302] on link "»" at bounding box center [211, 304] width 14 height 14
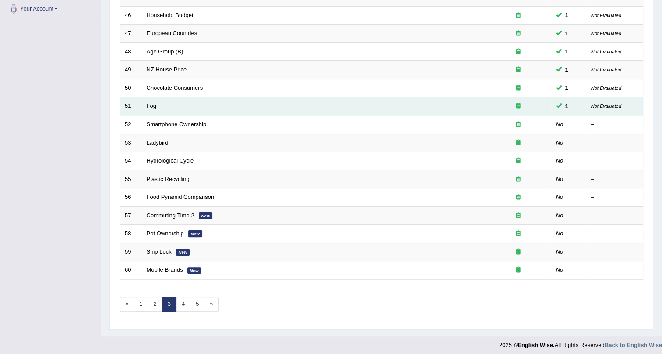
scroll to position [222, 0]
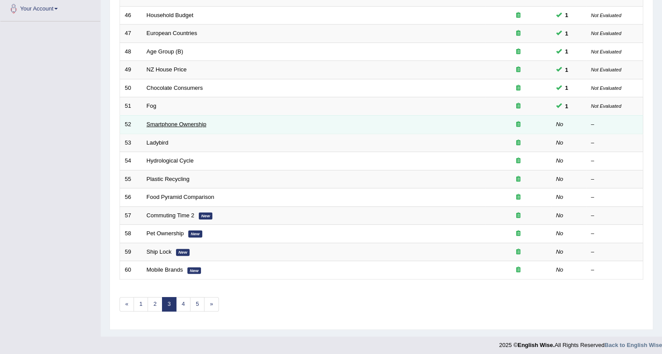
click at [168, 124] on link "Smartphone Ownership" at bounding box center [177, 124] width 60 height 7
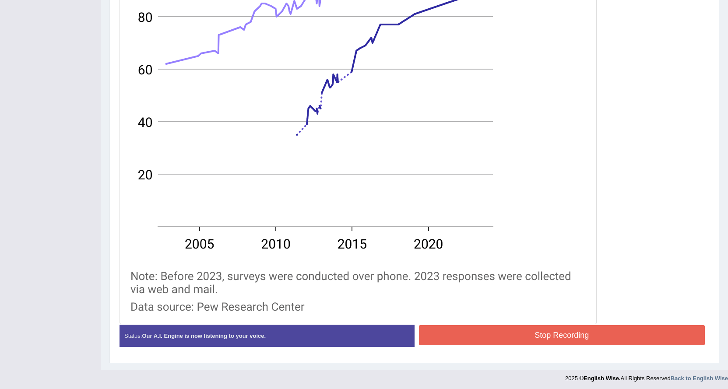
scroll to position [347, 0]
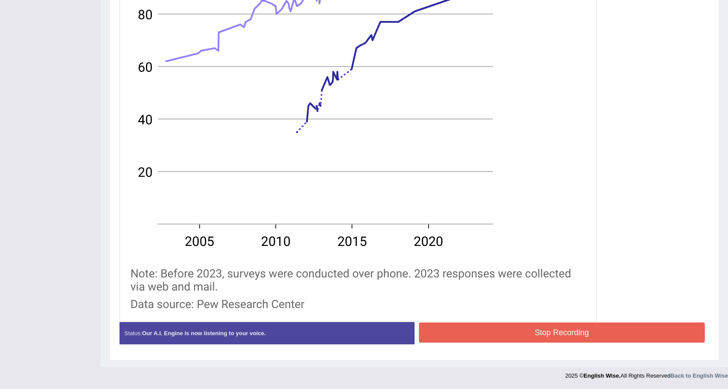
click at [594, 335] on button "Stop Recording" at bounding box center [562, 333] width 286 height 20
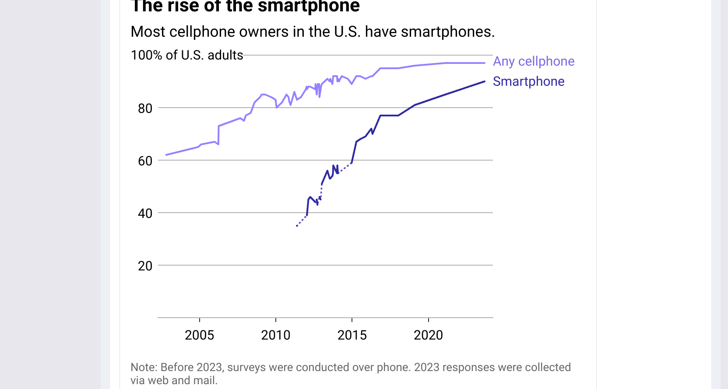
scroll to position [87, 0]
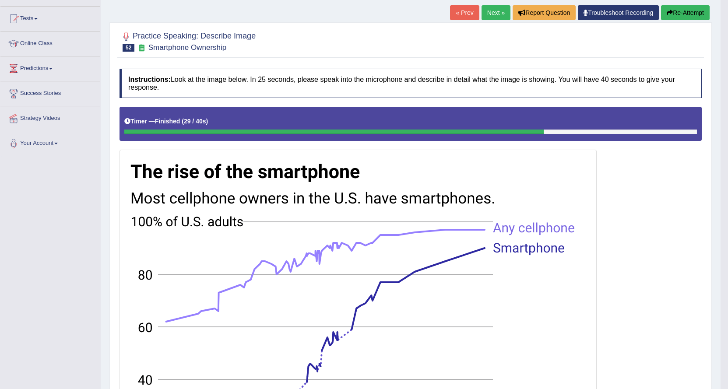
click at [495, 9] on link "Next »" at bounding box center [496, 12] width 29 height 15
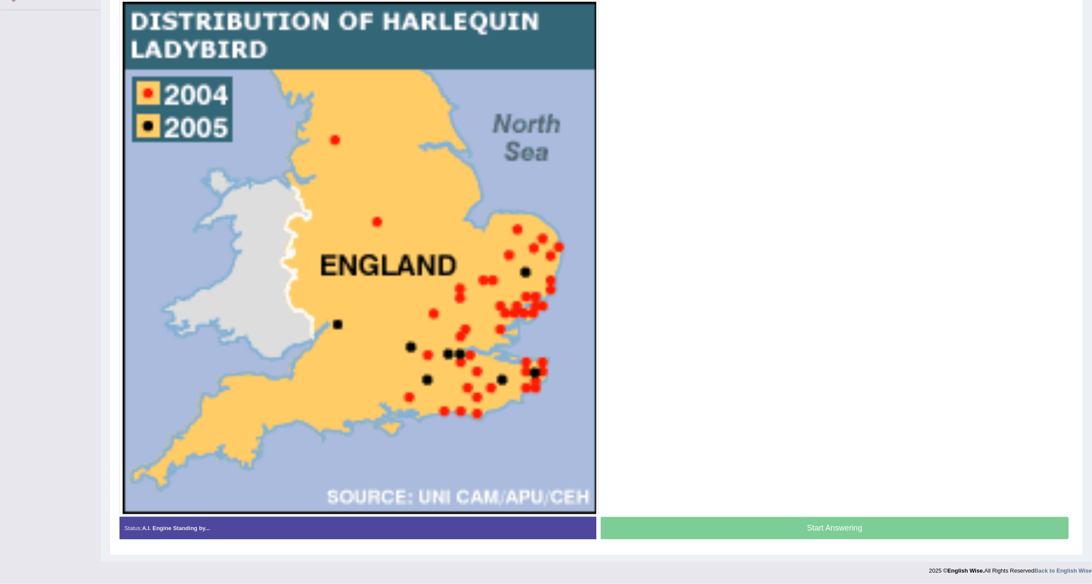
scroll to position [234, 0]
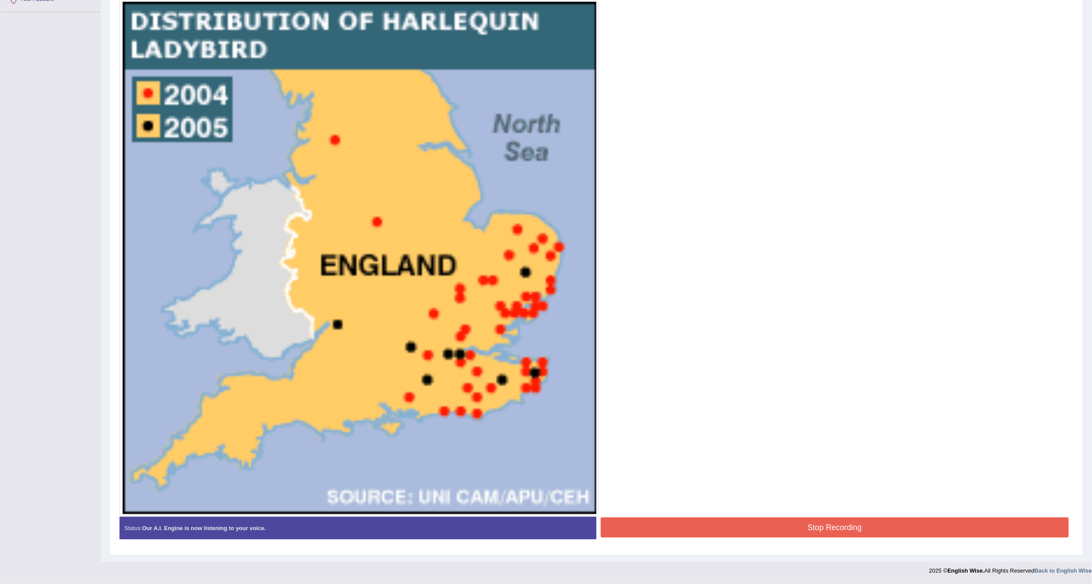
click at [728, 389] on button "Stop Recording" at bounding box center [835, 527] width 468 height 20
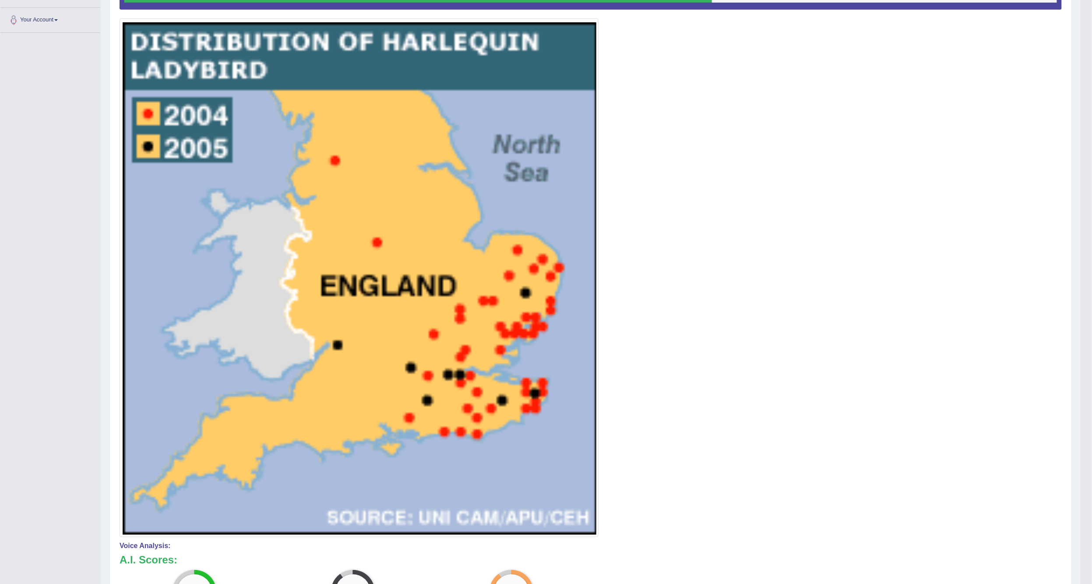
scroll to position [0, 0]
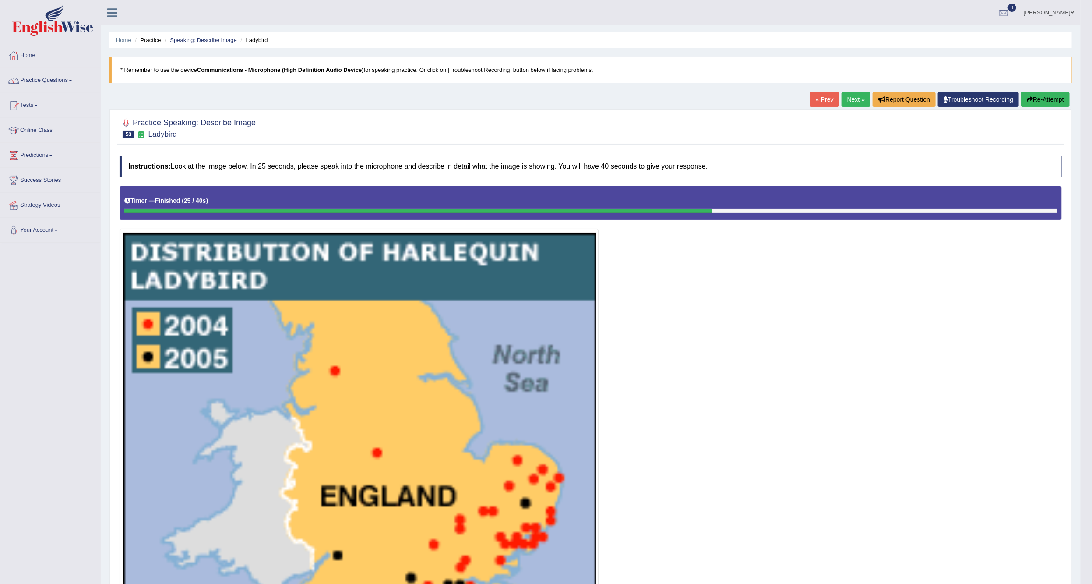
click at [728, 96] on link "Next »" at bounding box center [855, 99] width 29 height 15
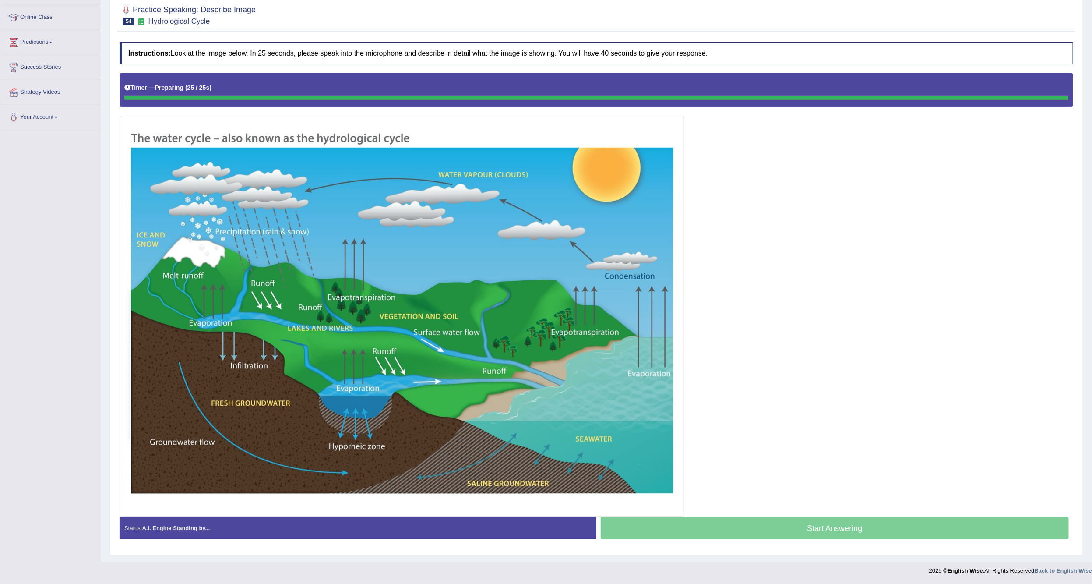
scroll to position [116, 0]
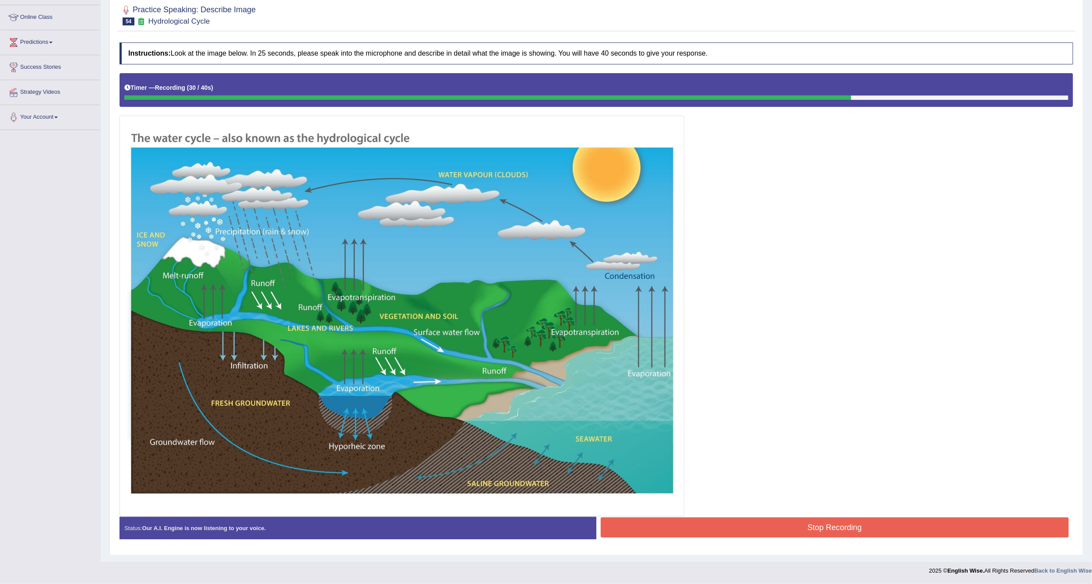
click at [827, 524] on button "Stop Recording" at bounding box center [835, 527] width 468 height 20
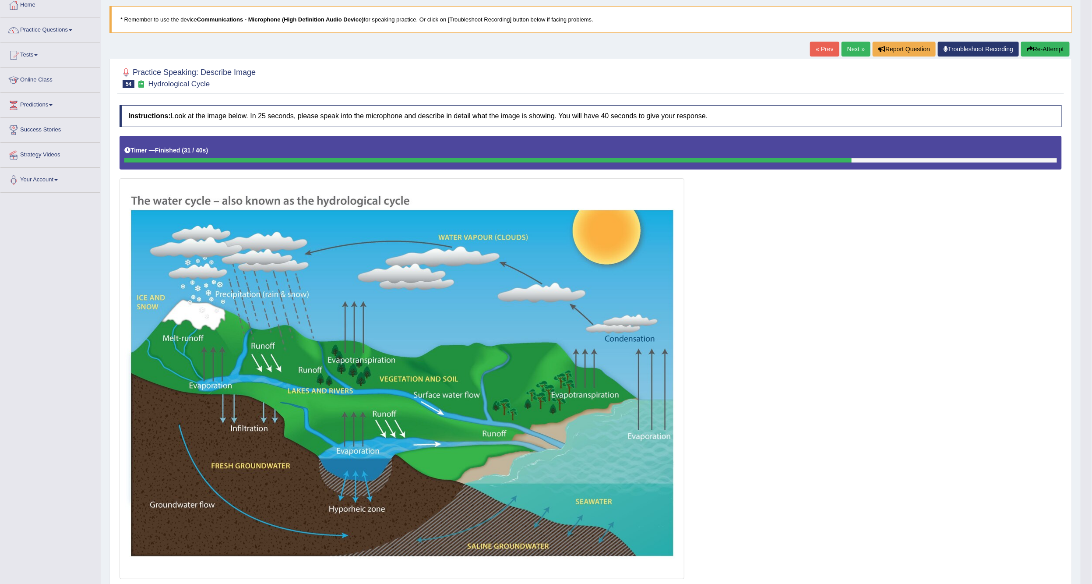
scroll to position [0, 0]
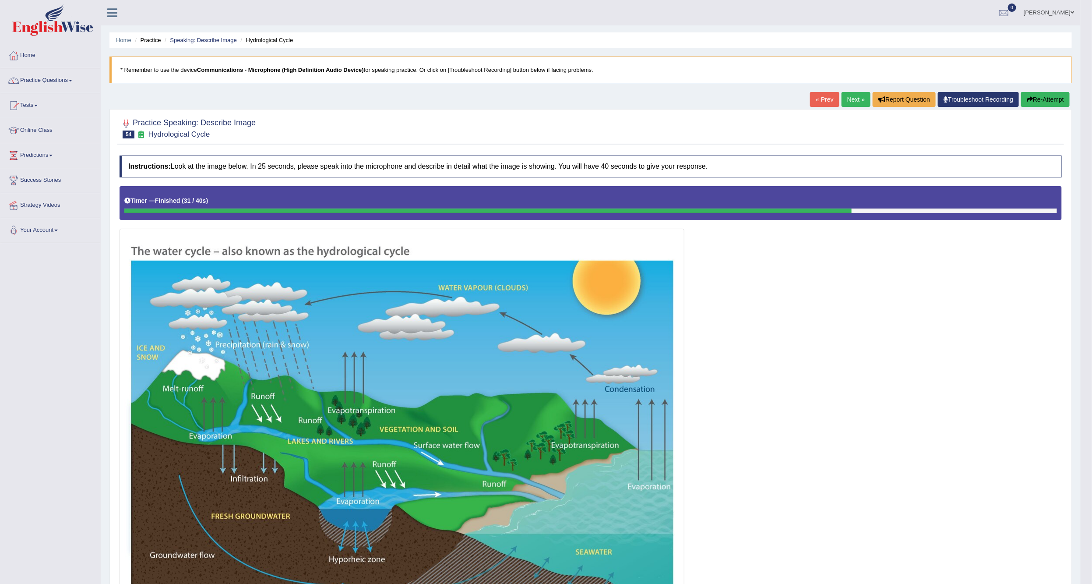
click at [851, 100] on link "Next »" at bounding box center [855, 99] width 29 height 15
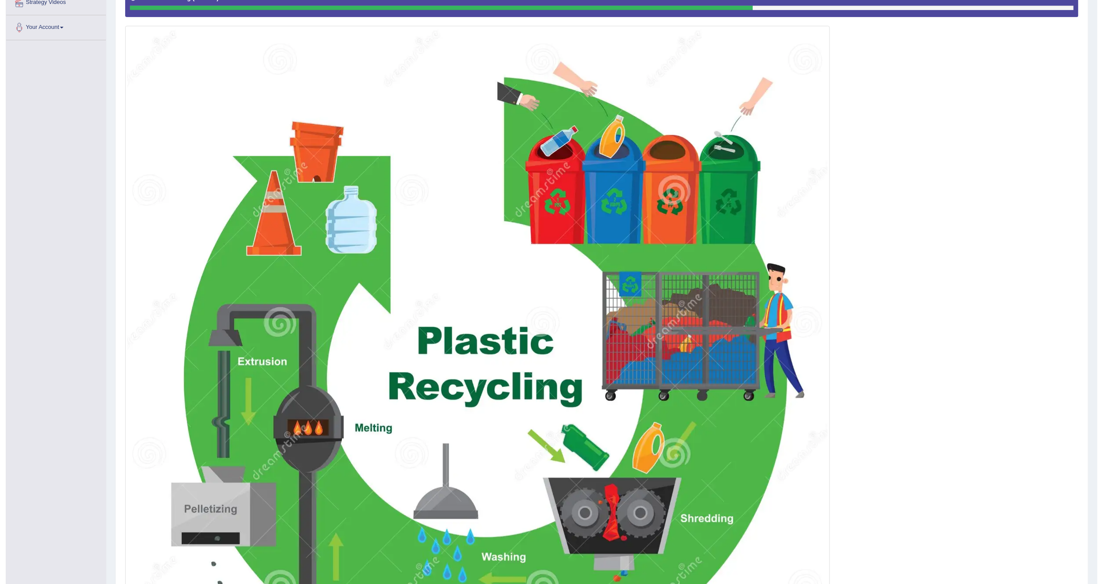
scroll to position [457, 0]
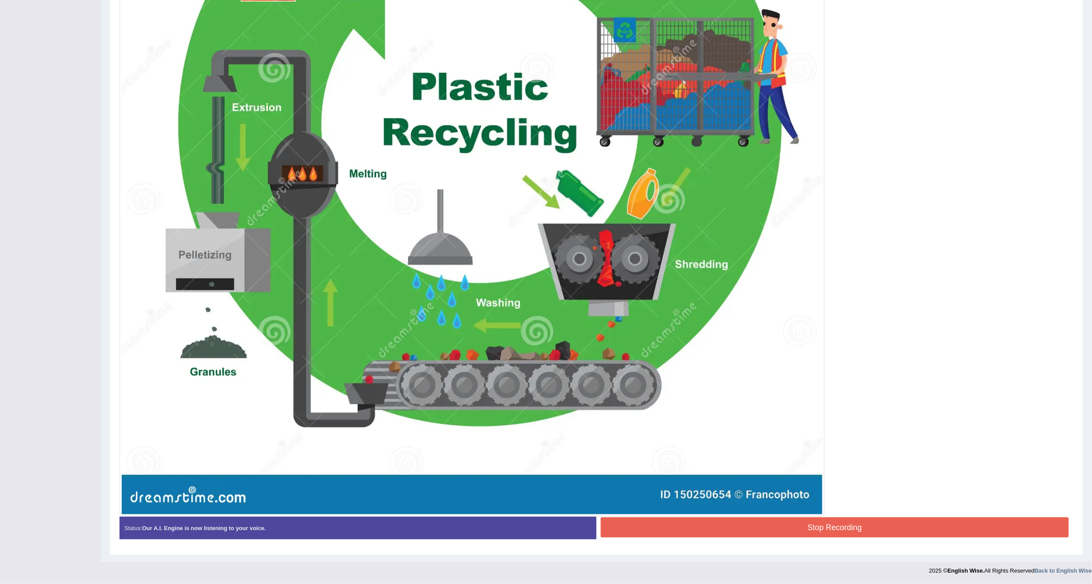
click at [760, 524] on button "Stop Recording" at bounding box center [835, 527] width 468 height 20
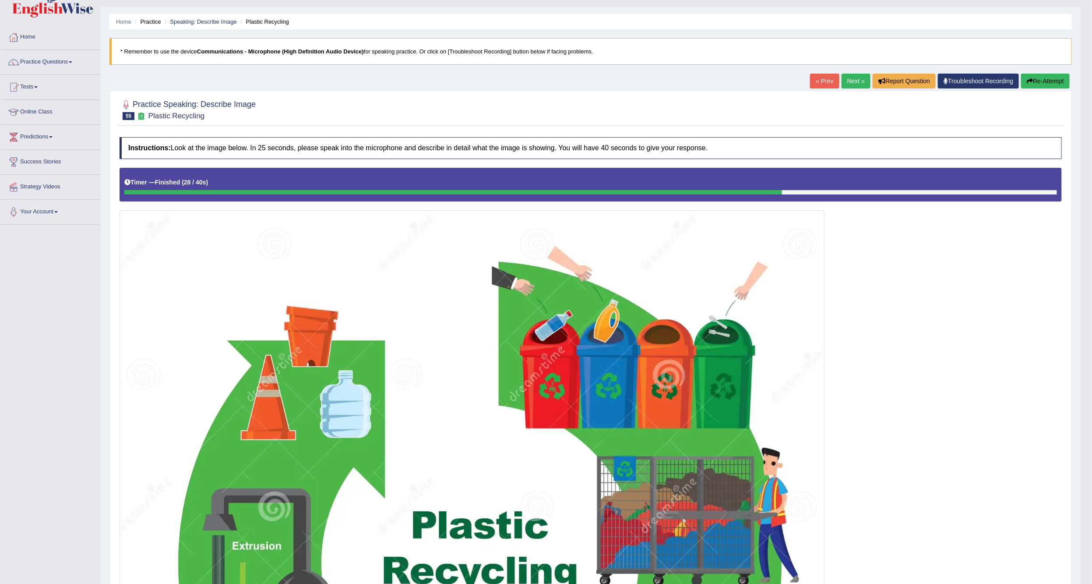
scroll to position [0, 0]
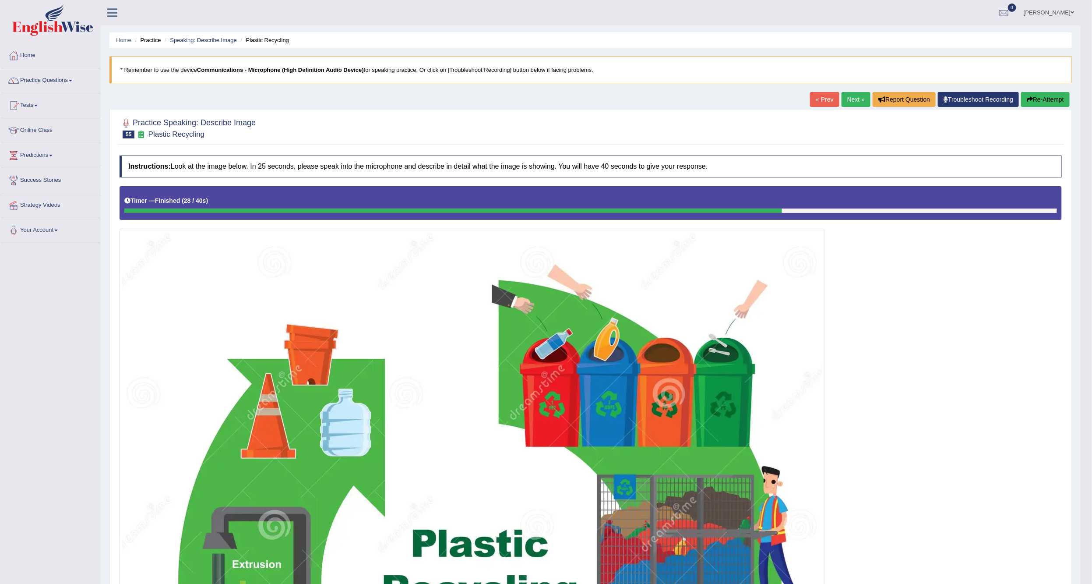
click at [850, 99] on link "Next »" at bounding box center [855, 99] width 29 height 15
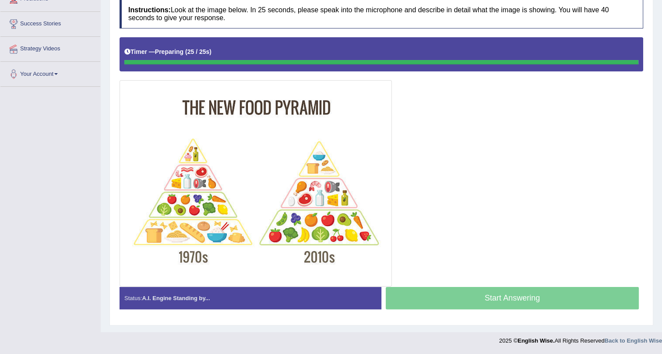
scroll to position [156, 0]
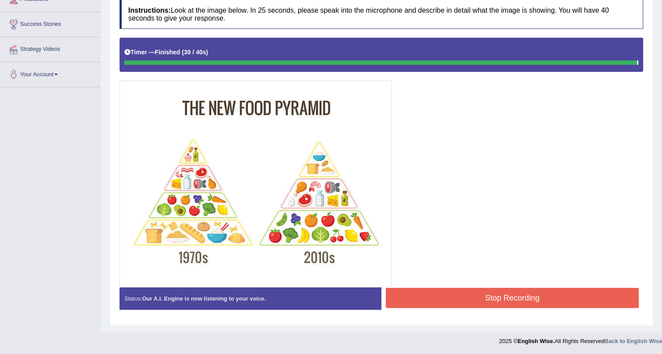
click at [527, 300] on button "Stop Recording" at bounding box center [512, 298] width 253 height 20
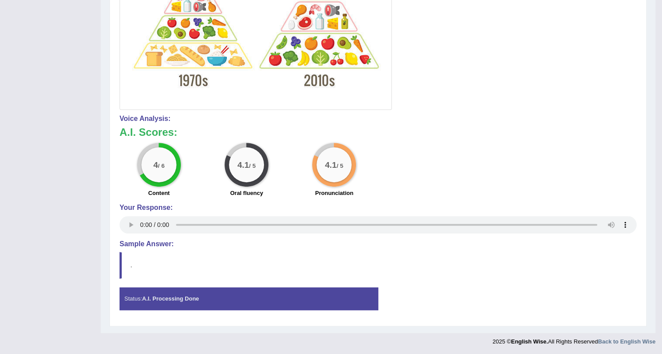
scroll to position [94, 0]
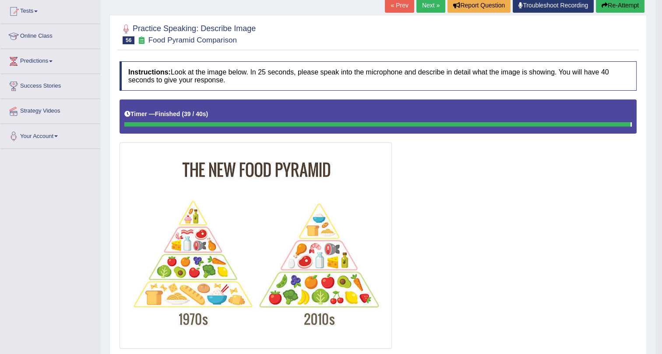
click at [423, 4] on link "Next »" at bounding box center [430, 5] width 29 height 15
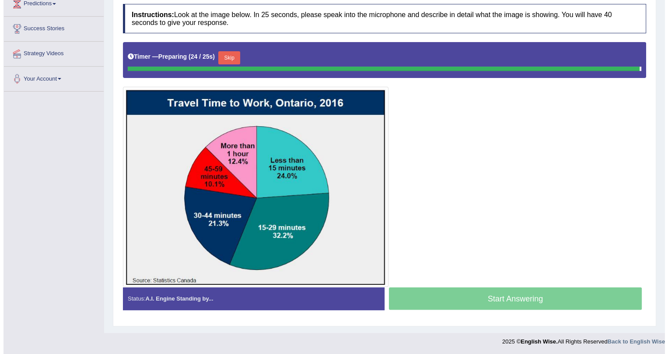
scroll to position [149, 0]
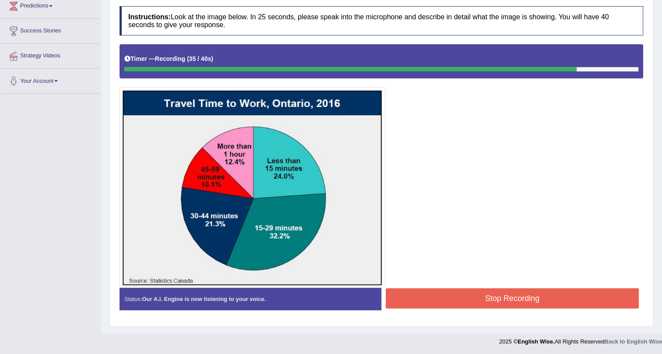
click at [420, 296] on button "Stop Recording" at bounding box center [512, 298] width 253 height 20
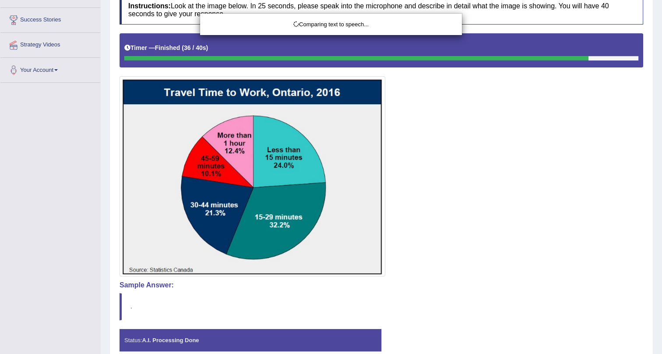
scroll to position [201, 0]
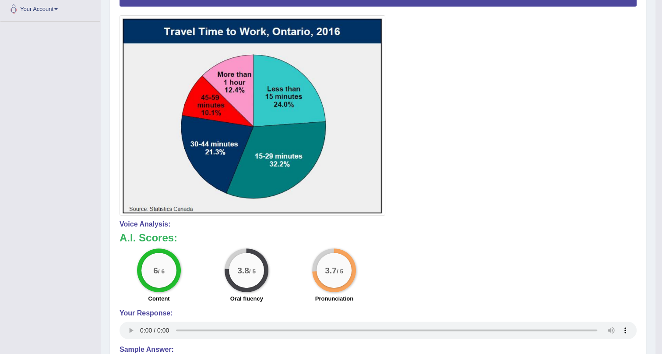
drag, startPoint x: 383, startPoint y: 122, endPoint x: 401, endPoint y: 214, distance: 93.8
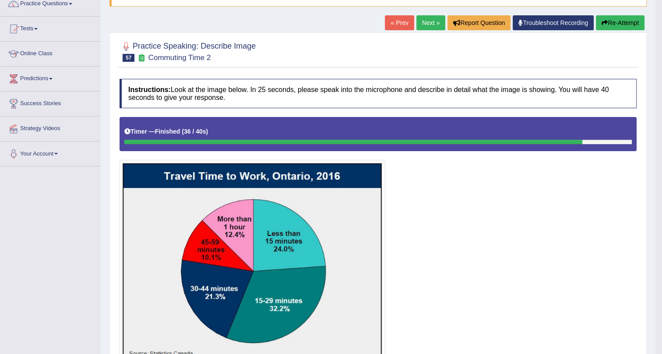
scroll to position [74, 0]
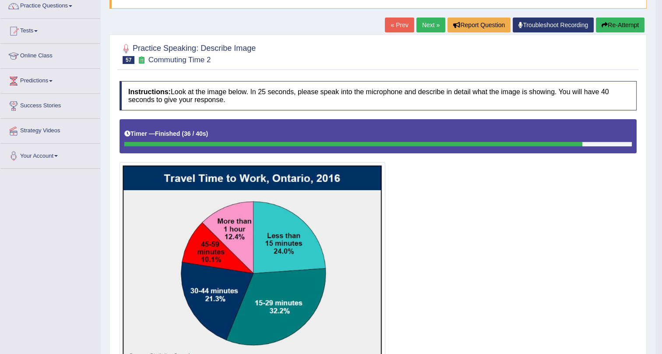
click at [426, 21] on link "Next »" at bounding box center [430, 25] width 29 height 15
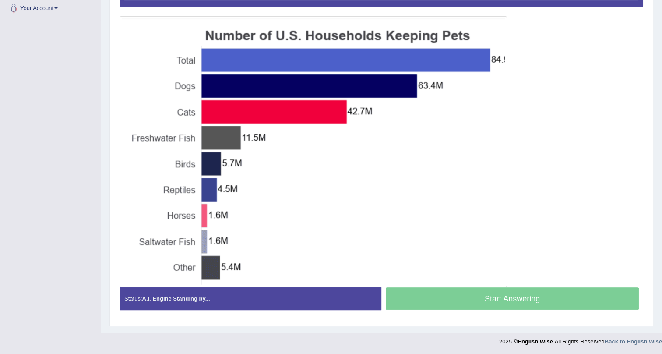
scroll to position [220, 0]
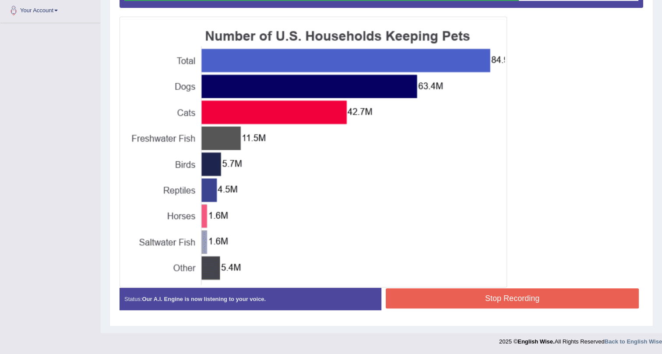
drag, startPoint x: 442, startPoint y: 288, endPoint x: 443, endPoint y: 294, distance: 6.2
click at [443, 293] on button "Stop Recording" at bounding box center [512, 298] width 253 height 20
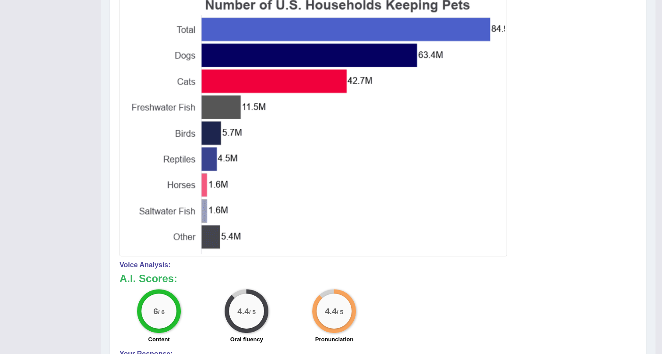
scroll to position [238, 0]
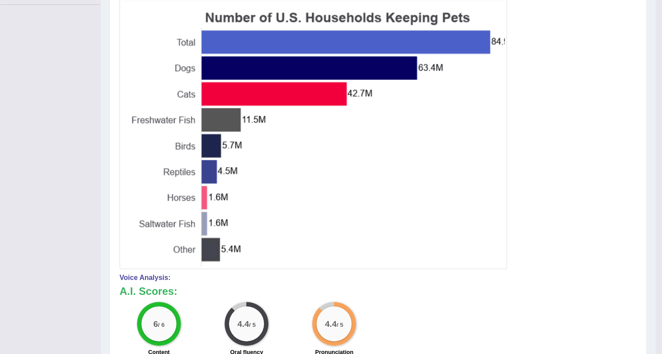
click at [500, 40] on img at bounding box center [313, 133] width 383 height 266
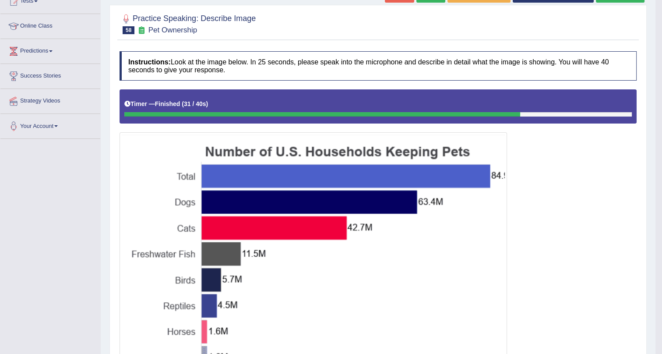
scroll to position [0, 0]
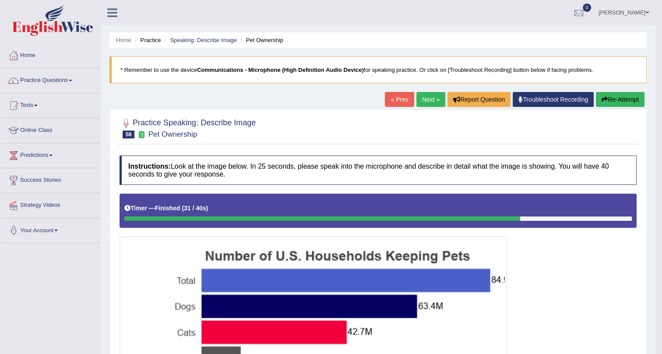
click at [426, 100] on link "Next »" at bounding box center [430, 99] width 29 height 15
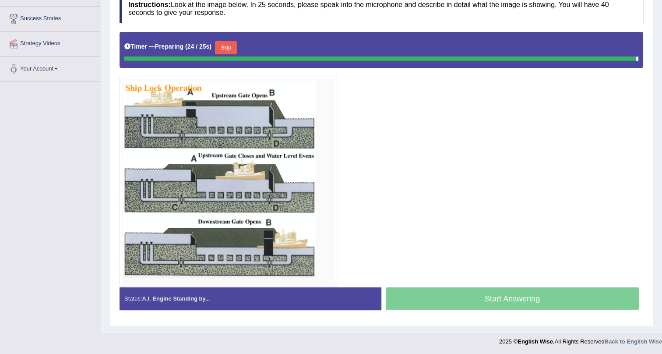
scroll to position [160, 0]
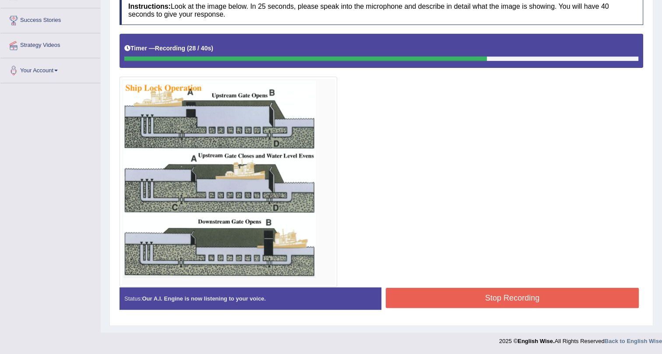
click at [415, 293] on button "Stop Recording" at bounding box center [512, 298] width 253 height 20
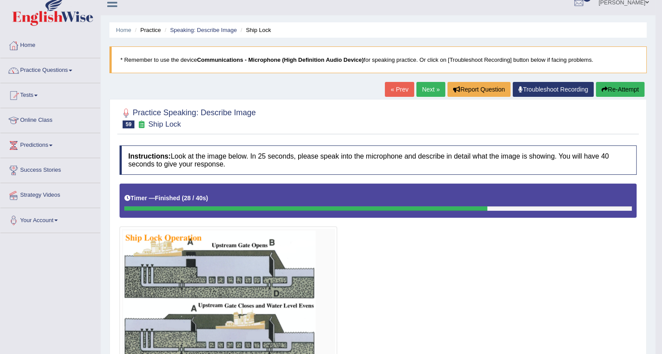
scroll to position [0, 0]
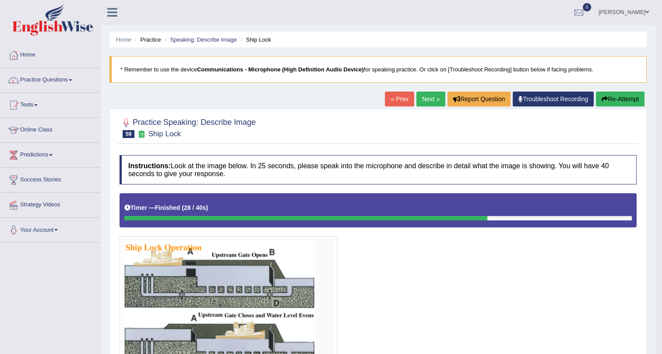
click at [428, 96] on link "Next »" at bounding box center [430, 98] width 29 height 15
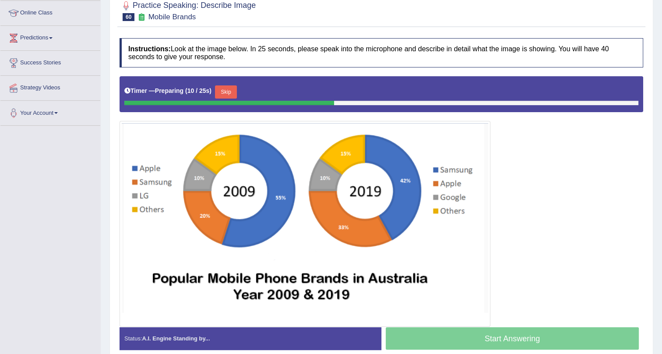
scroll to position [119, 0]
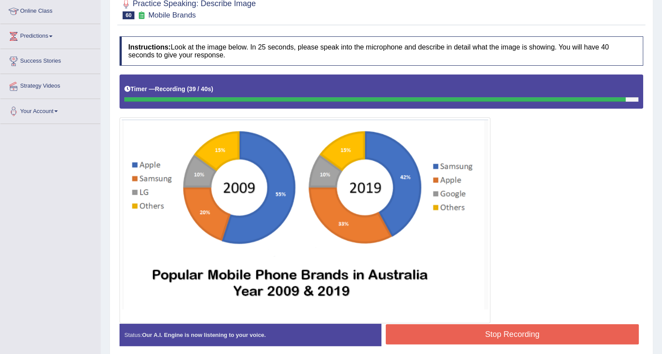
click at [473, 330] on button "Stop Recording" at bounding box center [512, 334] width 253 height 20
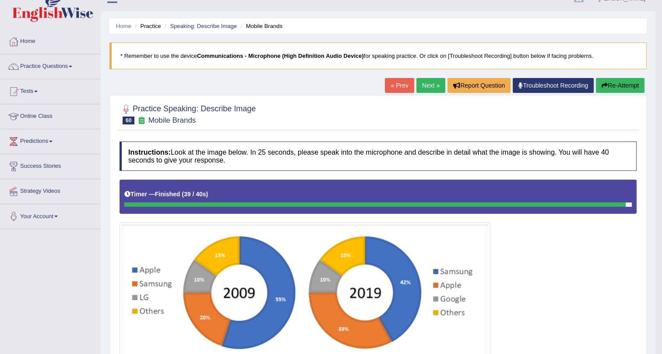
scroll to position [0, 0]
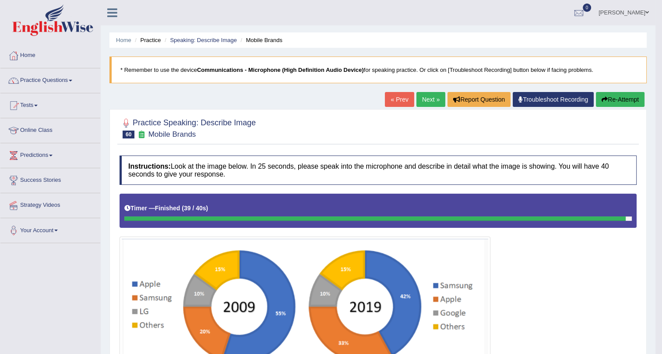
click at [427, 99] on link "Next »" at bounding box center [430, 99] width 29 height 15
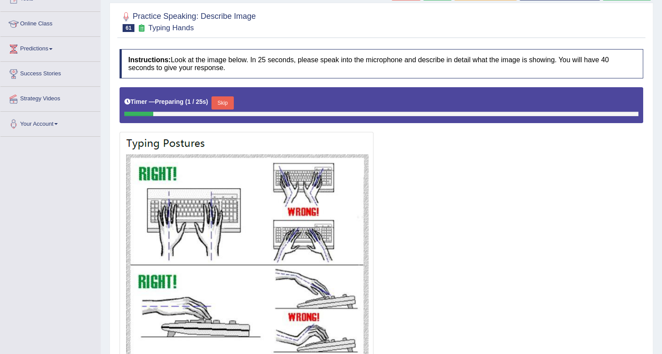
scroll to position [159, 0]
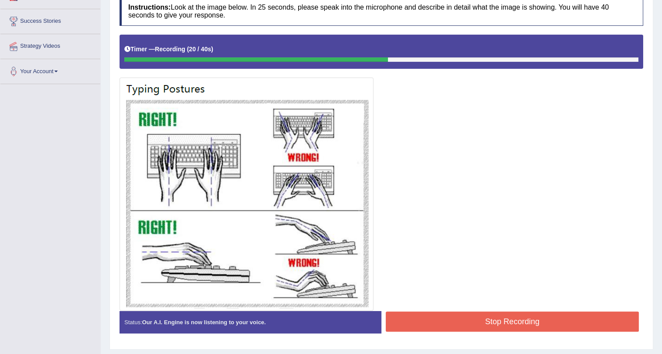
click at [506, 324] on button "Stop Recording" at bounding box center [512, 321] width 253 height 20
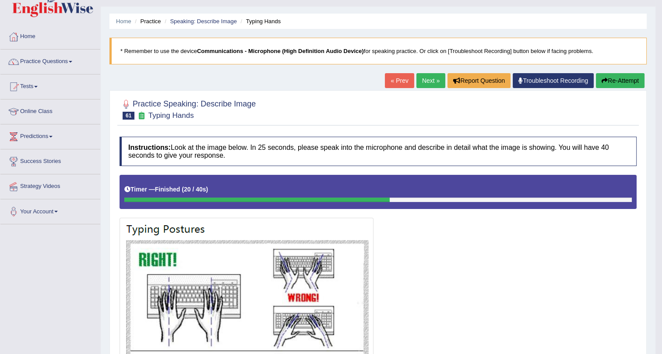
scroll to position [0, 0]
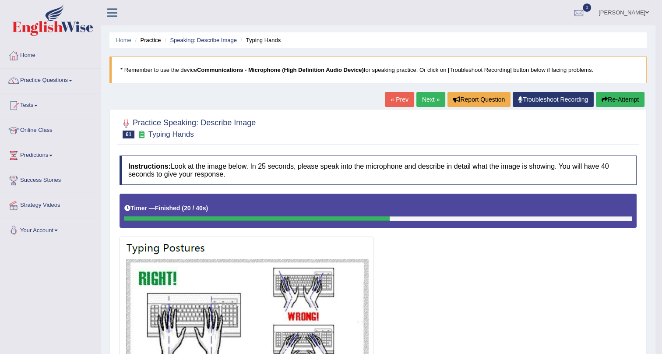
click at [426, 98] on link "Next »" at bounding box center [430, 99] width 29 height 15
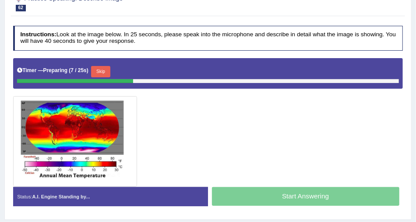
scroll to position [155, 0]
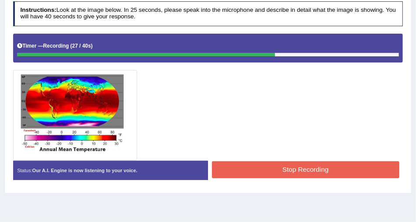
click at [329, 170] on button "Stop Recording" at bounding box center [305, 170] width 187 height 17
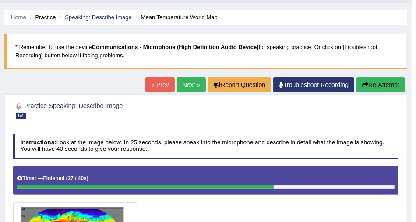
scroll to position [21, 0]
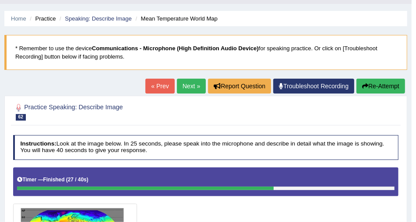
click at [183, 82] on link "Next »" at bounding box center [191, 86] width 29 height 15
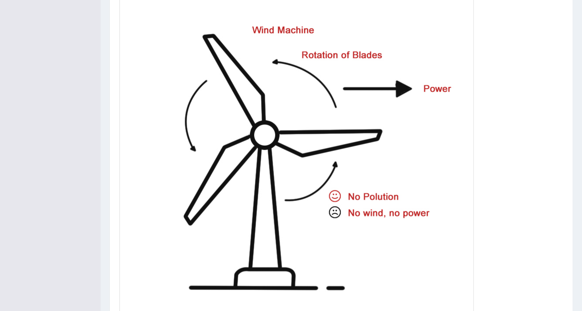
scroll to position [324, 0]
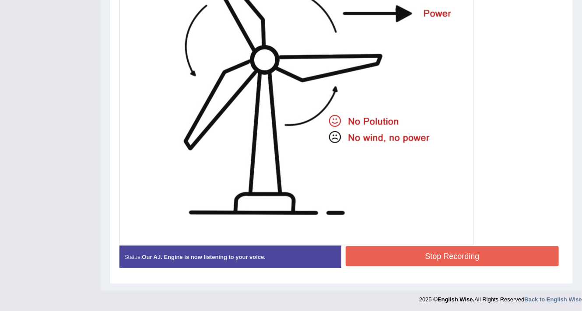
drag, startPoint x: 464, startPoint y: 248, endPoint x: 466, endPoint y: 253, distance: 6.1
click at [415, 222] on button "Stop Recording" at bounding box center [452, 256] width 213 height 20
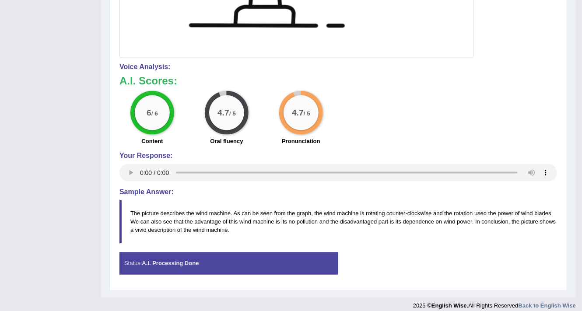
scroll to position [518, 0]
